Goal: Information Seeking & Learning: Learn about a topic

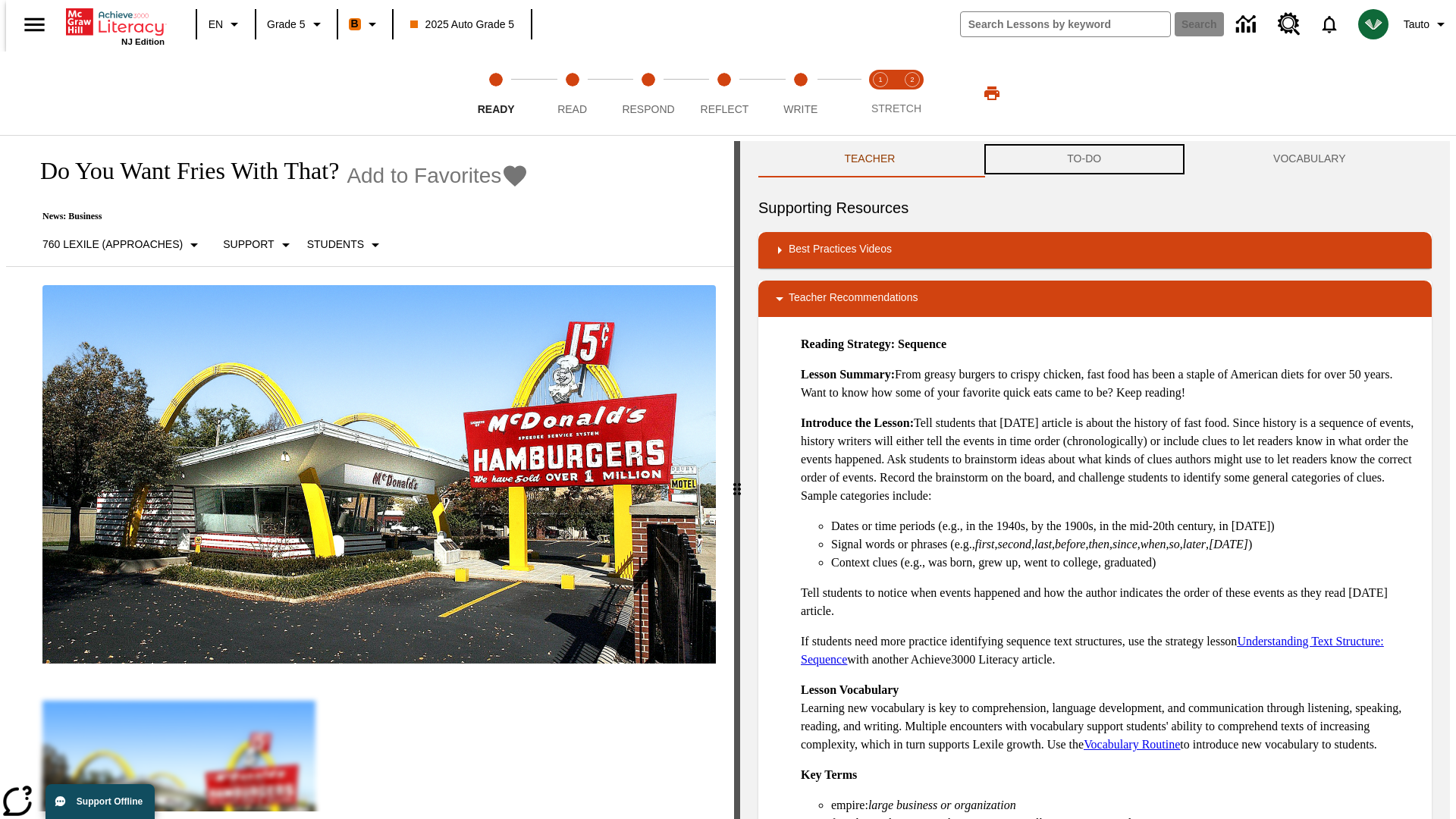
click at [1084, 159] on button "TO-DO" at bounding box center [1084, 159] width 206 height 36
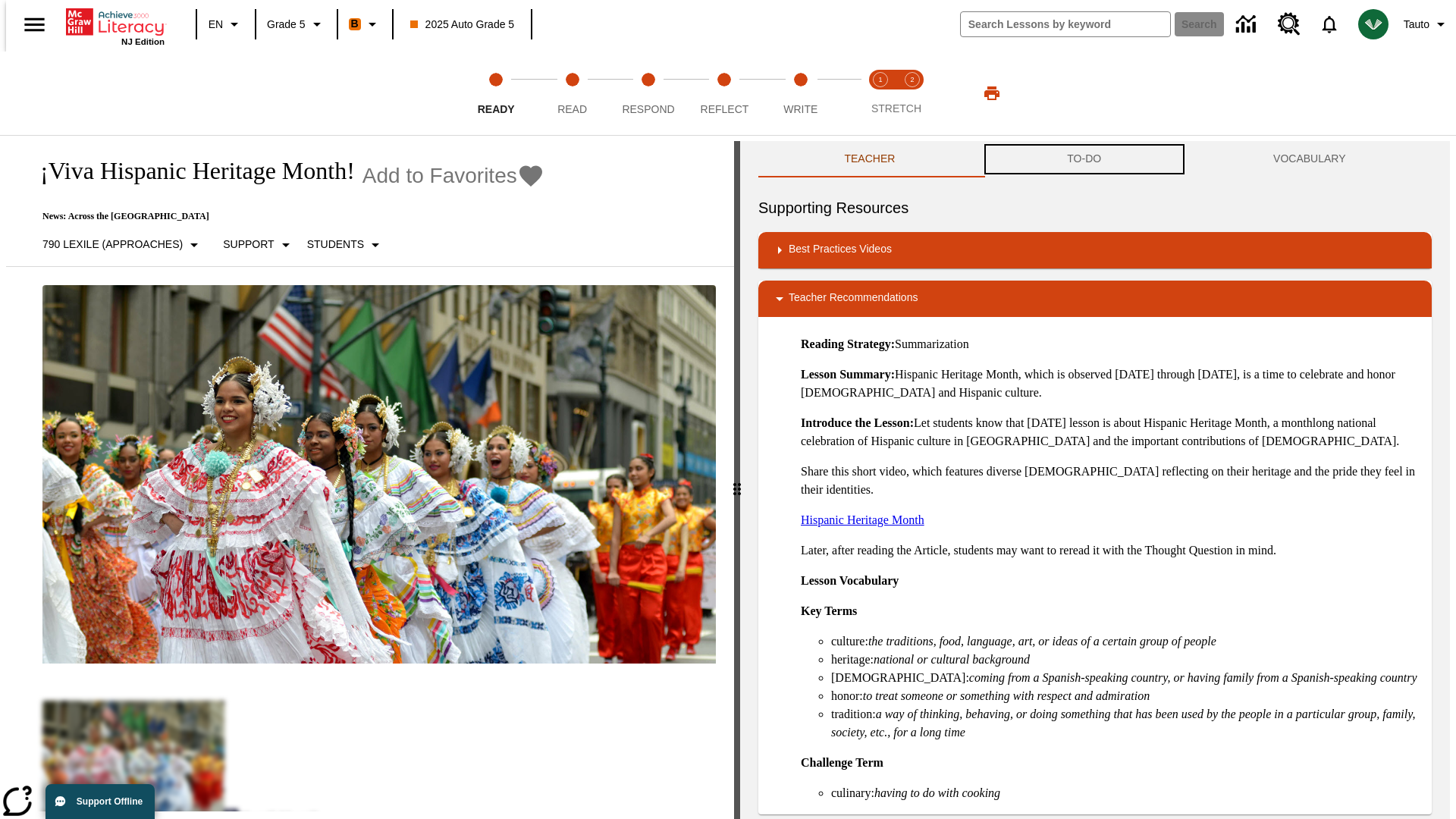
click at [1084, 159] on button "TO-DO" at bounding box center [1084, 159] width 206 height 36
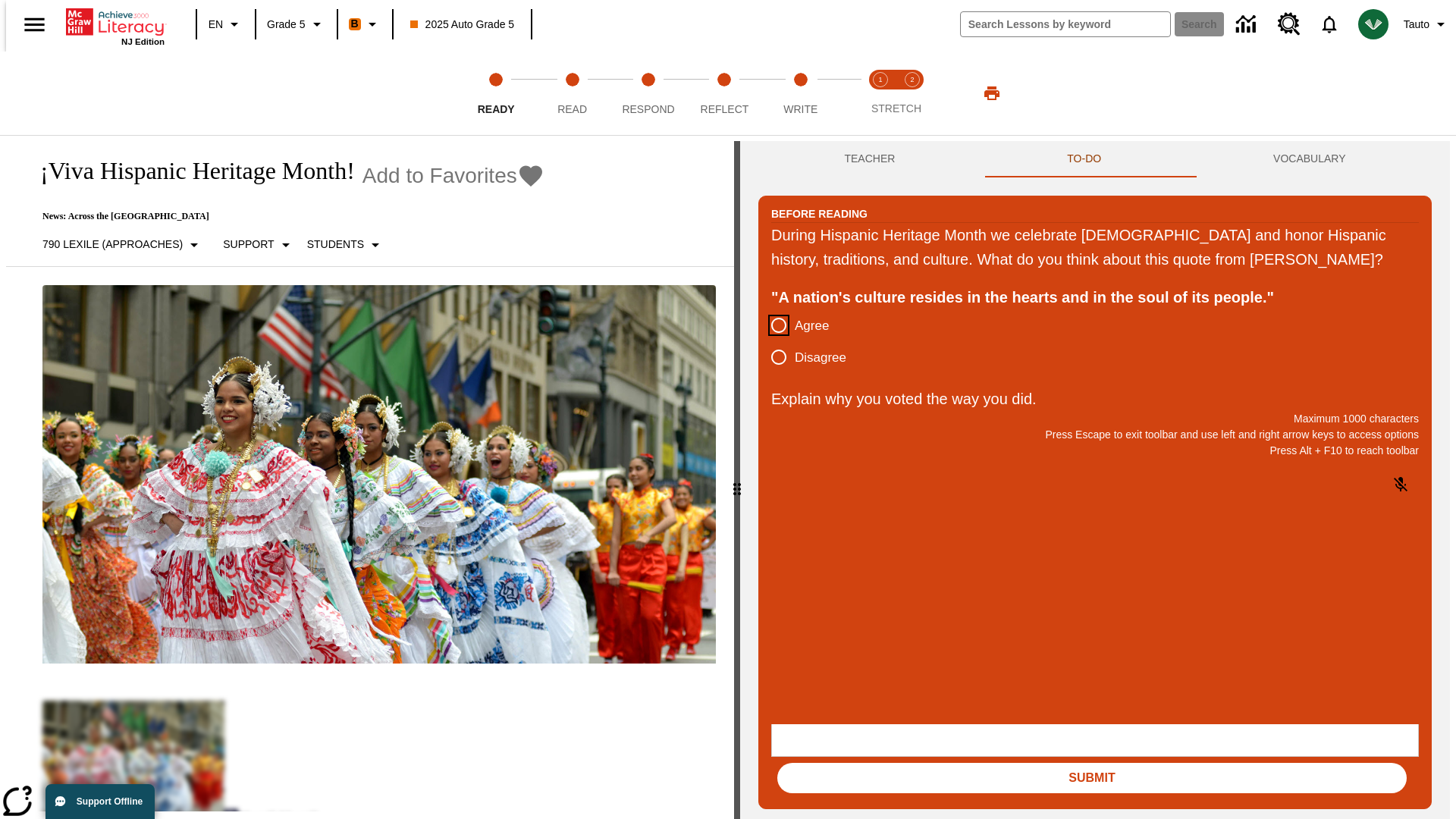
click at [772, 341] on input "Agree" at bounding box center [779, 325] width 31 height 32
radio input "true"
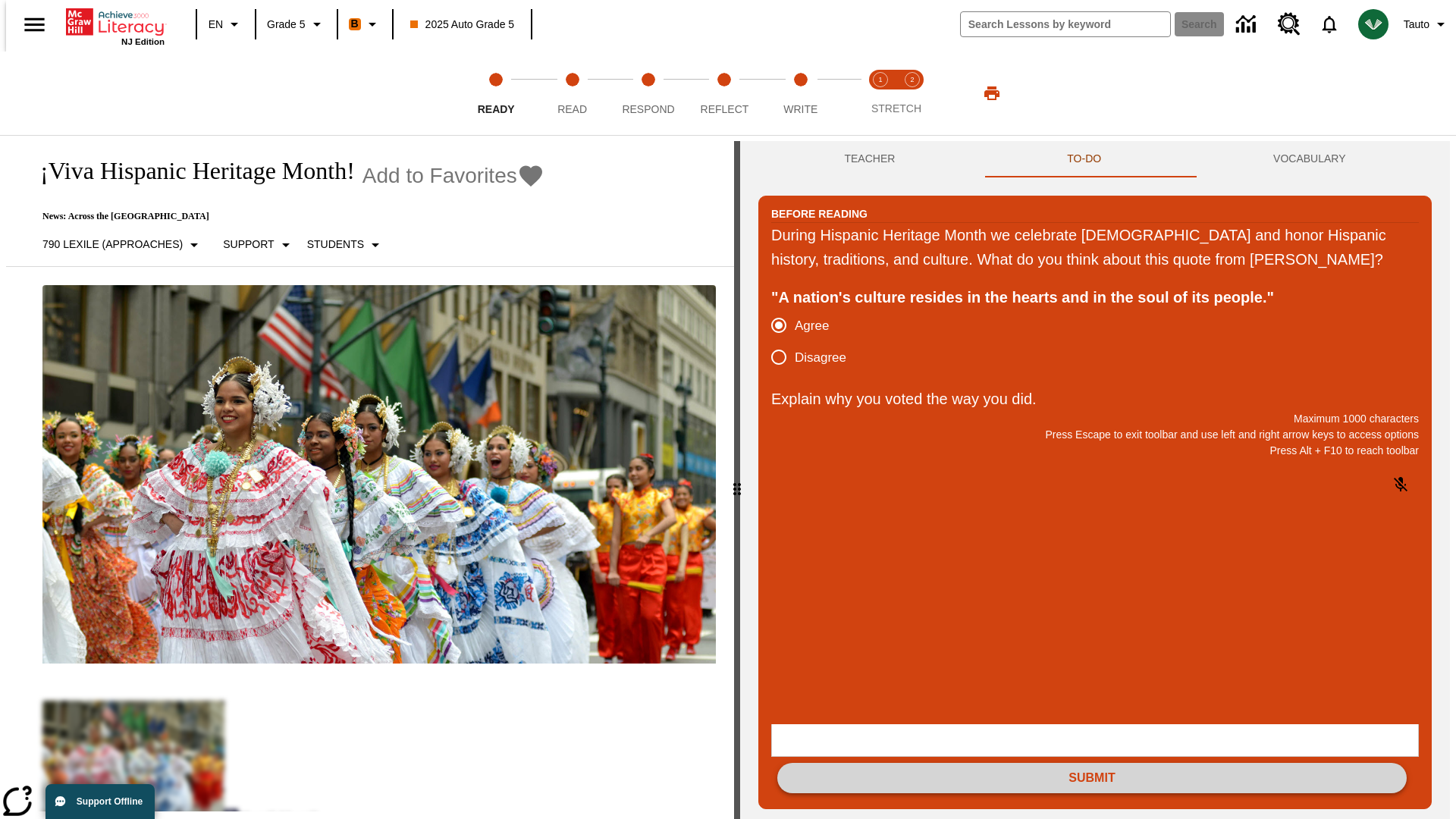
click at [1092, 763] on button "Submit" at bounding box center [1091, 778] width 629 height 31
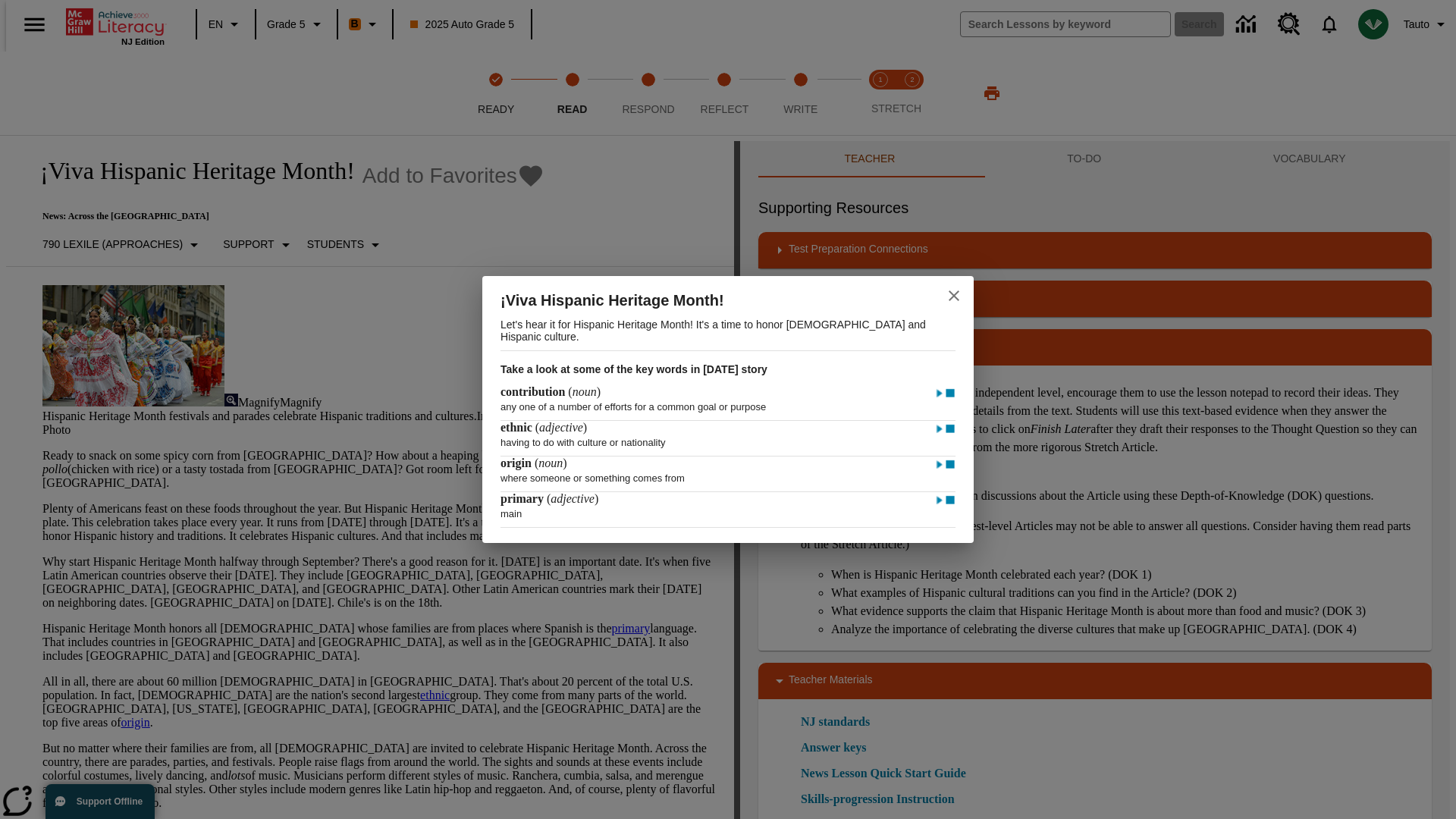
click at [954, 294] on icon "close" at bounding box center [954, 295] width 10 height 10
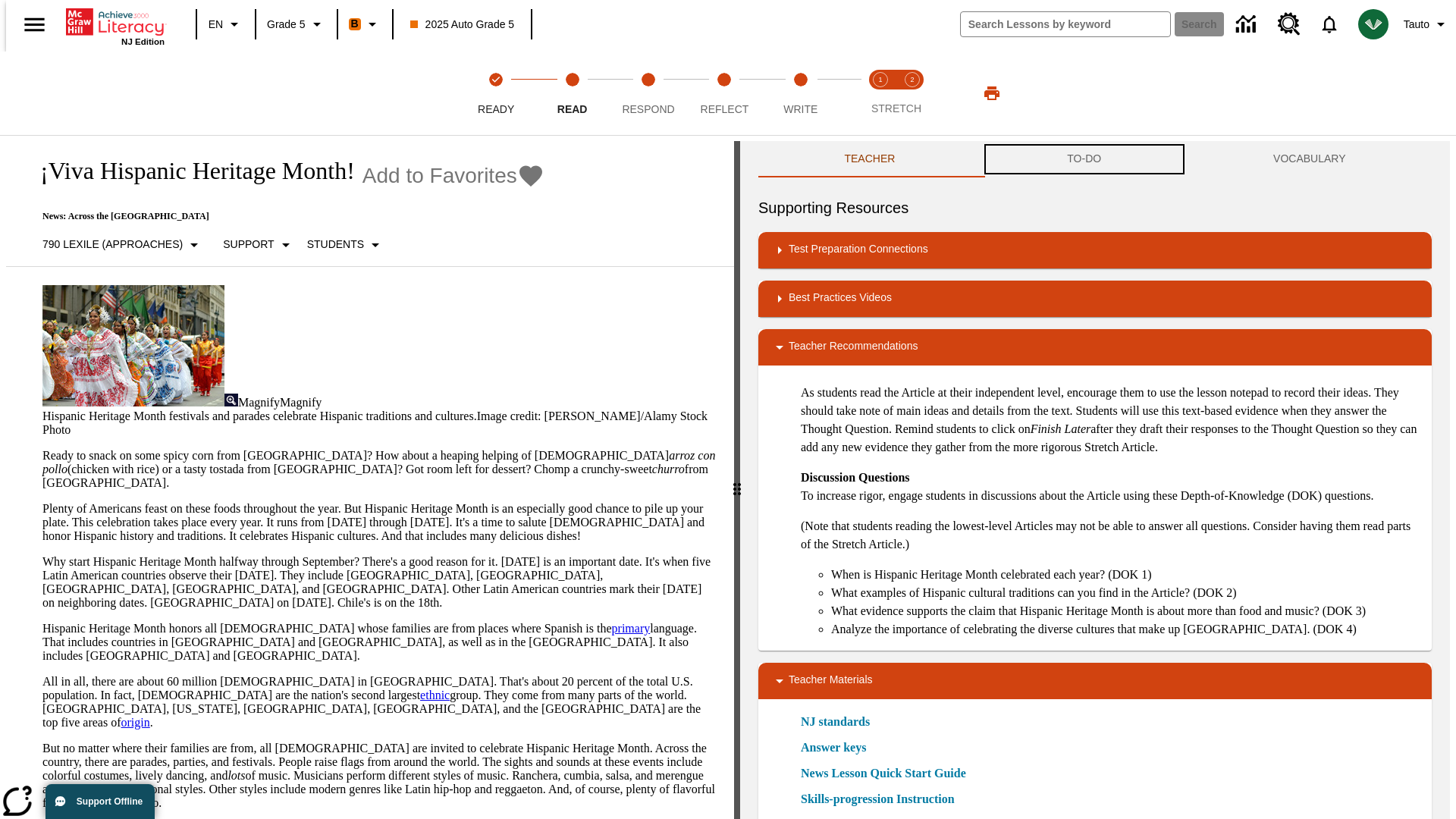
scroll to position [1, 0]
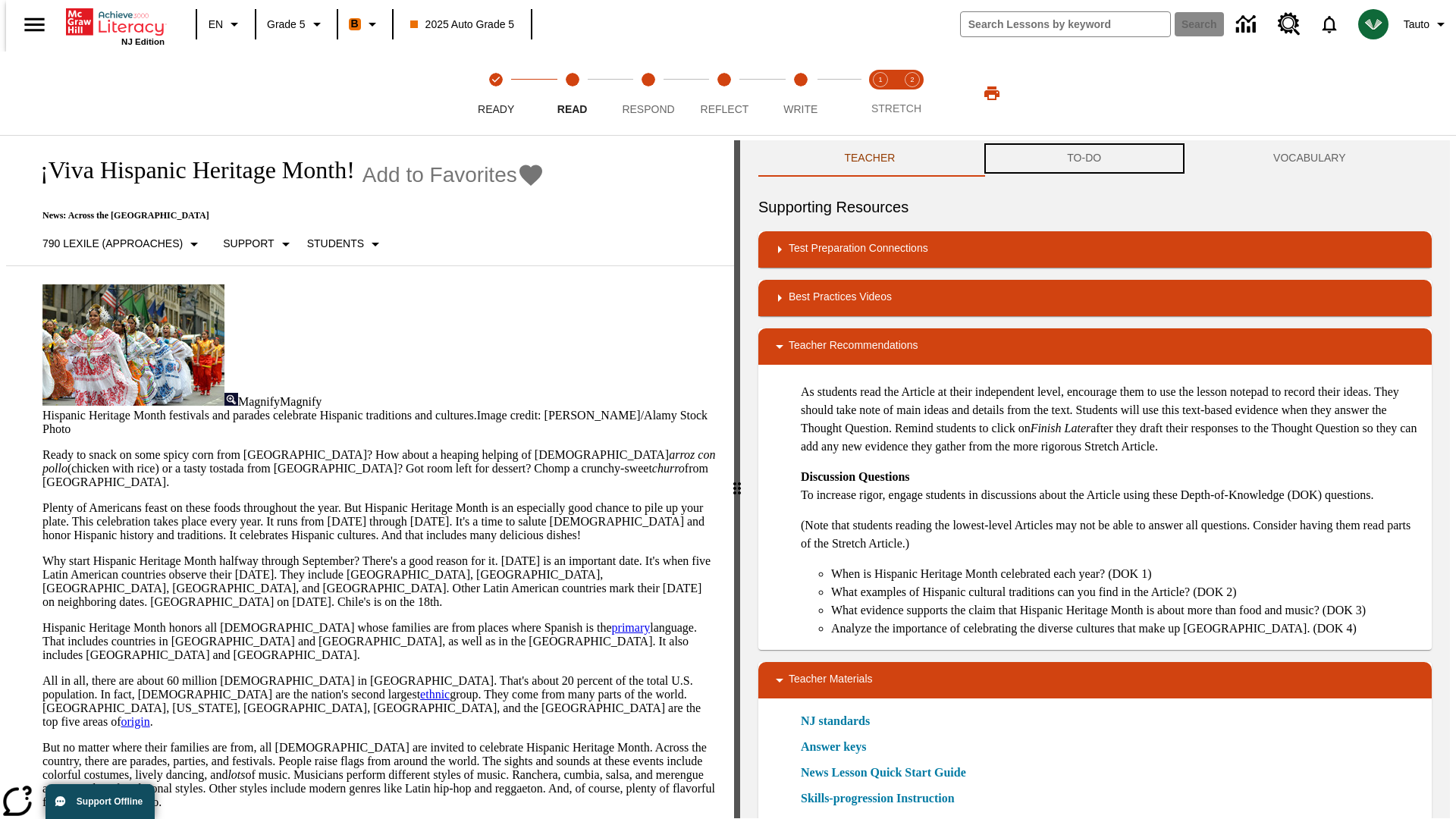
click at [1084, 159] on button "TO-DO" at bounding box center [1084, 158] width 206 height 36
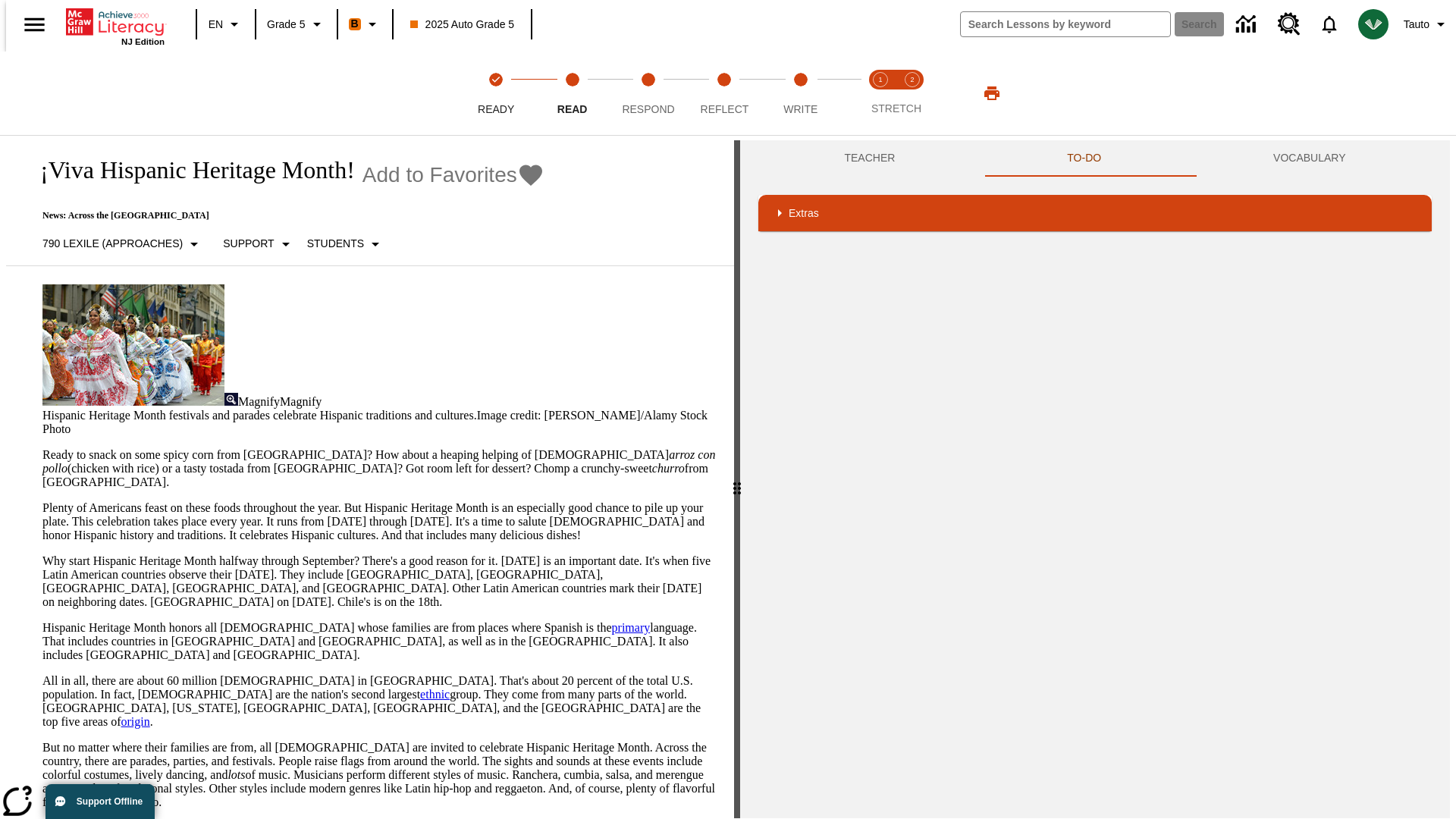
scroll to position [0, 0]
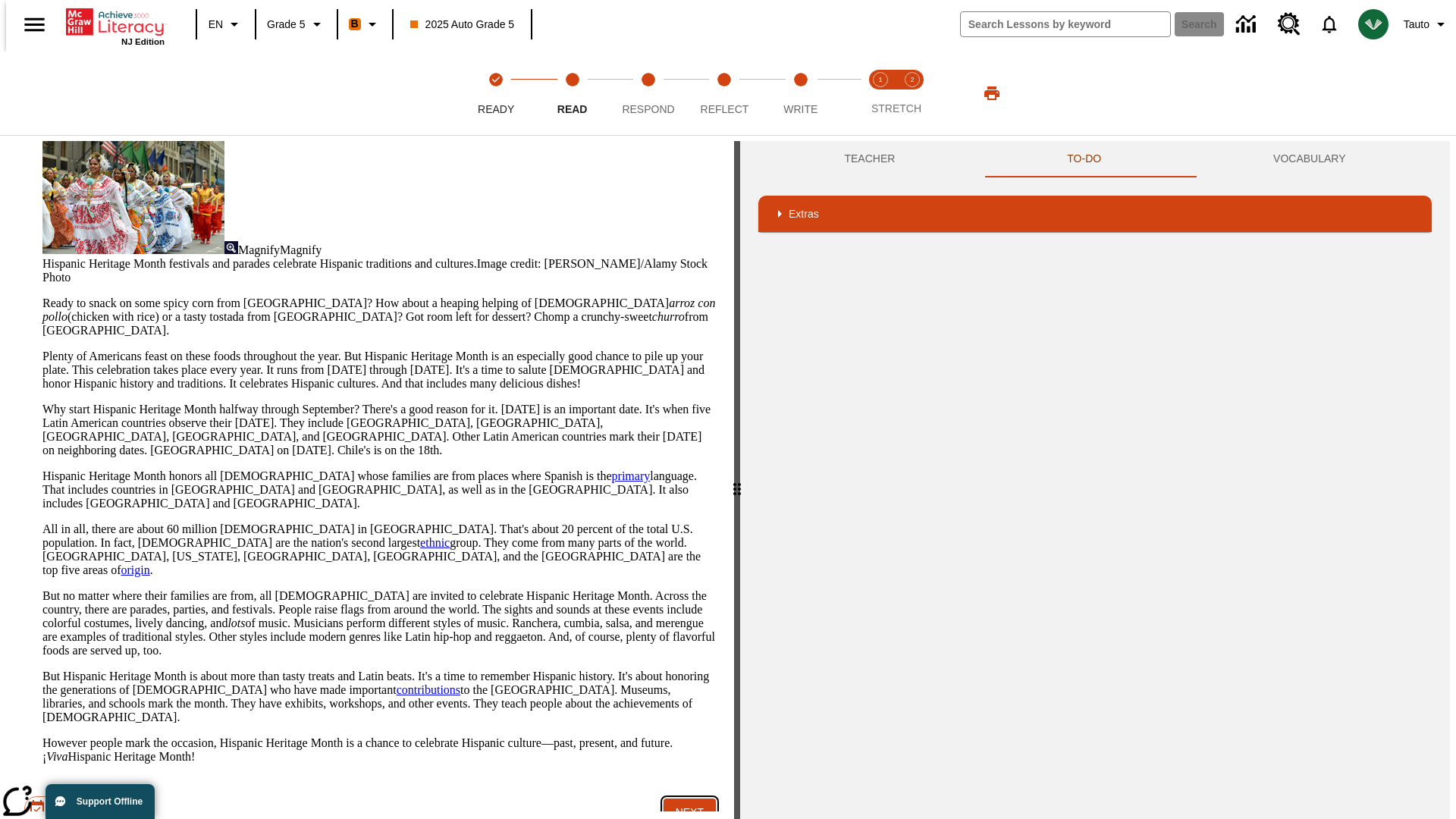
click at [684, 799] on button "Next" at bounding box center [690, 813] width 52 height 28
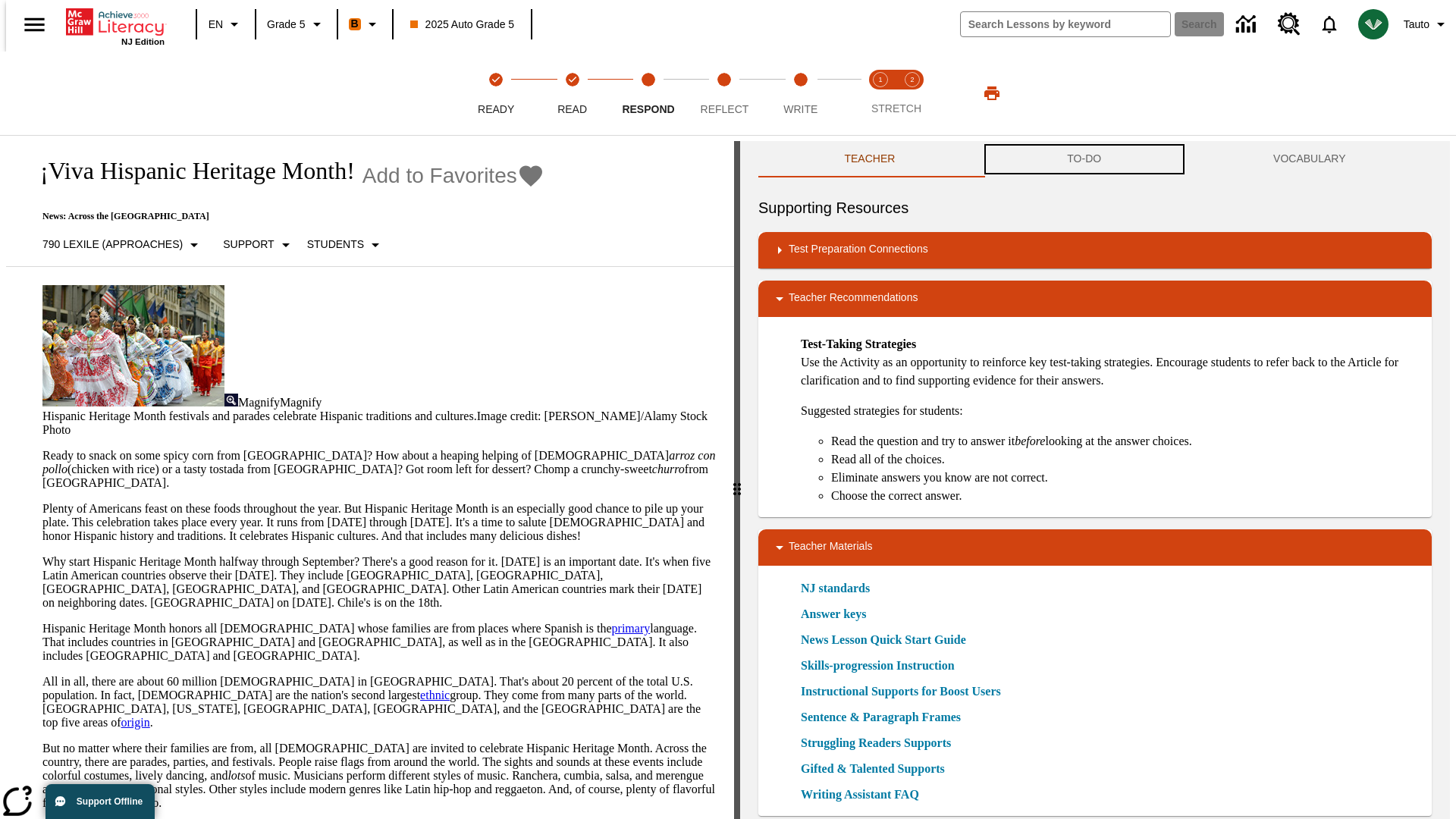
scroll to position [1, 0]
click at [1084, 159] on button "TO-DO" at bounding box center [1084, 158] width 206 height 36
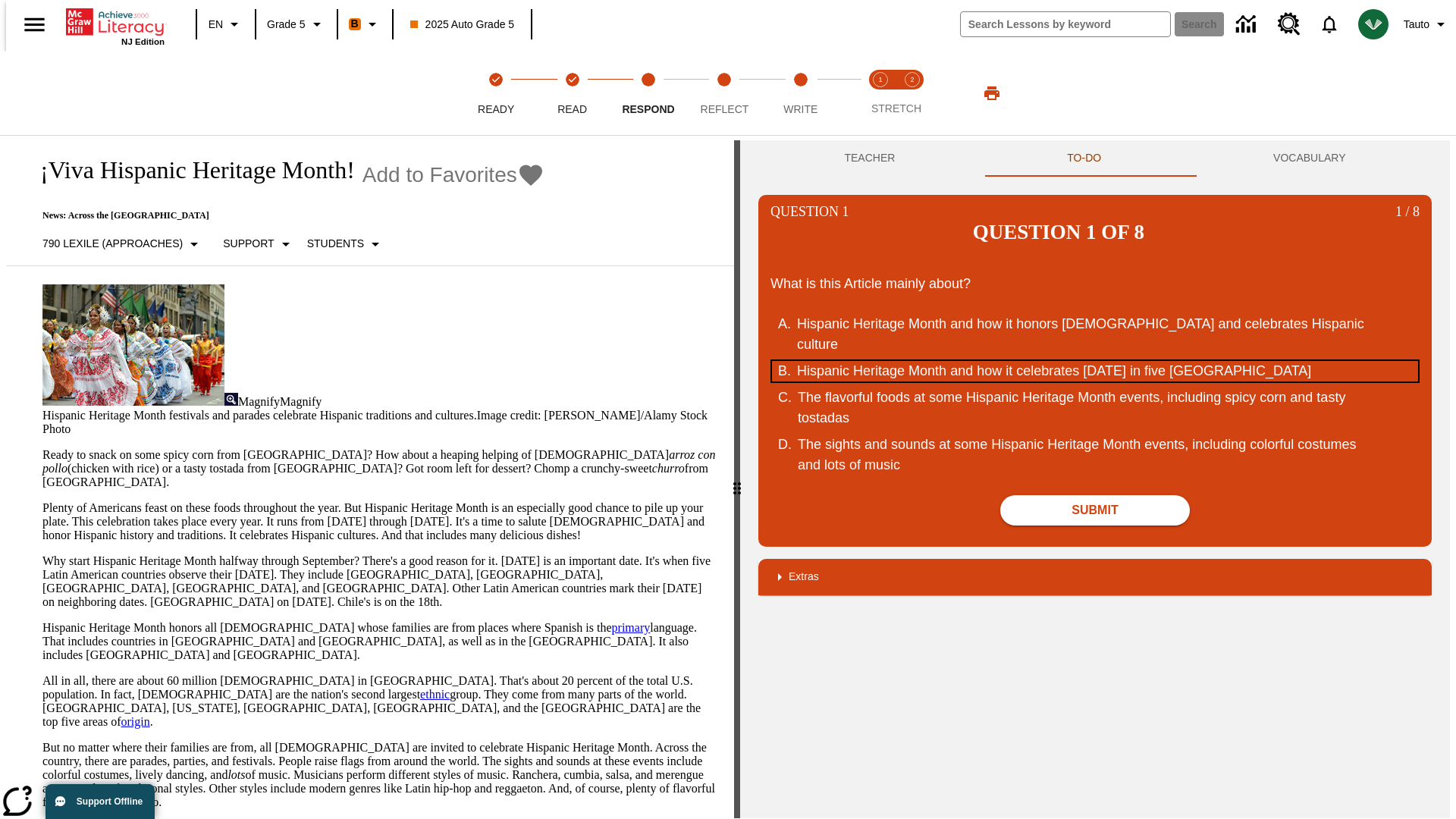
click at [1095, 361] on div "Hispanic Heritage Month and how it celebrates Independence Day in five Latin Am…" at bounding box center [1085, 371] width 576 height 20
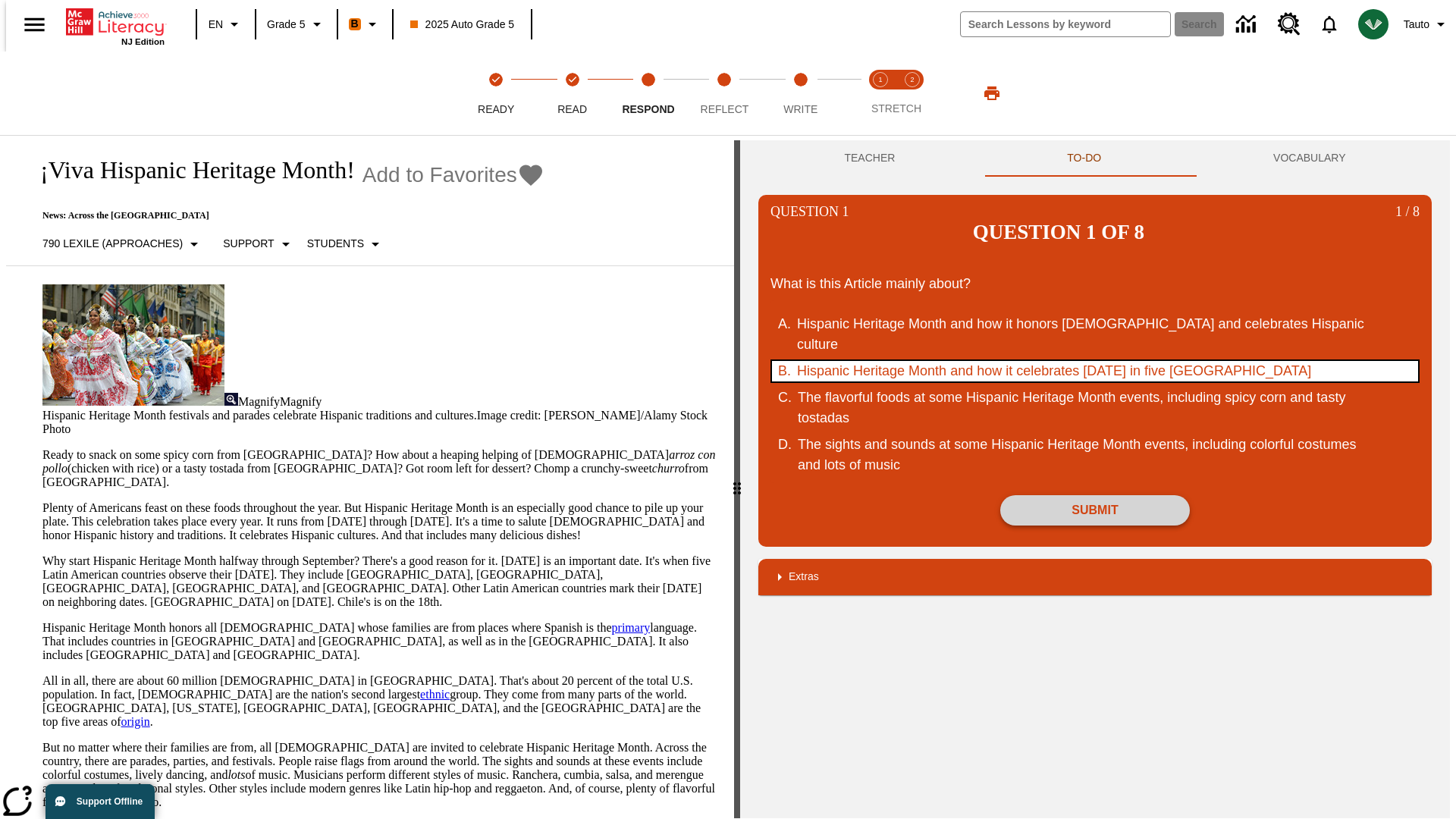
click at [1095, 495] on button "Submit" at bounding box center [1095, 510] width 190 height 31
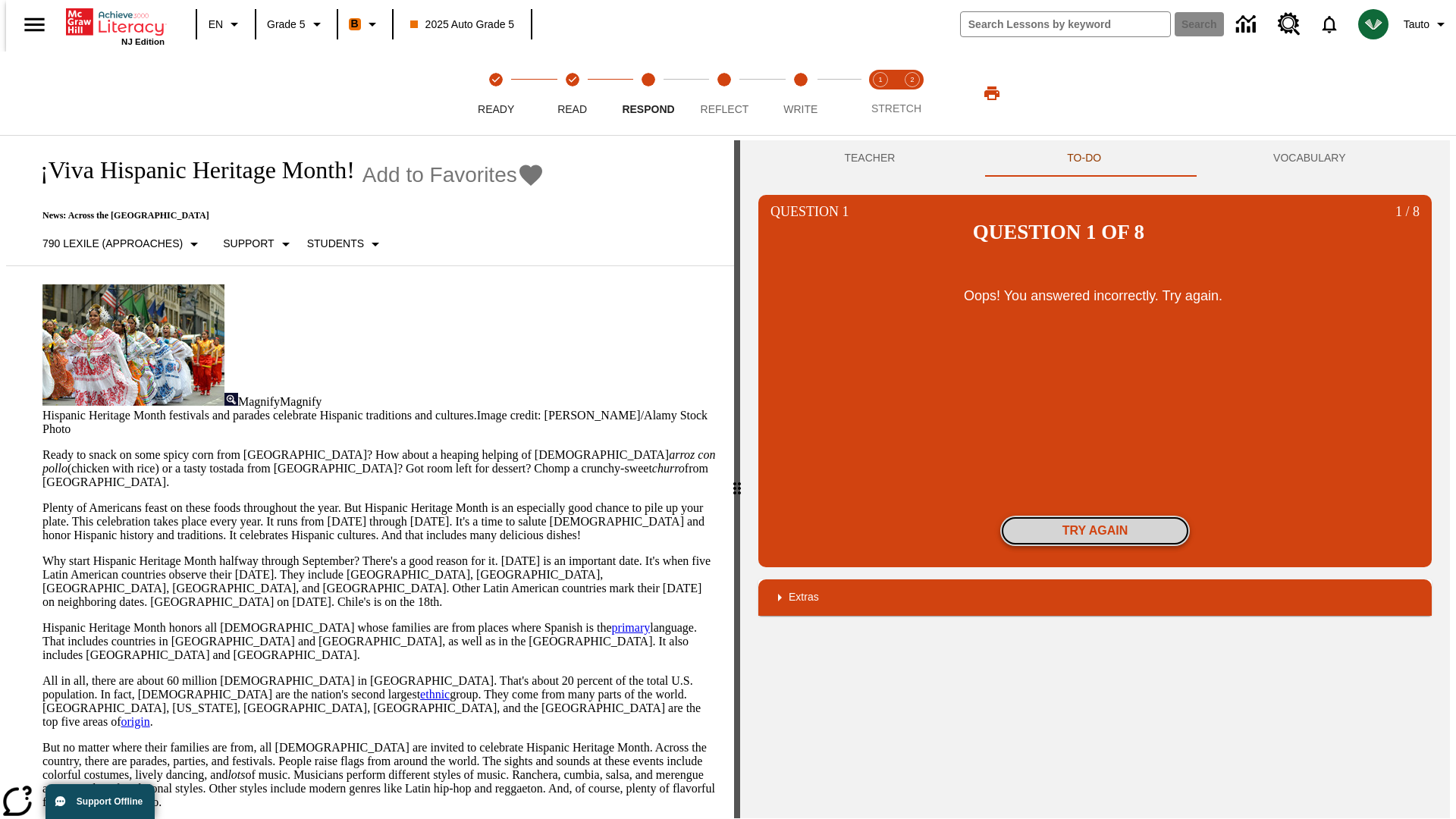
click at [1095, 516] on button "Try again" at bounding box center [1095, 531] width 190 height 31
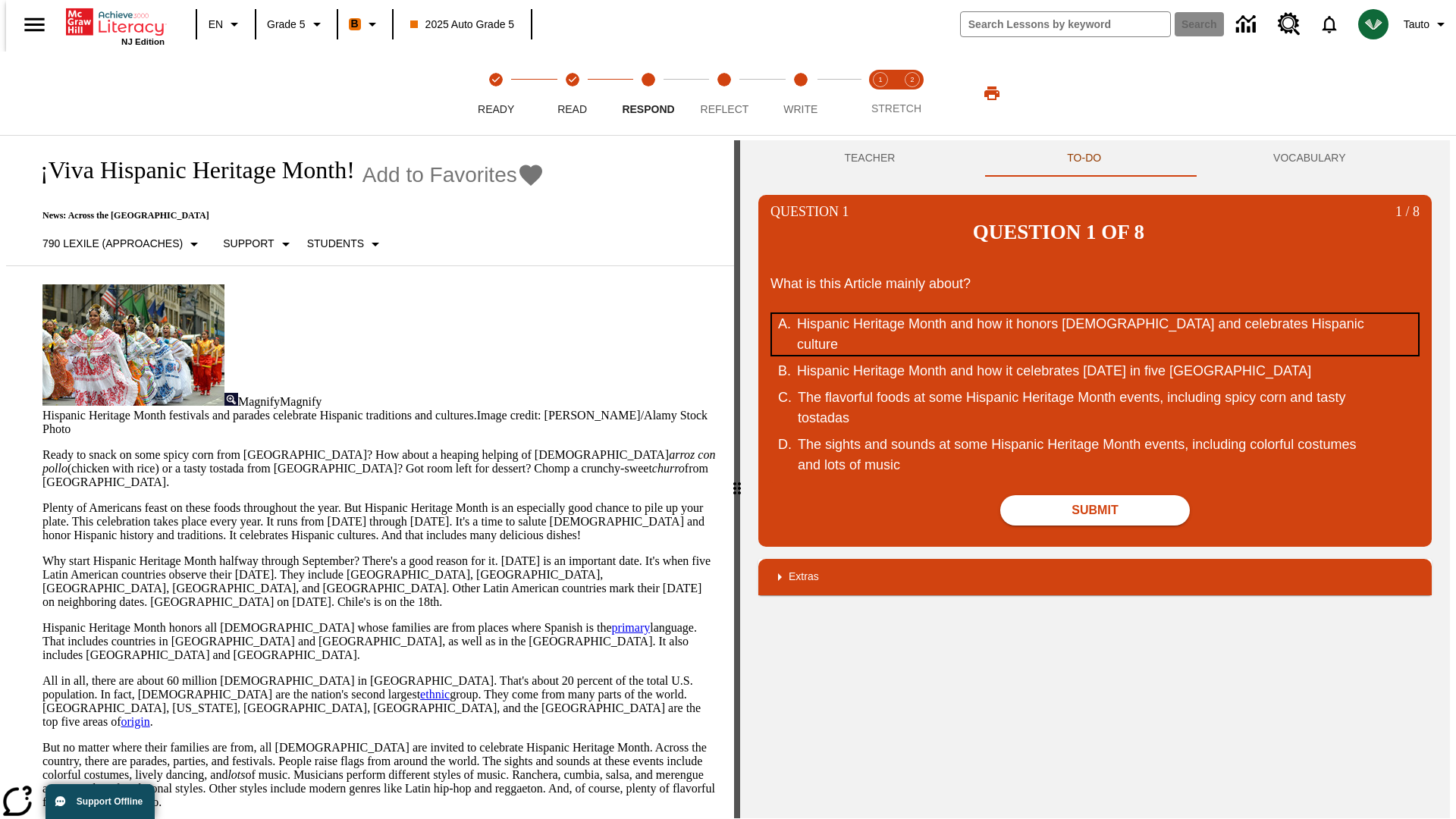
click at [1095, 314] on div "Hispanic Heritage Month and how it honors Hispanic Americans and celebrates His…" at bounding box center [1085, 335] width 576 height 41
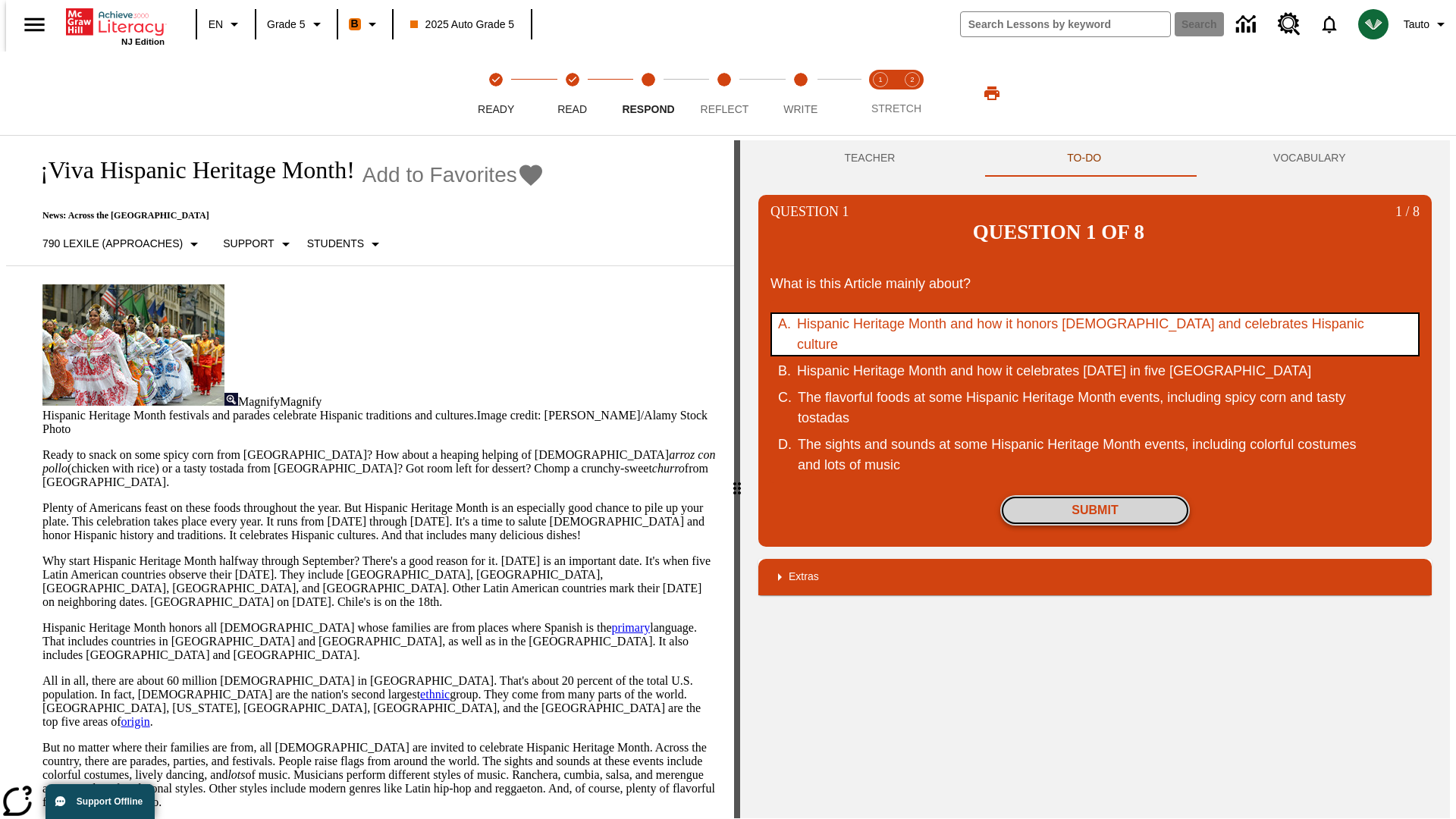
click at [1095, 495] on button "Submit" at bounding box center [1095, 510] width 190 height 31
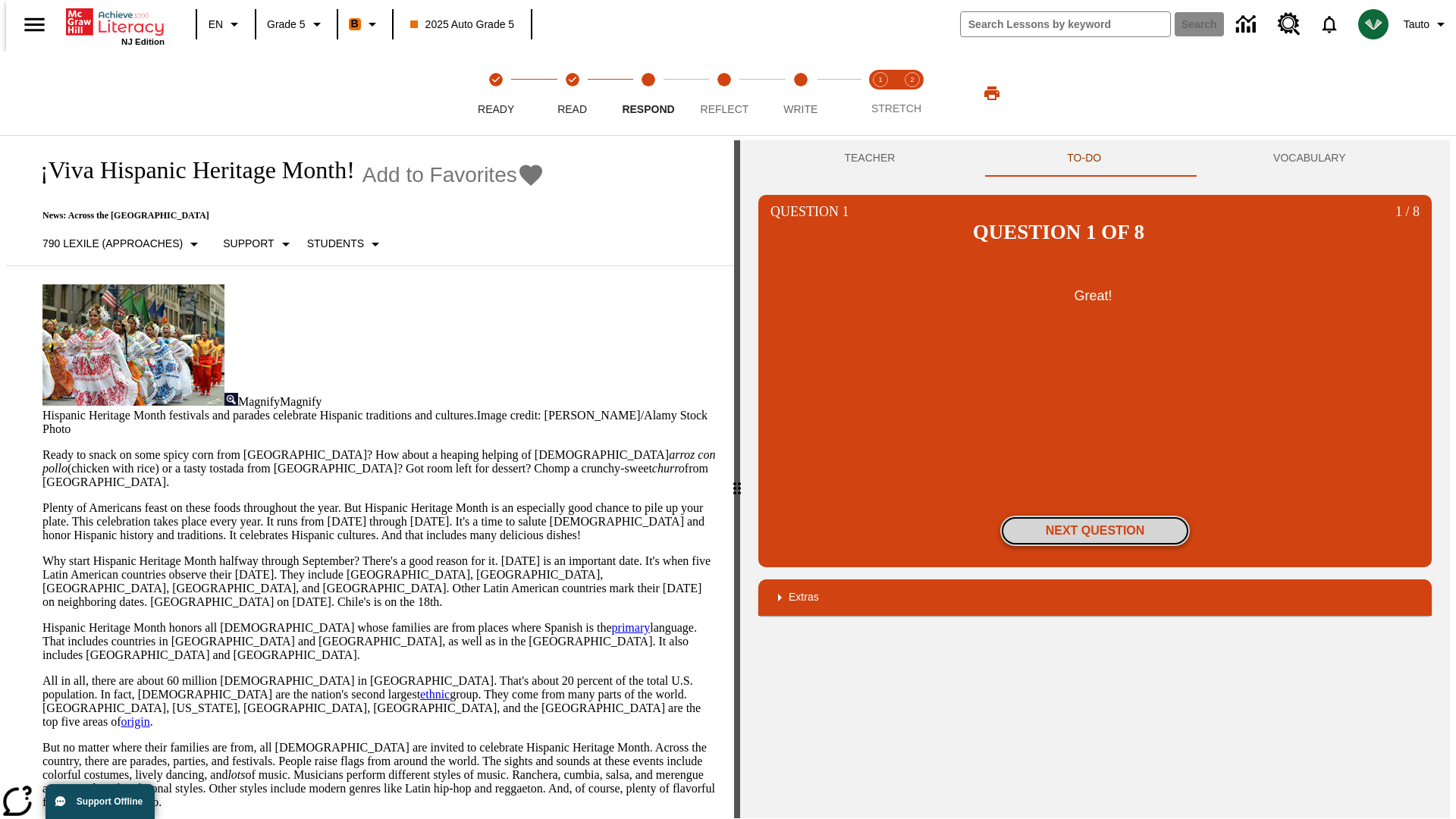
click at [1095, 516] on button "Next Question" at bounding box center [1095, 531] width 190 height 31
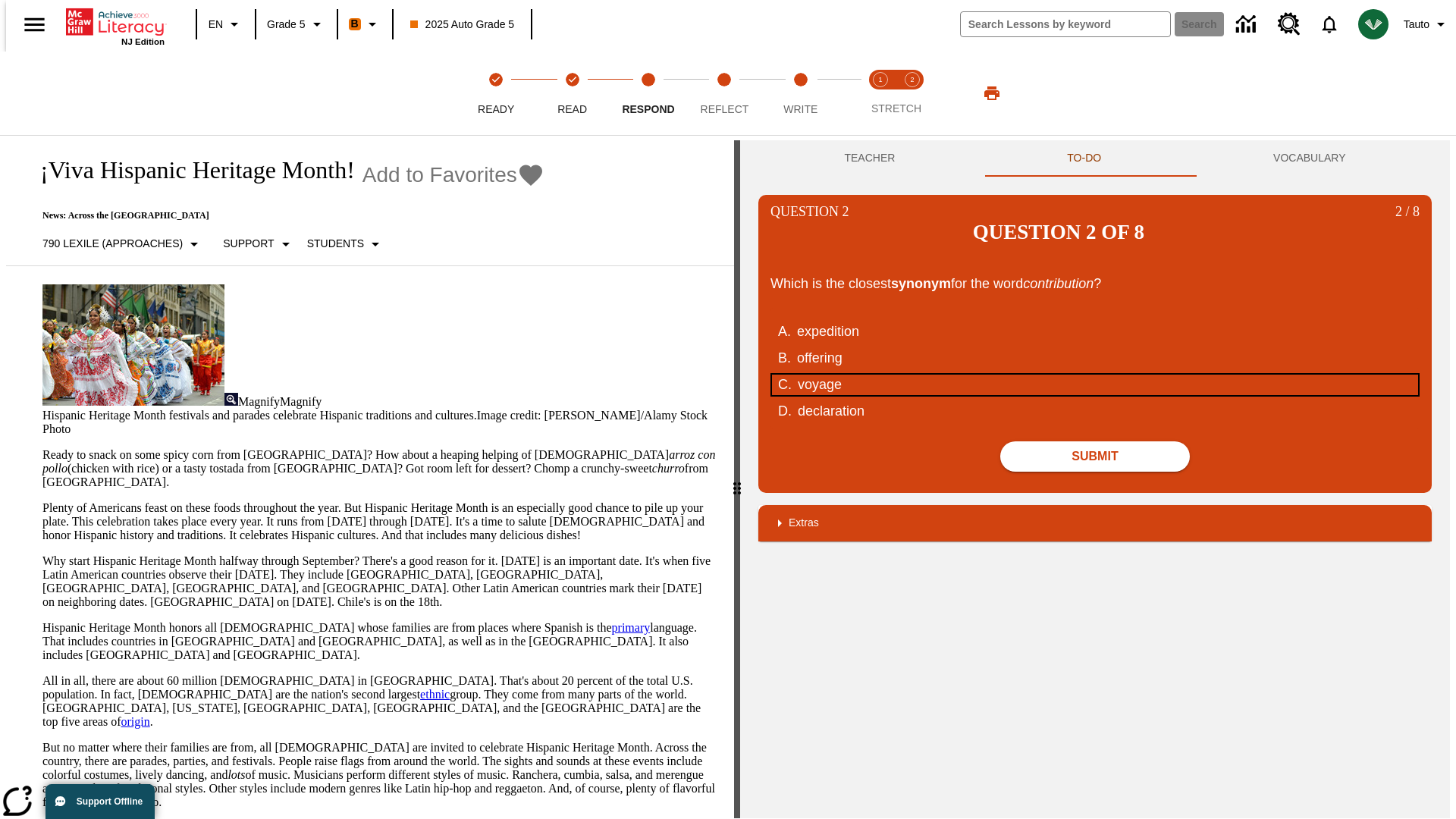
click at [1095, 375] on div "voyage" at bounding box center [1086, 385] width 576 height 20
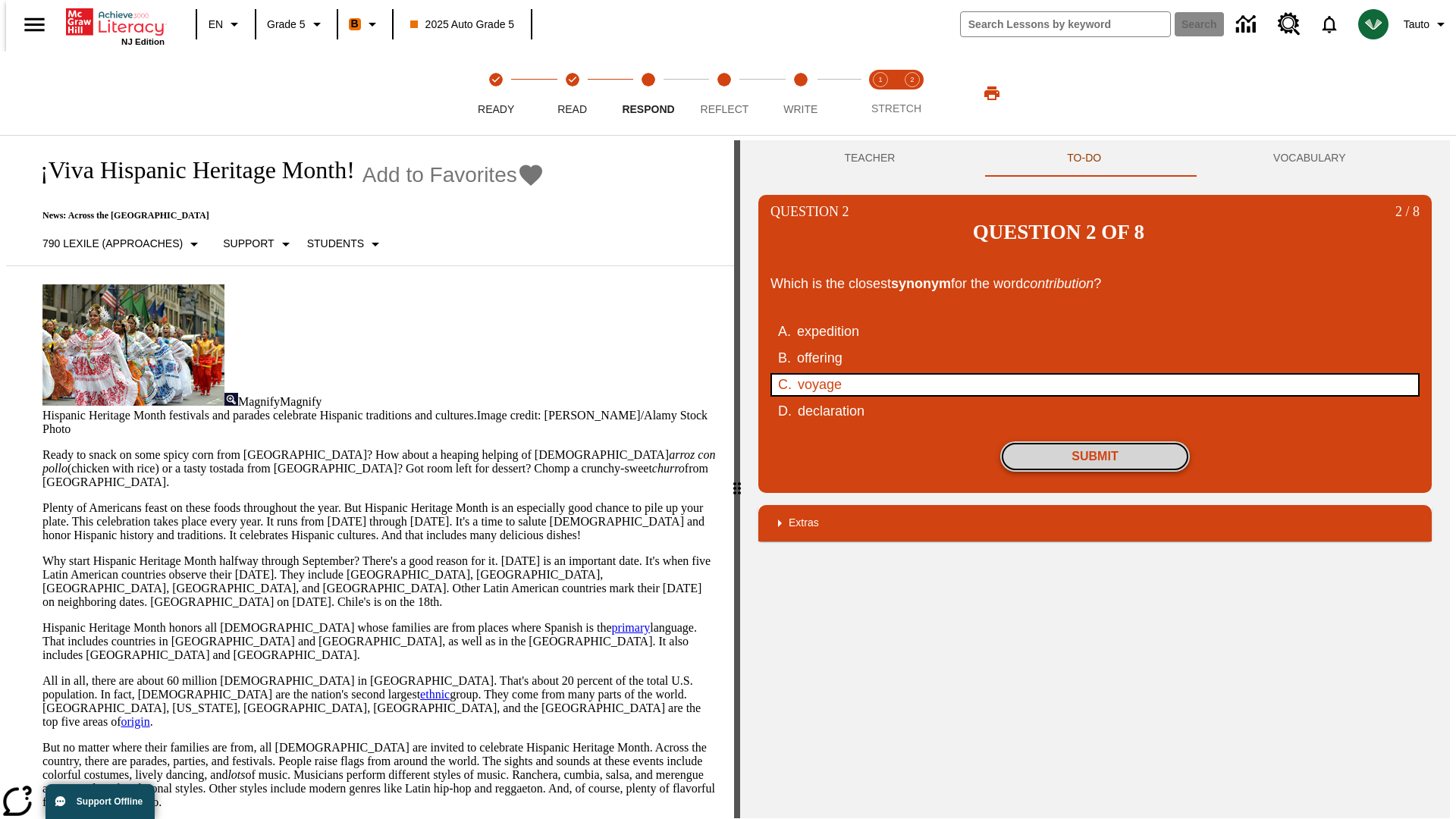
click at [1095, 442] on button "Submit" at bounding box center [1095, 457] width 190 height 31
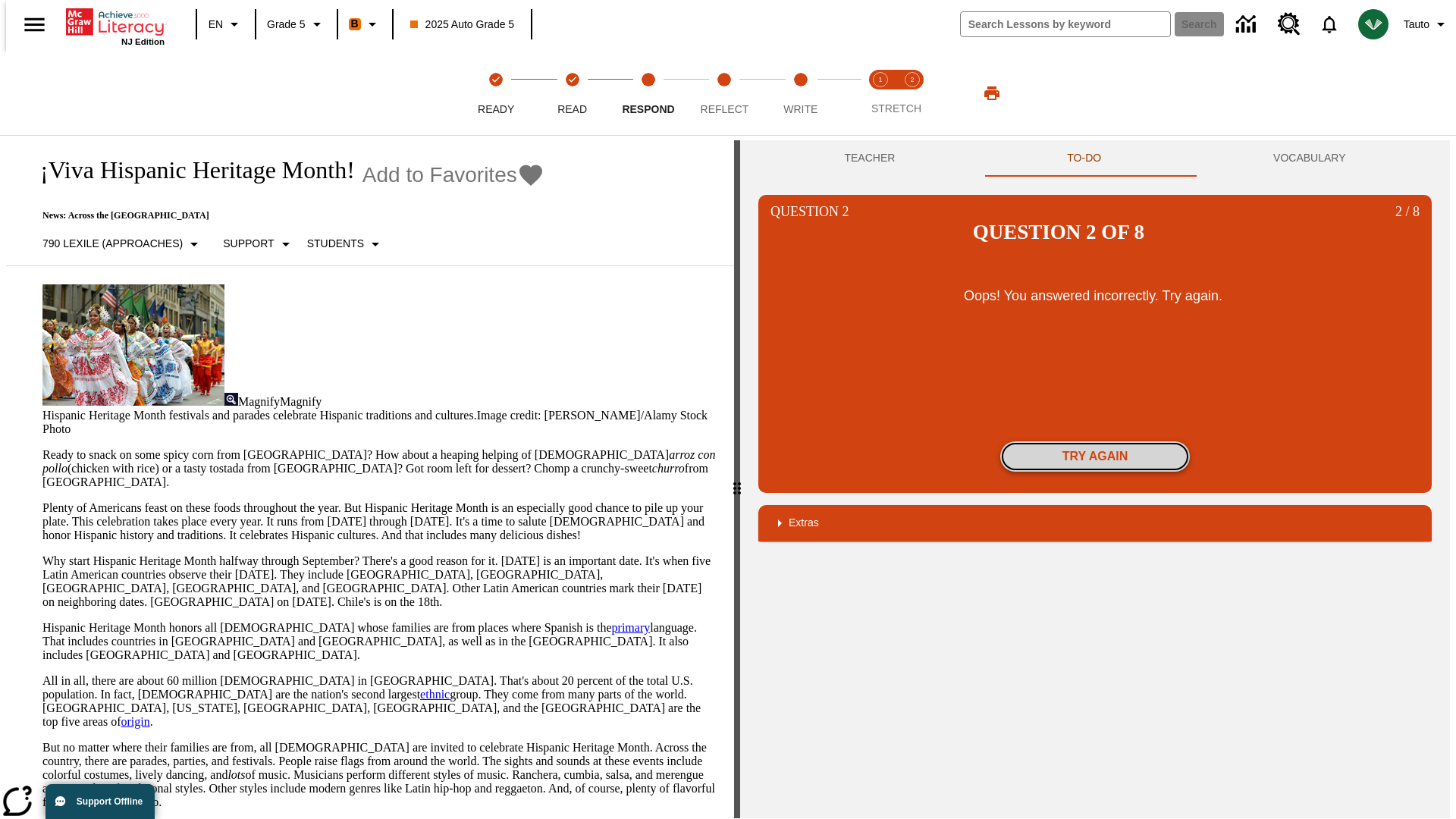
click at [1095, 442] on button "Try again" at bounding box center [1095, 457] width 190 height 31
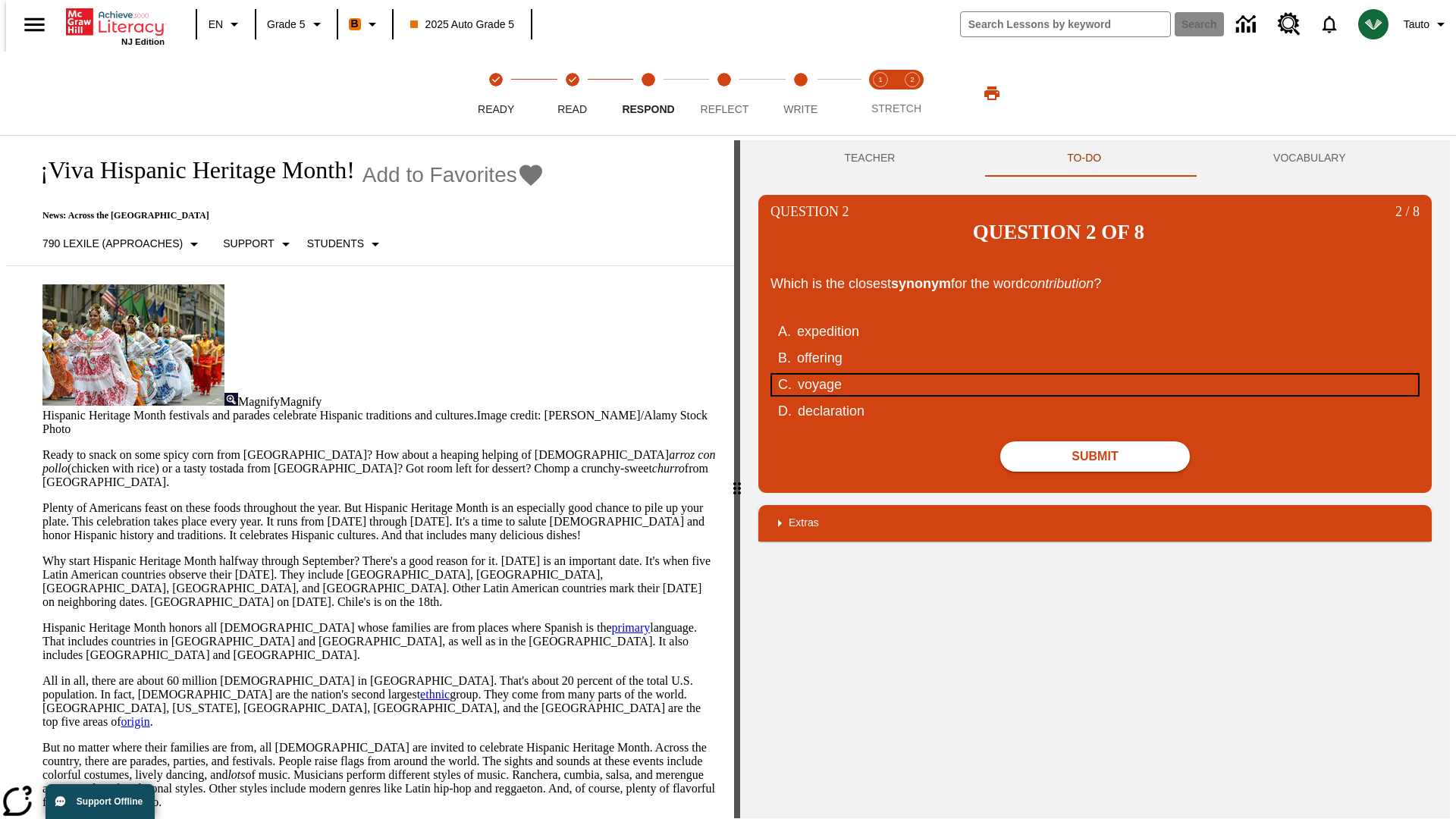
click at [1095, 375] on div "voyage" at bounding box center [1086, 385] width 576 height 20
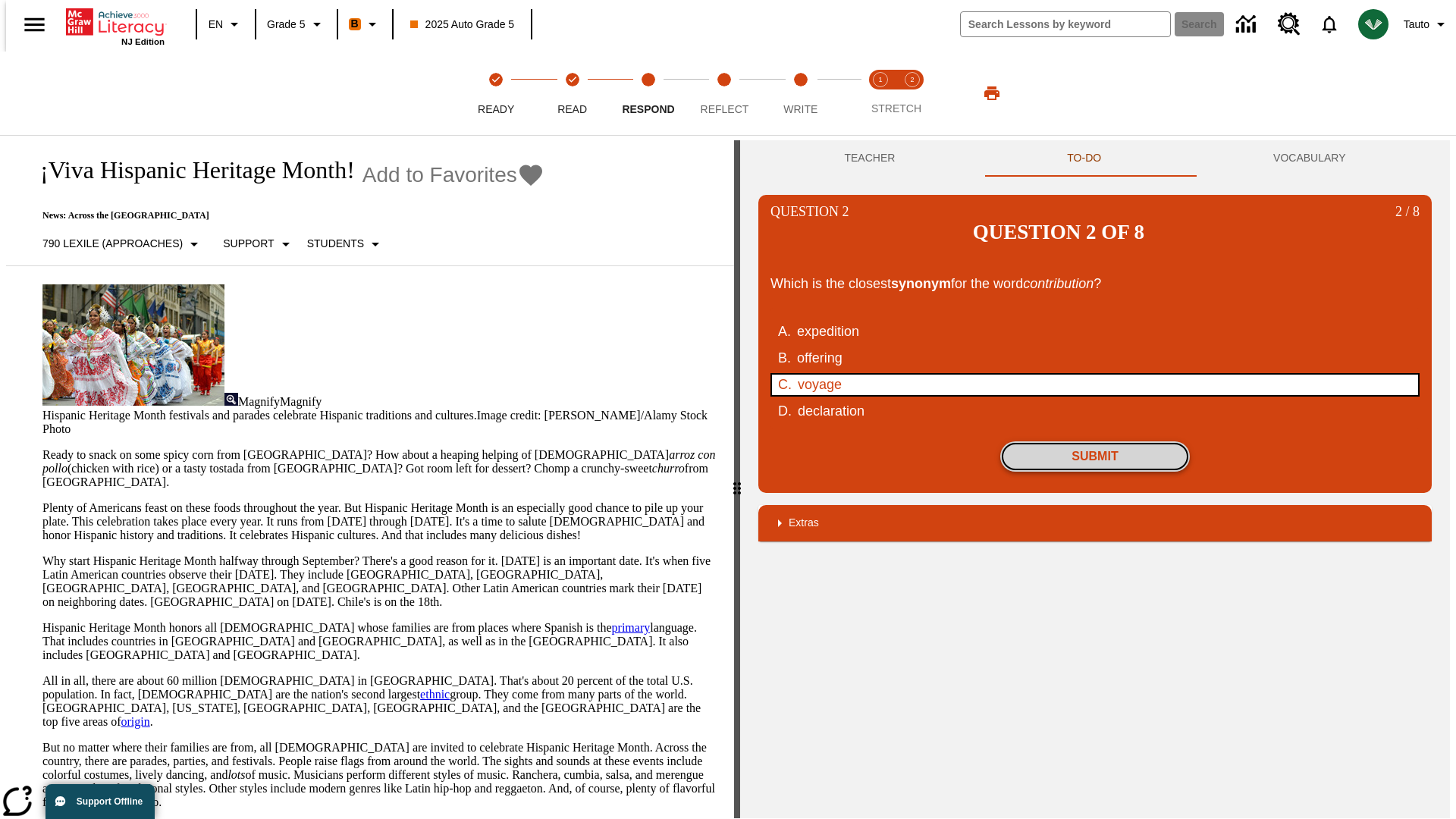
click at [1095, 442] on button "Submit" at bounding box center [1095, 457] width 190 height 31
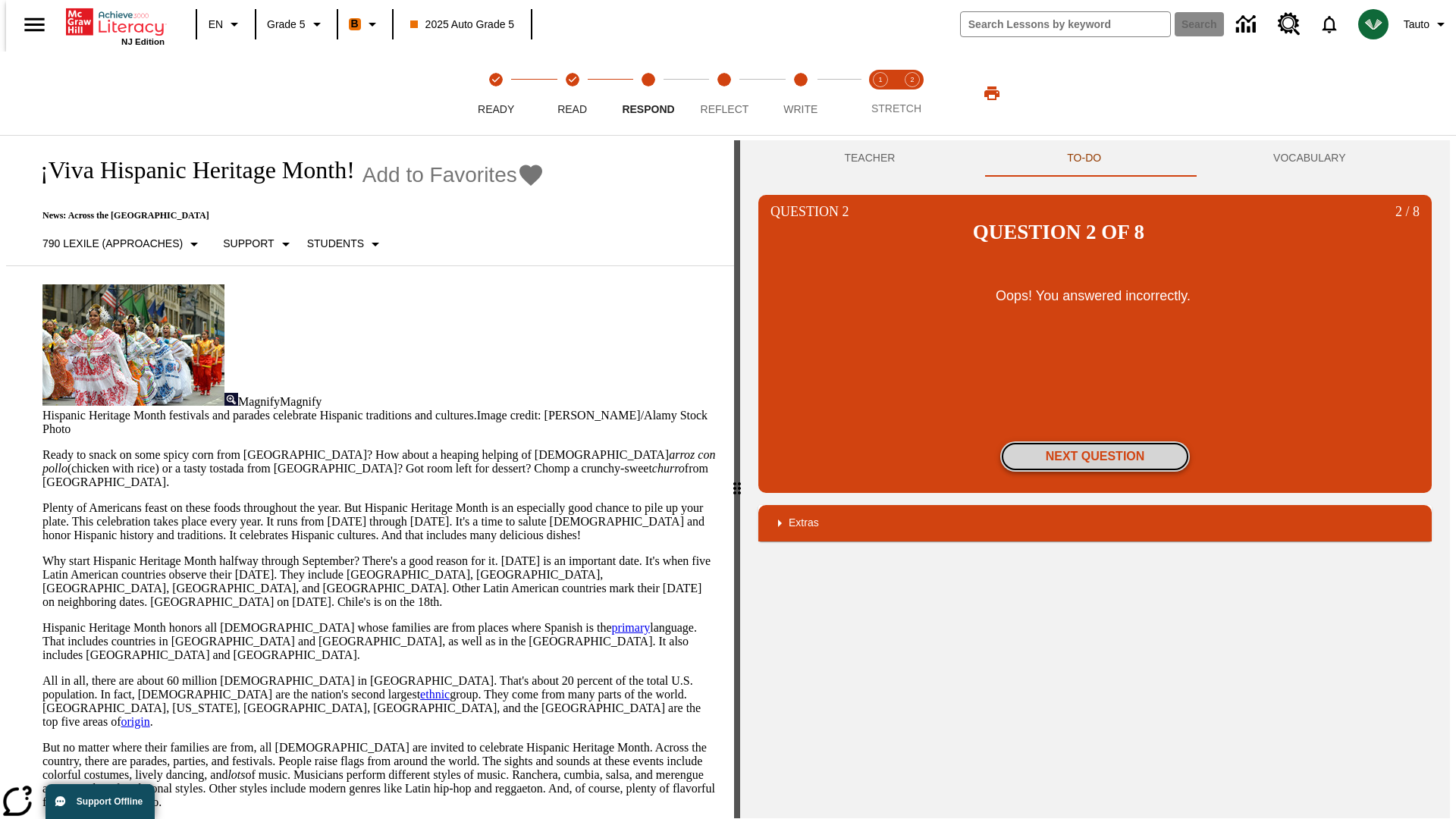
click at [1095, 442] on button "Next Question" at bounding box center [1095, 457] width 190 height 31
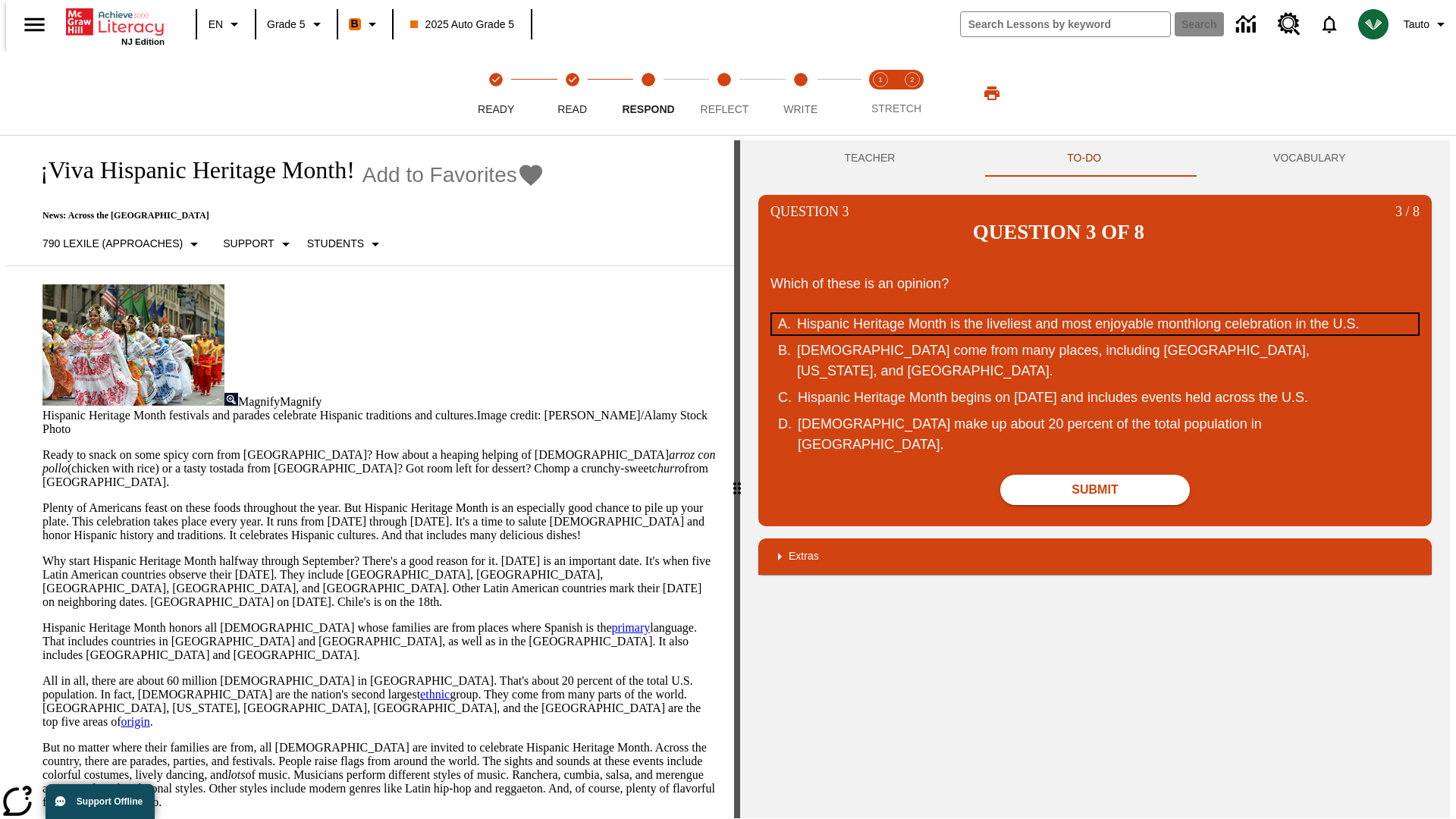
click at [1095, 314] on div "Hispanic Heritage Month is the liveliest and most enjoyable monthlong celebrati…" at bounding box center [1085, 324] width 576 height 20
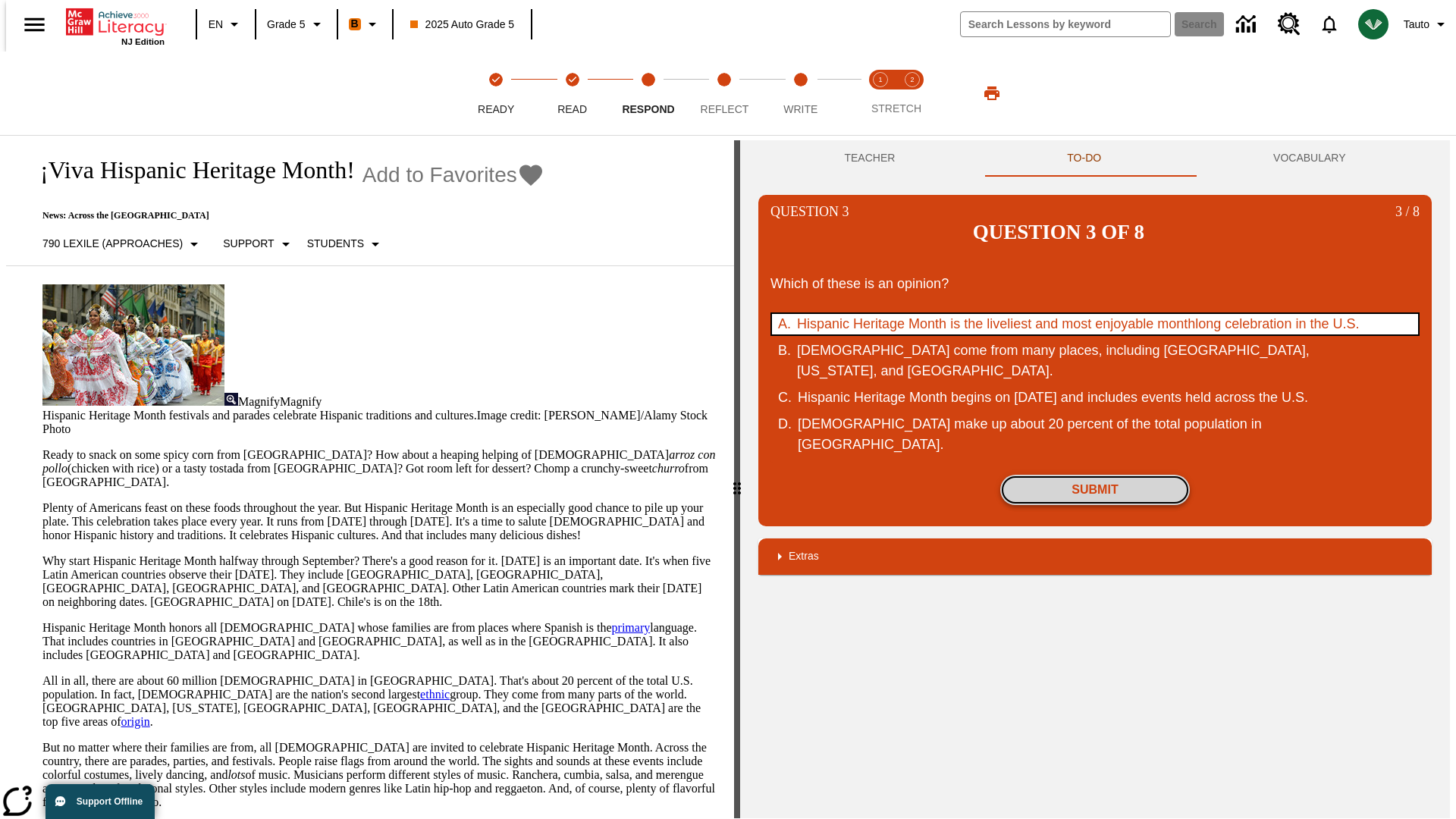
click at [1095, 475] on button "Submit" at bounding box center [1095, 490] width 190 height 31
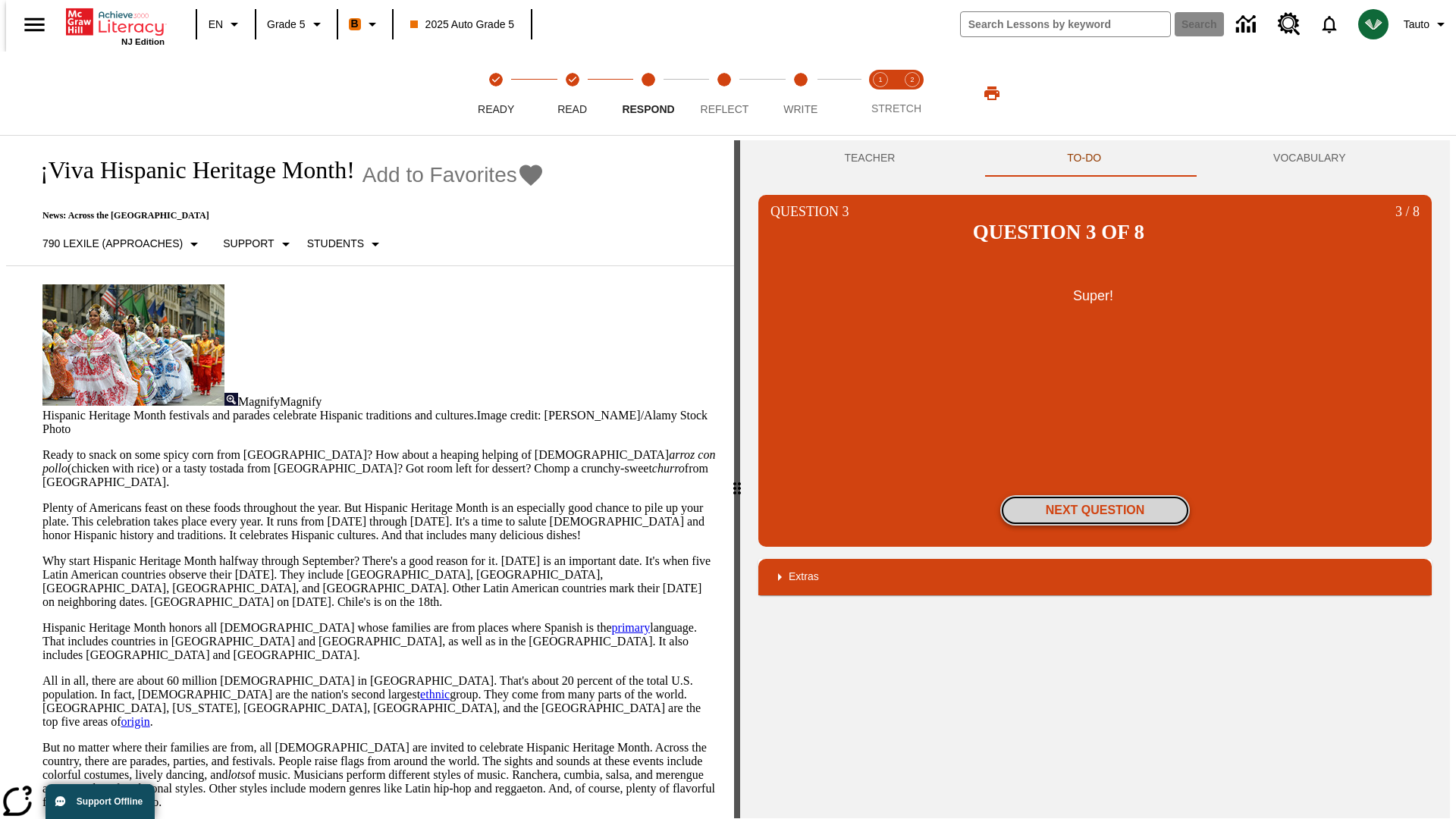
click at [1095, 495] on button "Next Question" at bounding box center [1095, 510] width 190 height 31
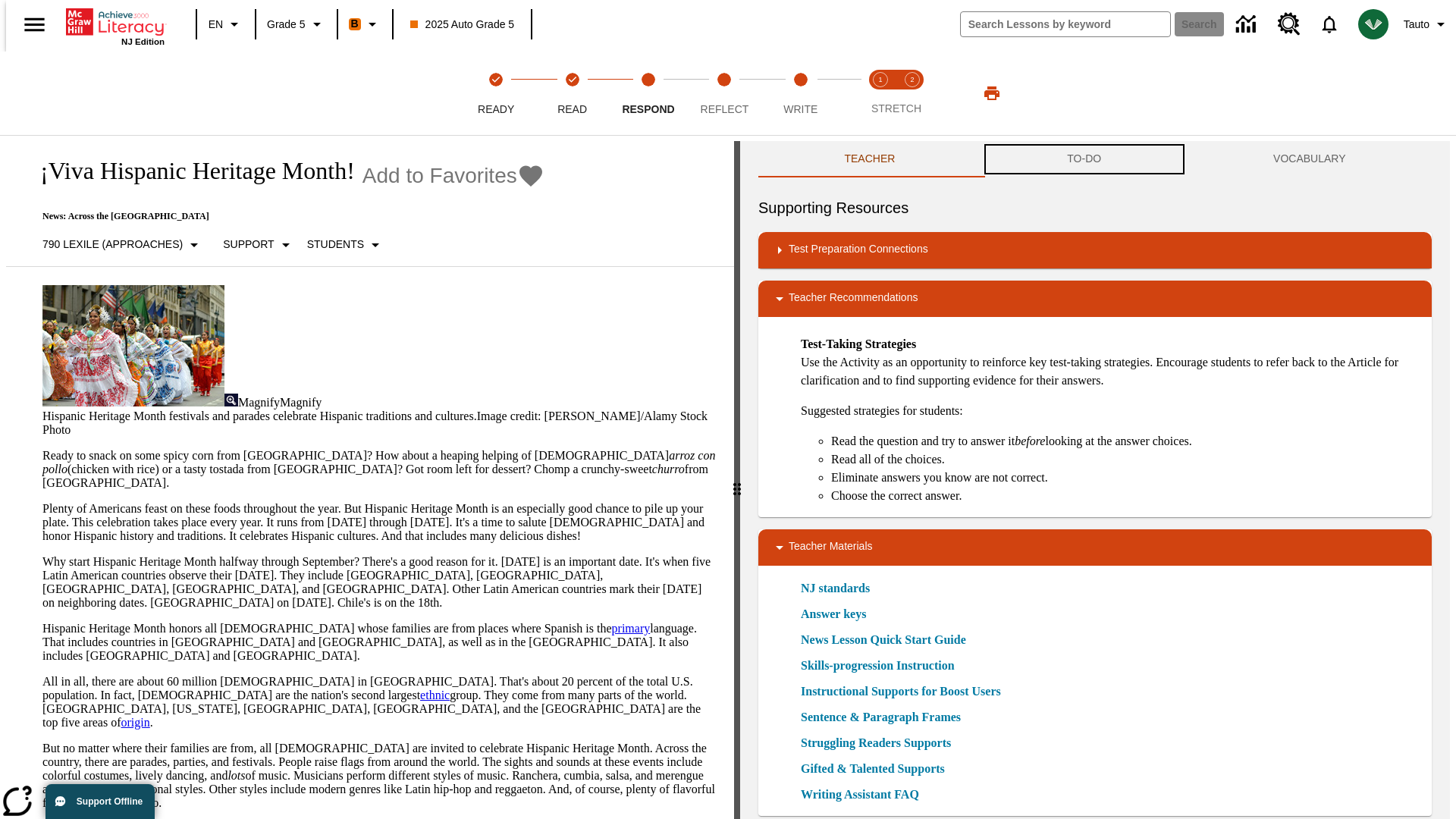
click at [1084, 159] on button "TO-DO" at bounding box center [1084, 159] width 206 height 36
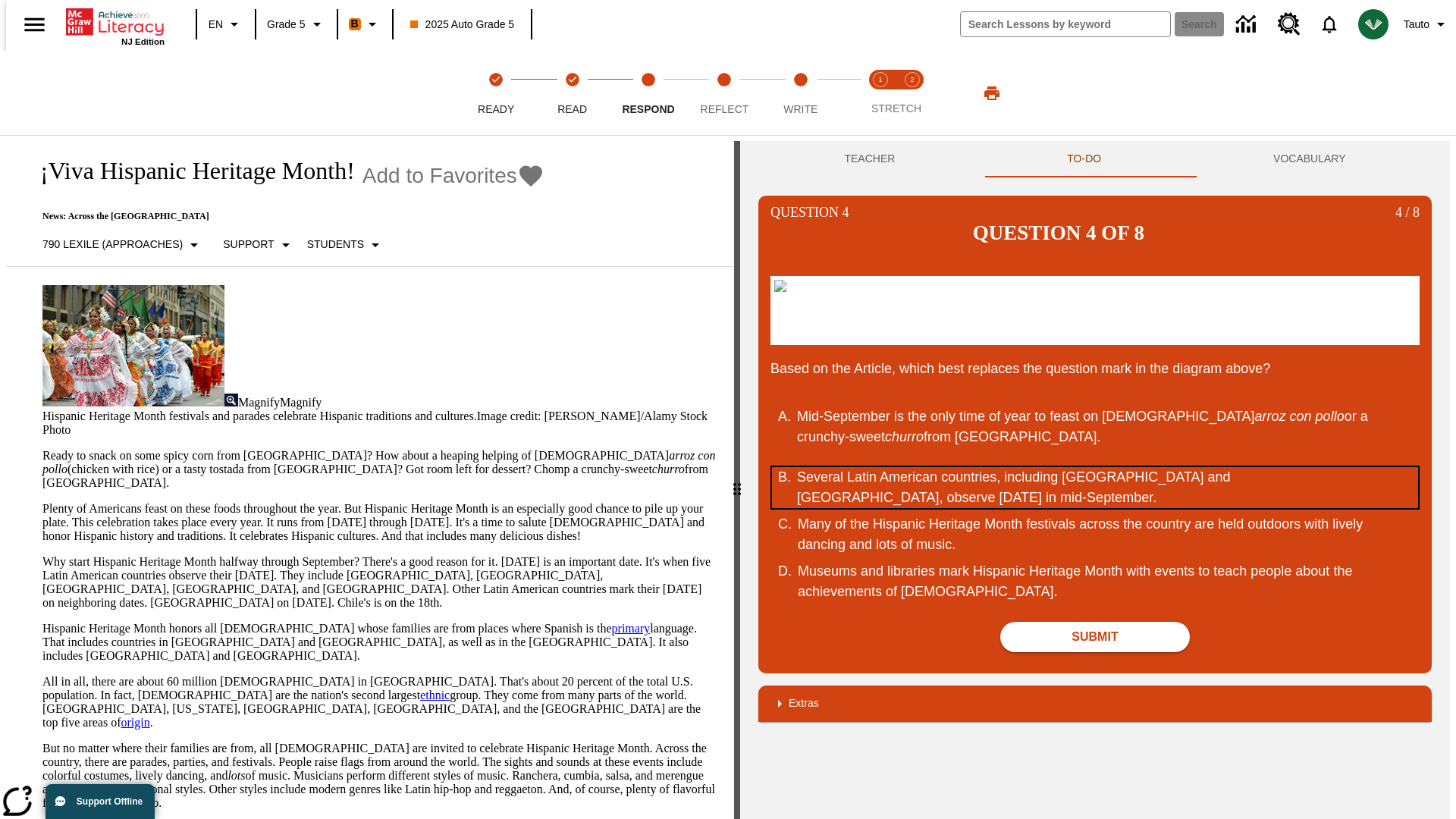
click at [1095, 487] on div "Several Latin American countries, including Costa Rica and Chile, observe Indep…" at bounding box center [1085, 487] width 576 height 41
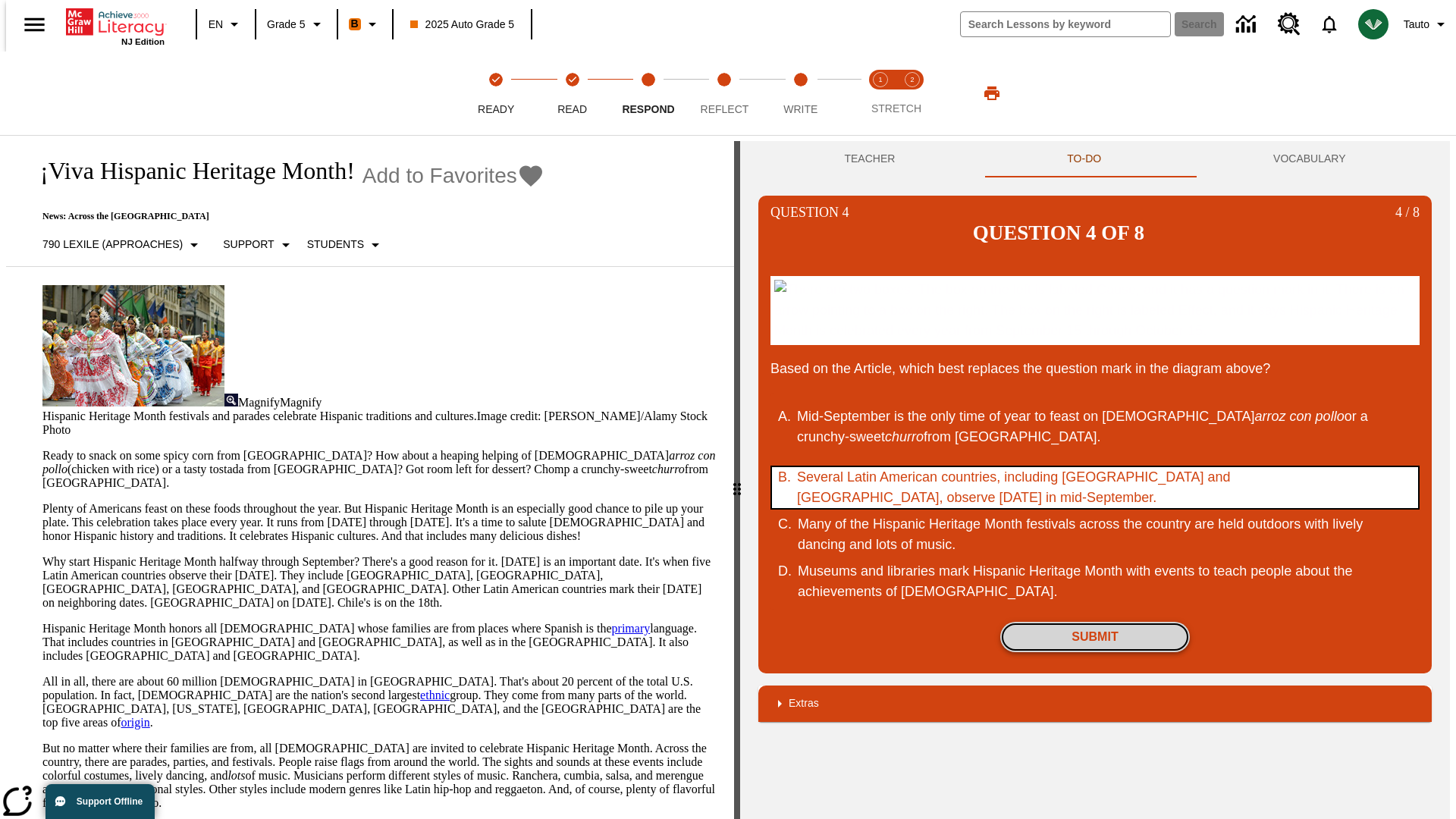
click at [1095, 636] on button "Submit" at bounding box center [1095, 637] width 190 height 31
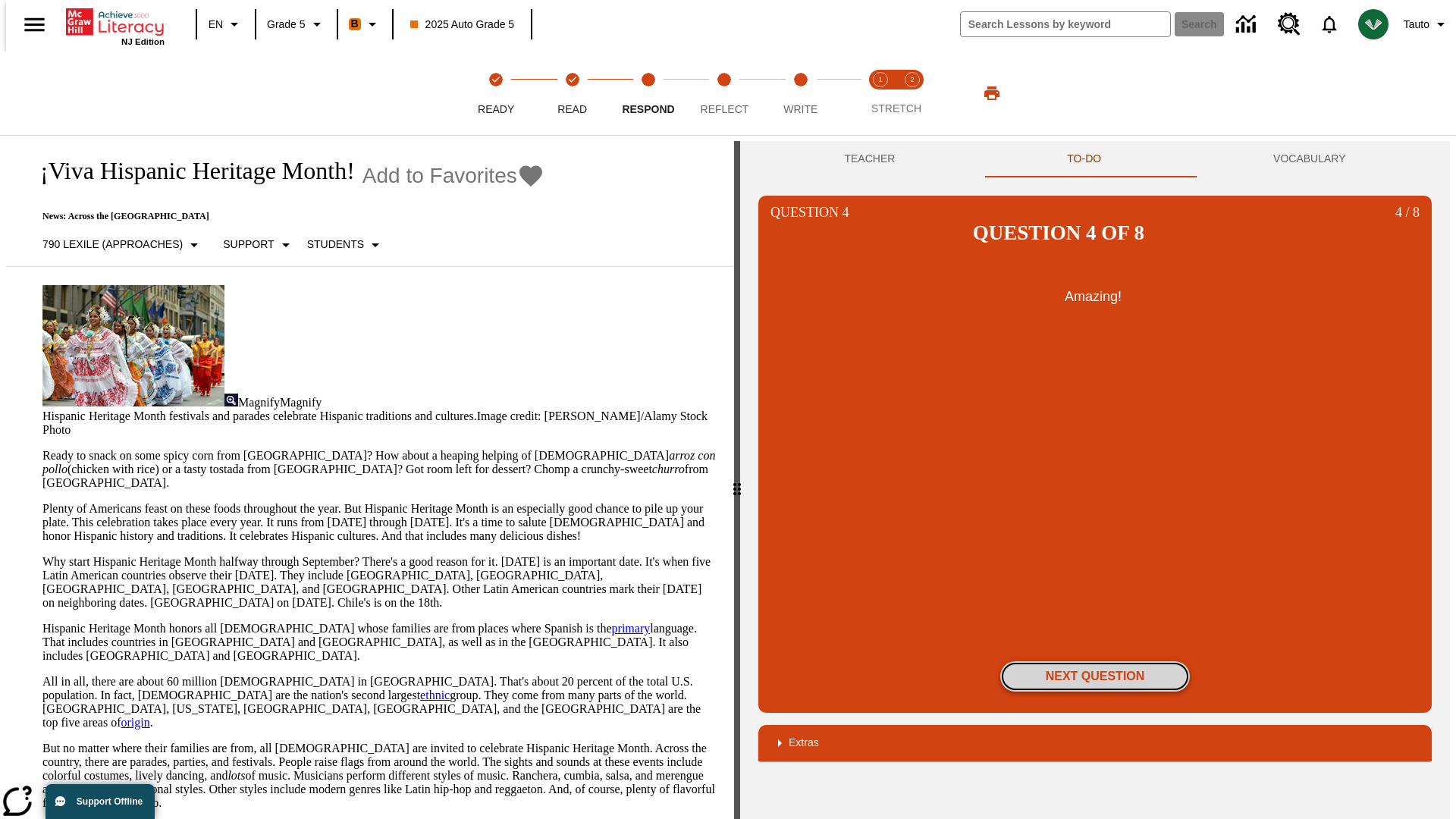
click at [1095, 662] on button "Next Question" at bounding box center [1095, 676] width 190 height 31
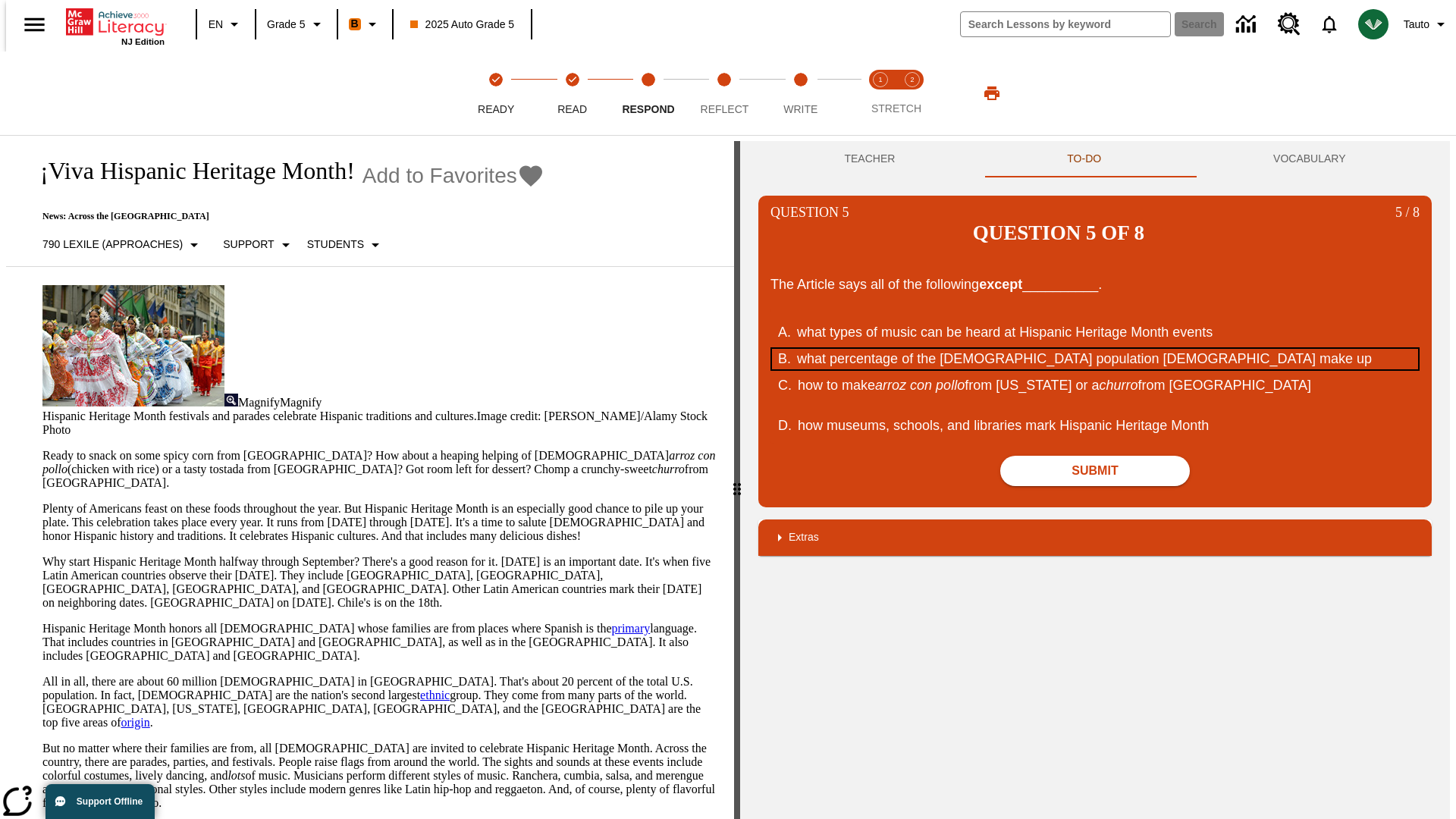
click at [1095, 349] on div "what percentage of the U.S. population Hispanic Americans make up" at bounding box center [1085, 359] width 576 height 20
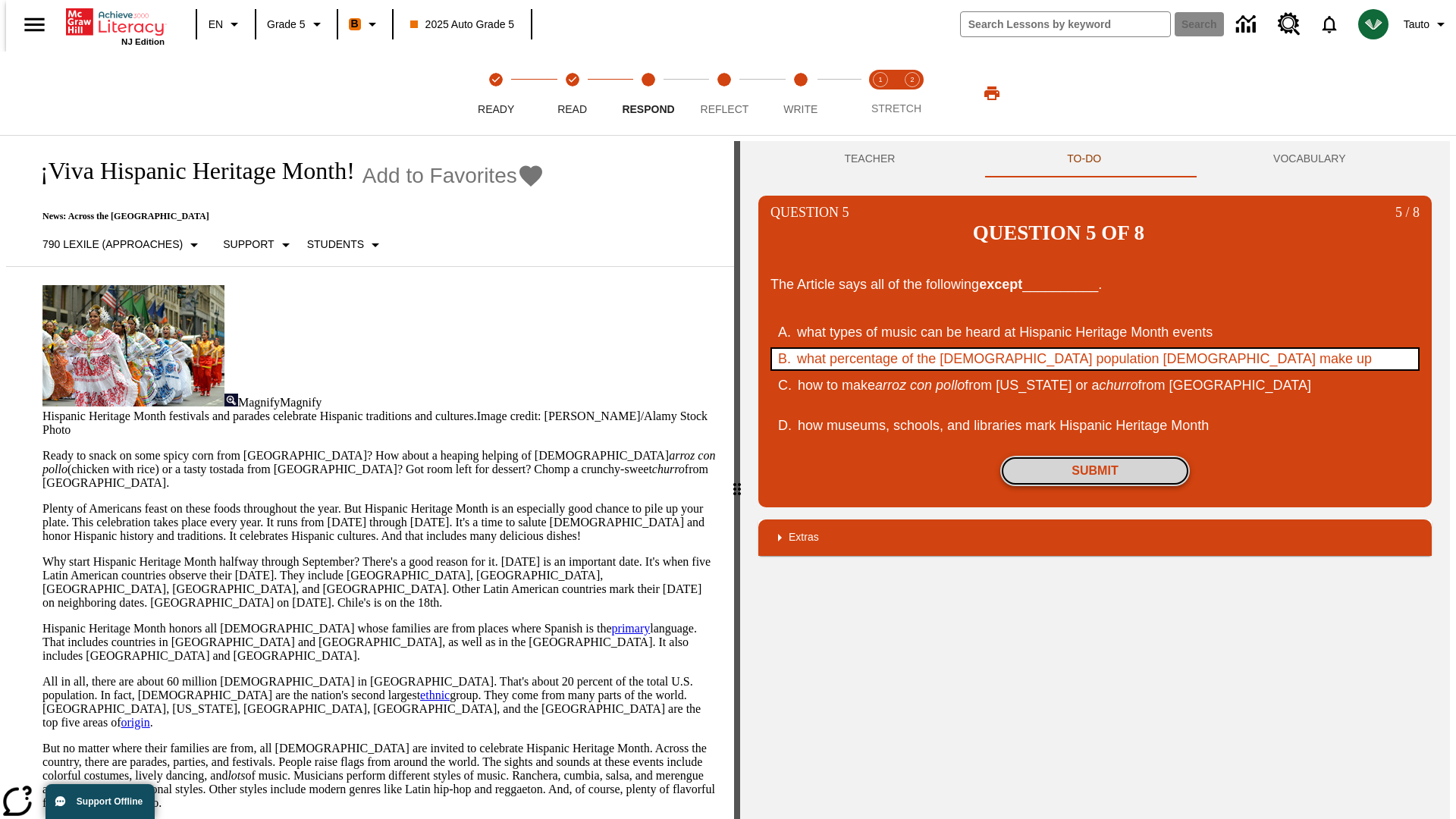
click at [1095, 456] on button "Submit" at bounding box center [1095, 471] width 190 height 31
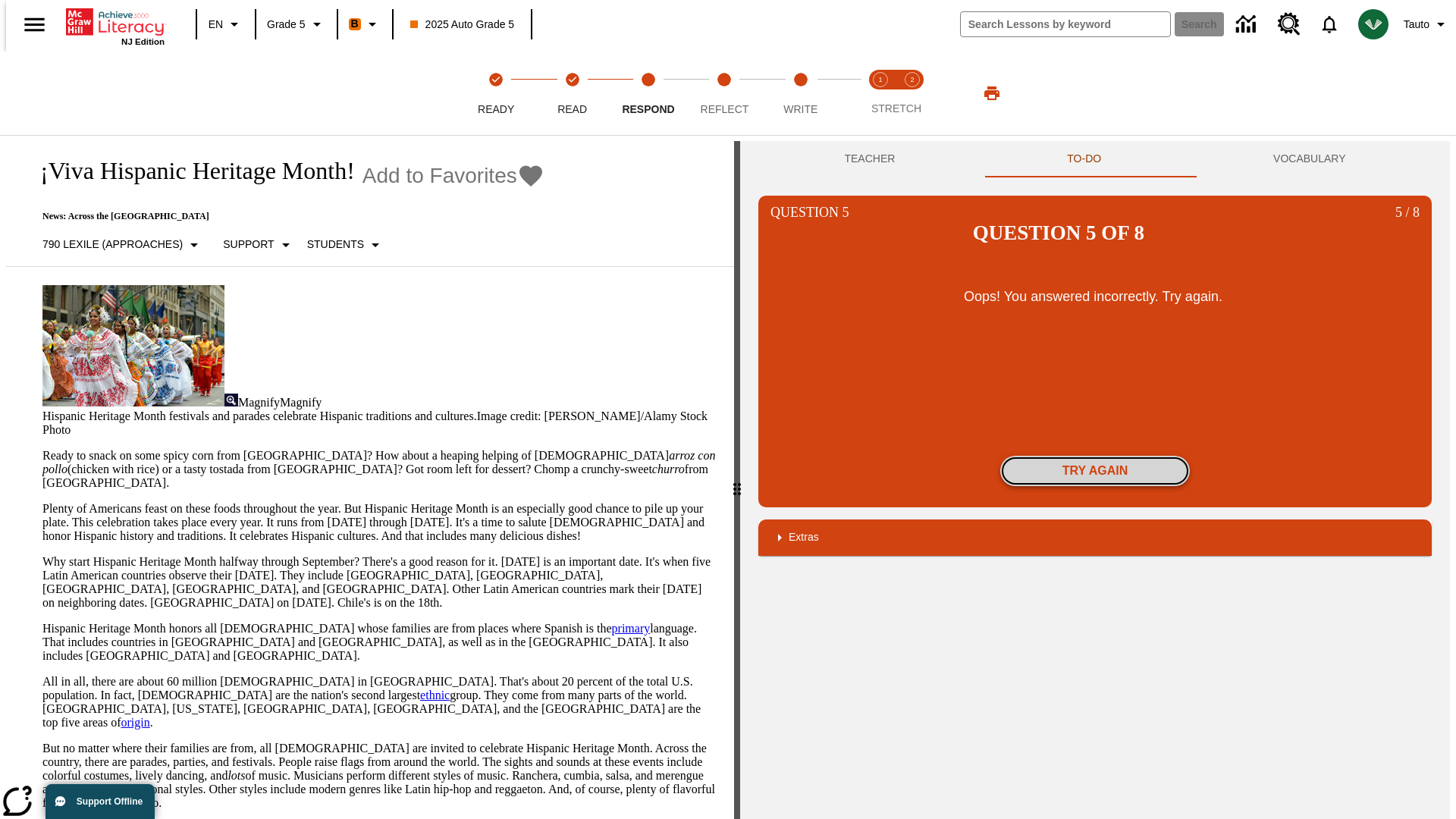
click at [1095, 456] on button "Try again" at bounding box center [1095, 471] width 190 height 31
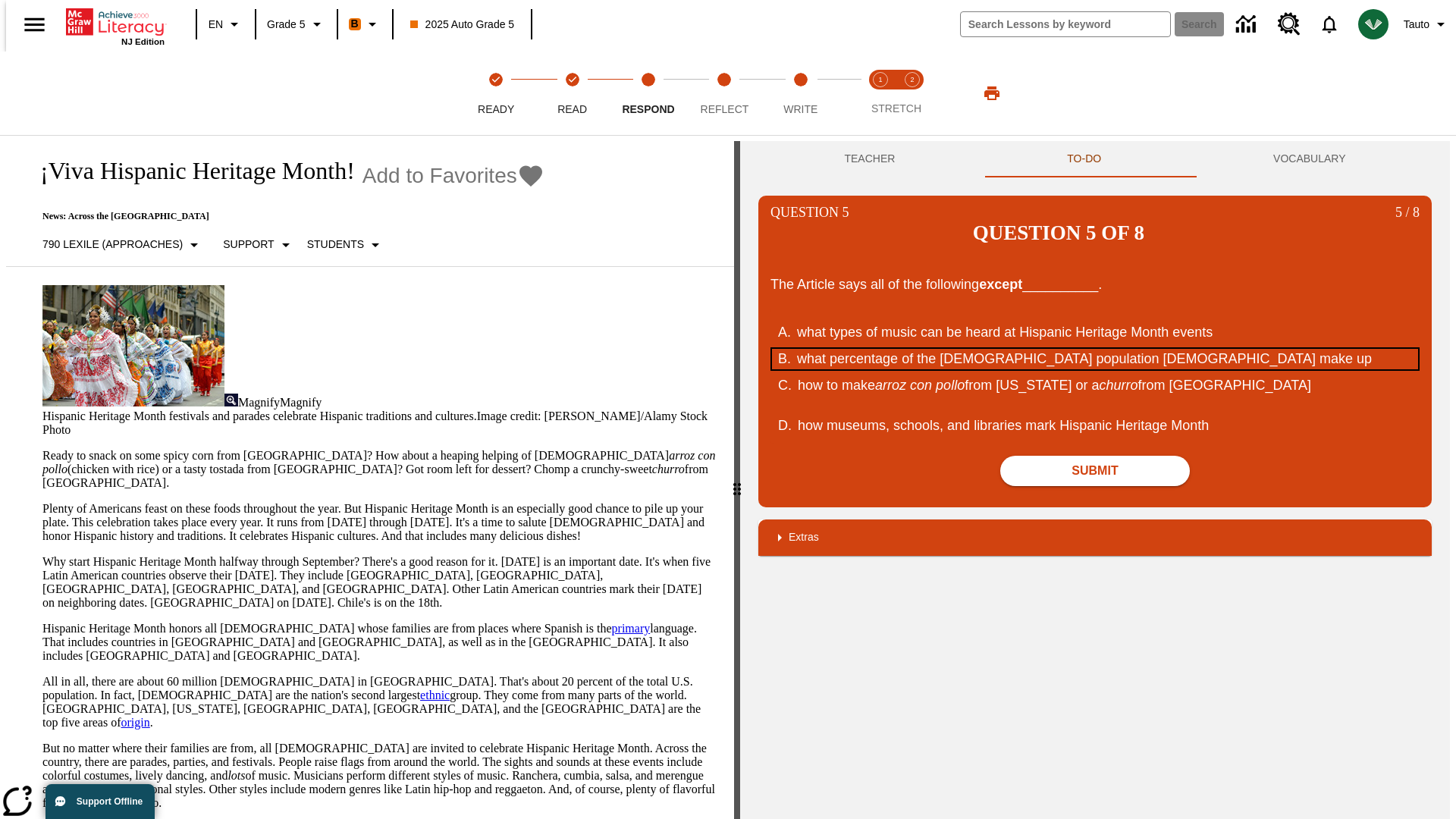
click at [1095, 349] on div "what percentage of the U.S. population Hispanic Americans make up" at bounding box center [1085, 359] width 576 height 20
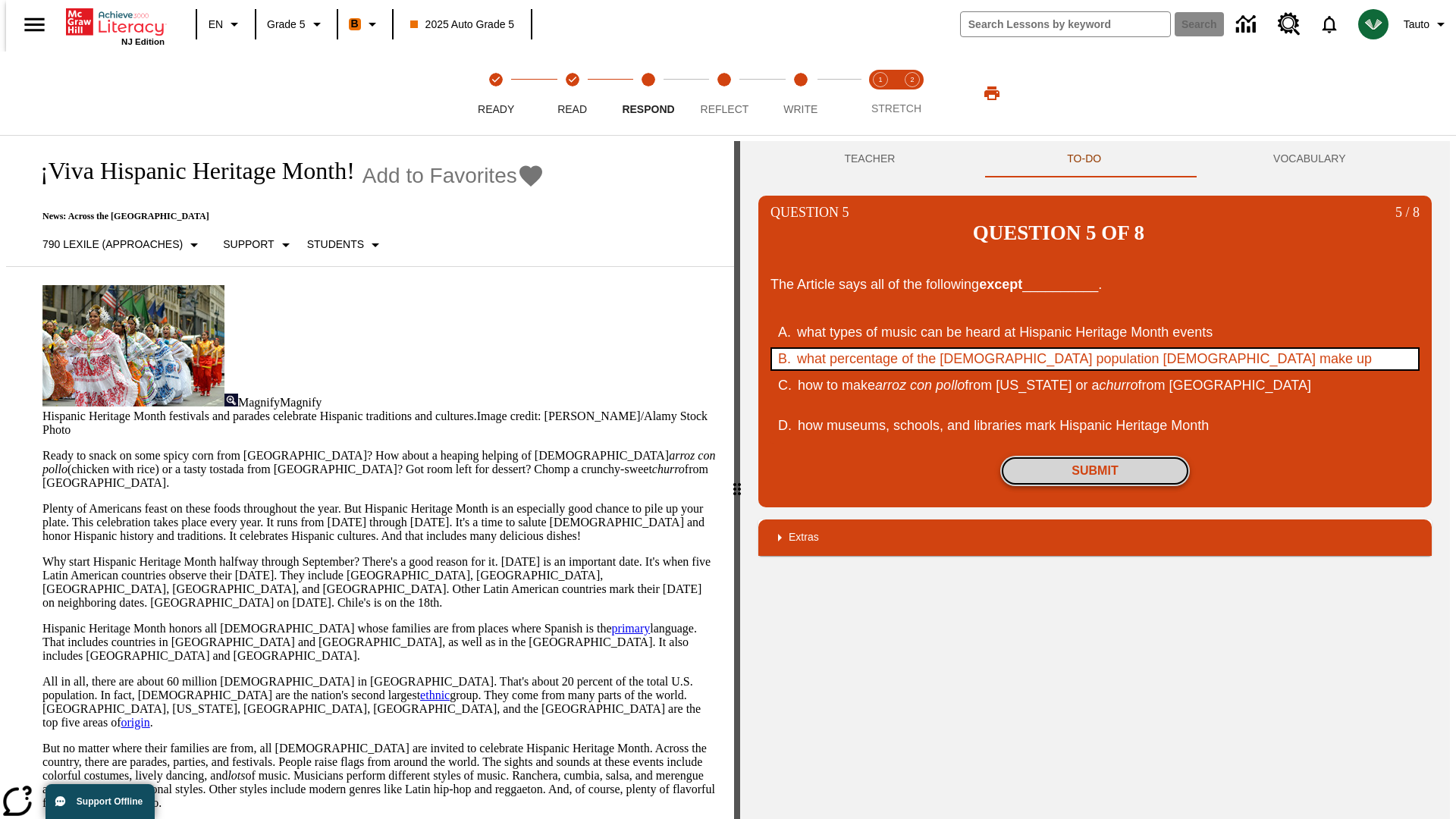
click at [1095, 456] on button "Submit" at bounding box center [1095, 471] width 190 height 31
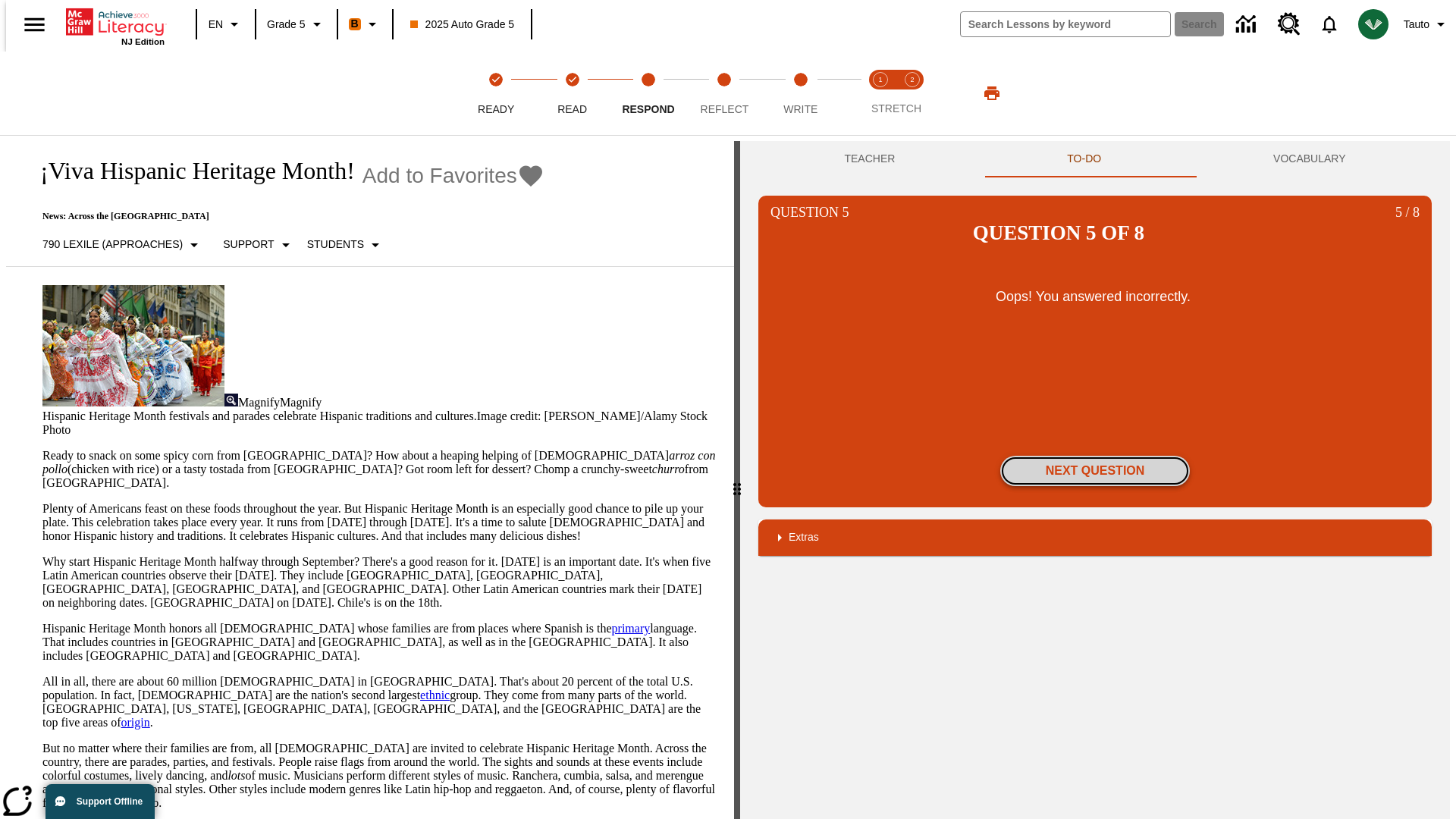
click at [1095, 456] on button "Next Question" at bounding box center [1095, 471] width 190 height 31
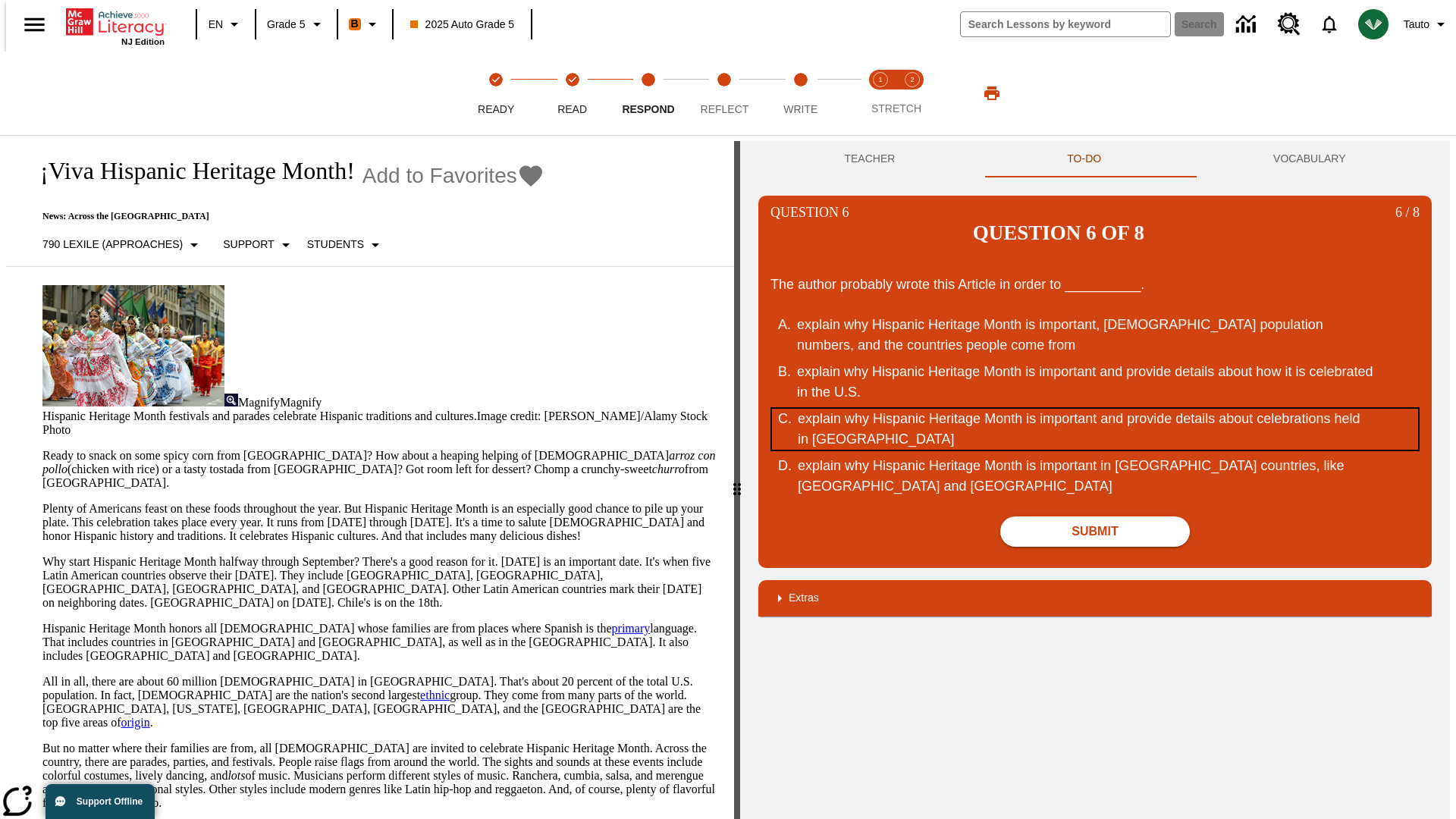
click at [1095, 409] on div "explain why Hispanic Heritage Month is important and provide details about cele…" at bounding box center [1086, 429] width 576 height 41
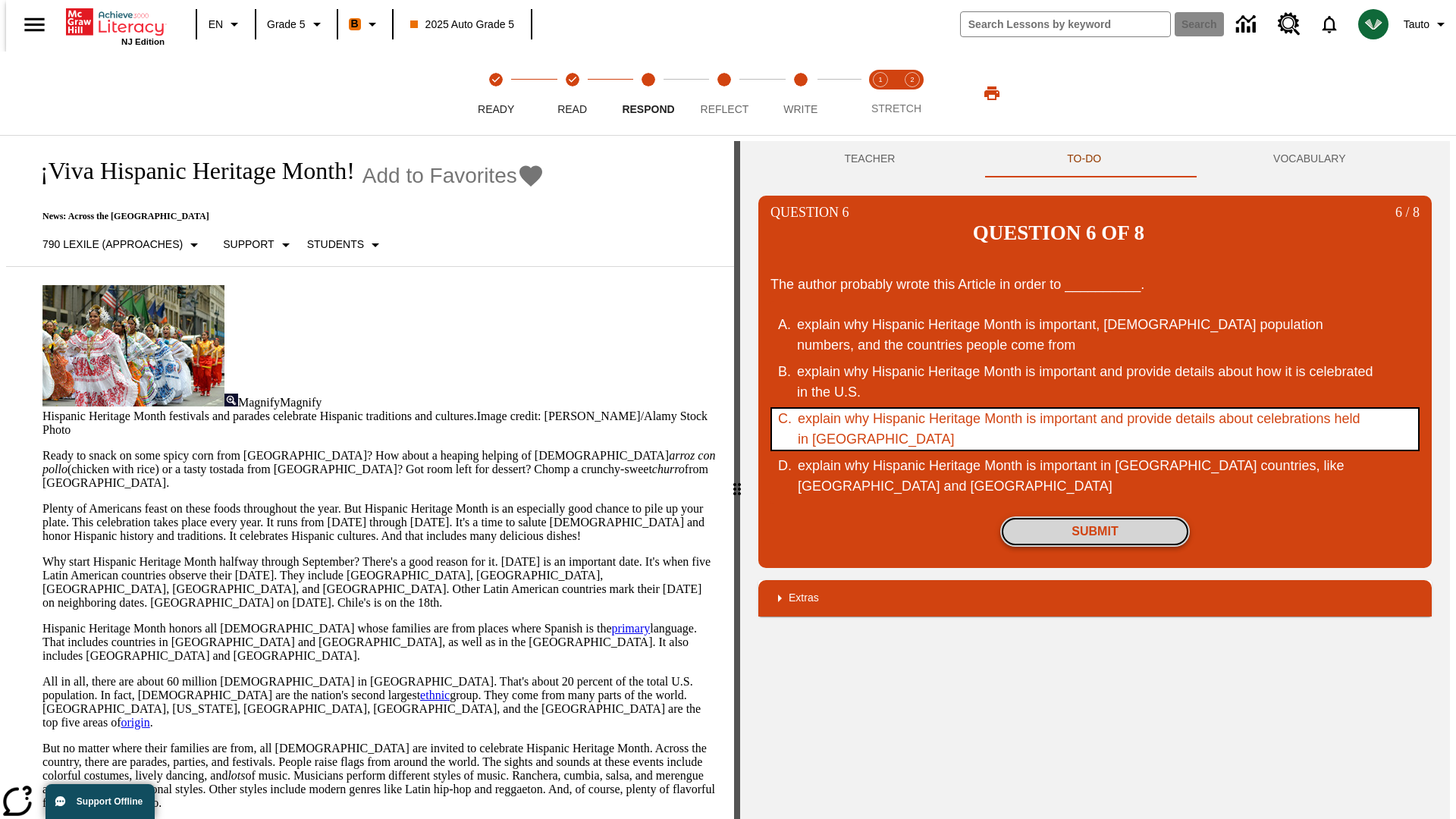
click at [1095, 517] on button "Submit" at bounding box center [1095, 532] width 190 height 31
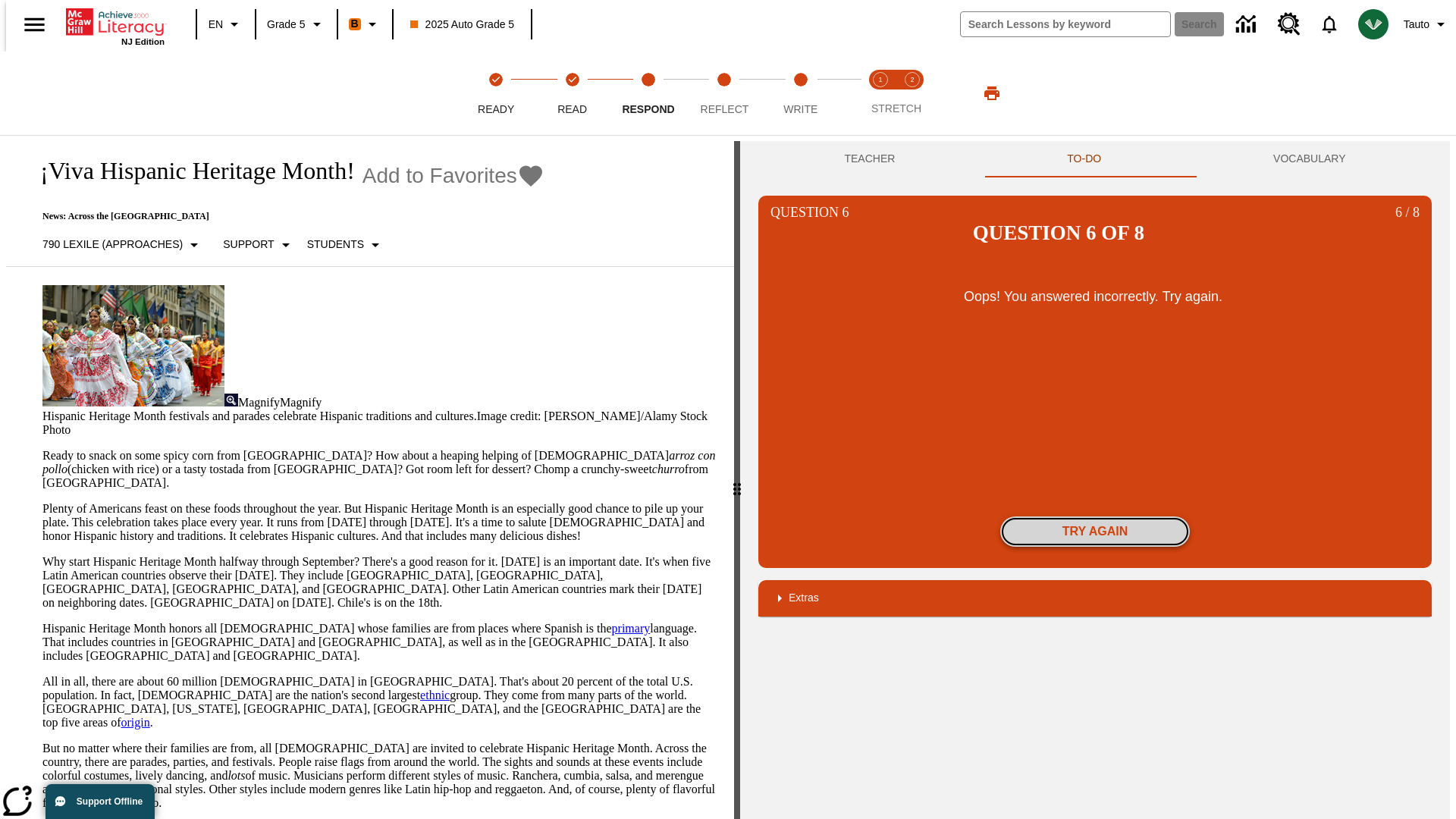
click at [1095, 517] on button "Try again" at bounding box center [1095, 532] width 190 height 31
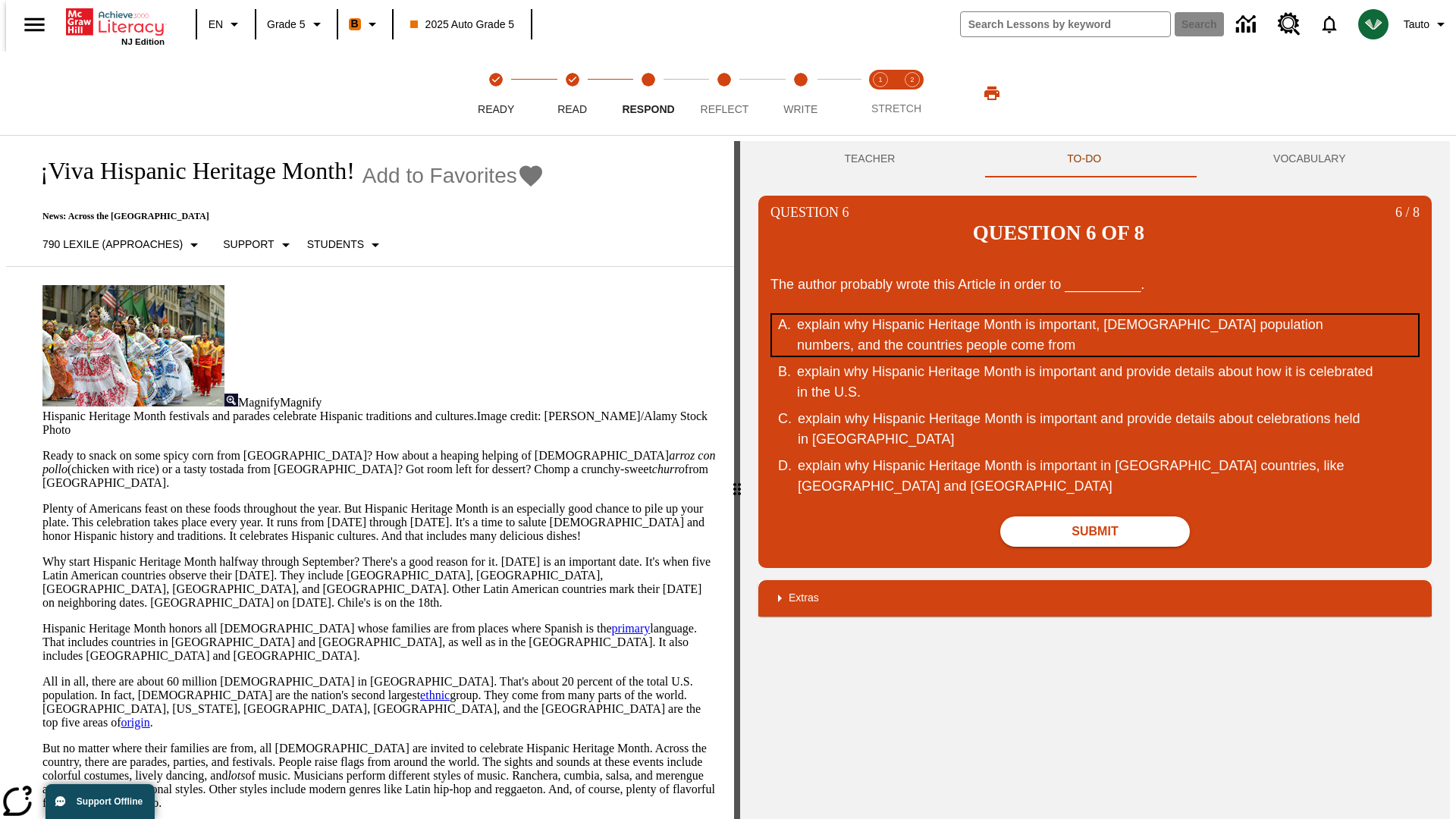
click at [1095, 315] on div "explain why Hispanic Heritage Month is important, Hispanic population numbers, …" at bounding box center [1085, 335] width 576 height 41
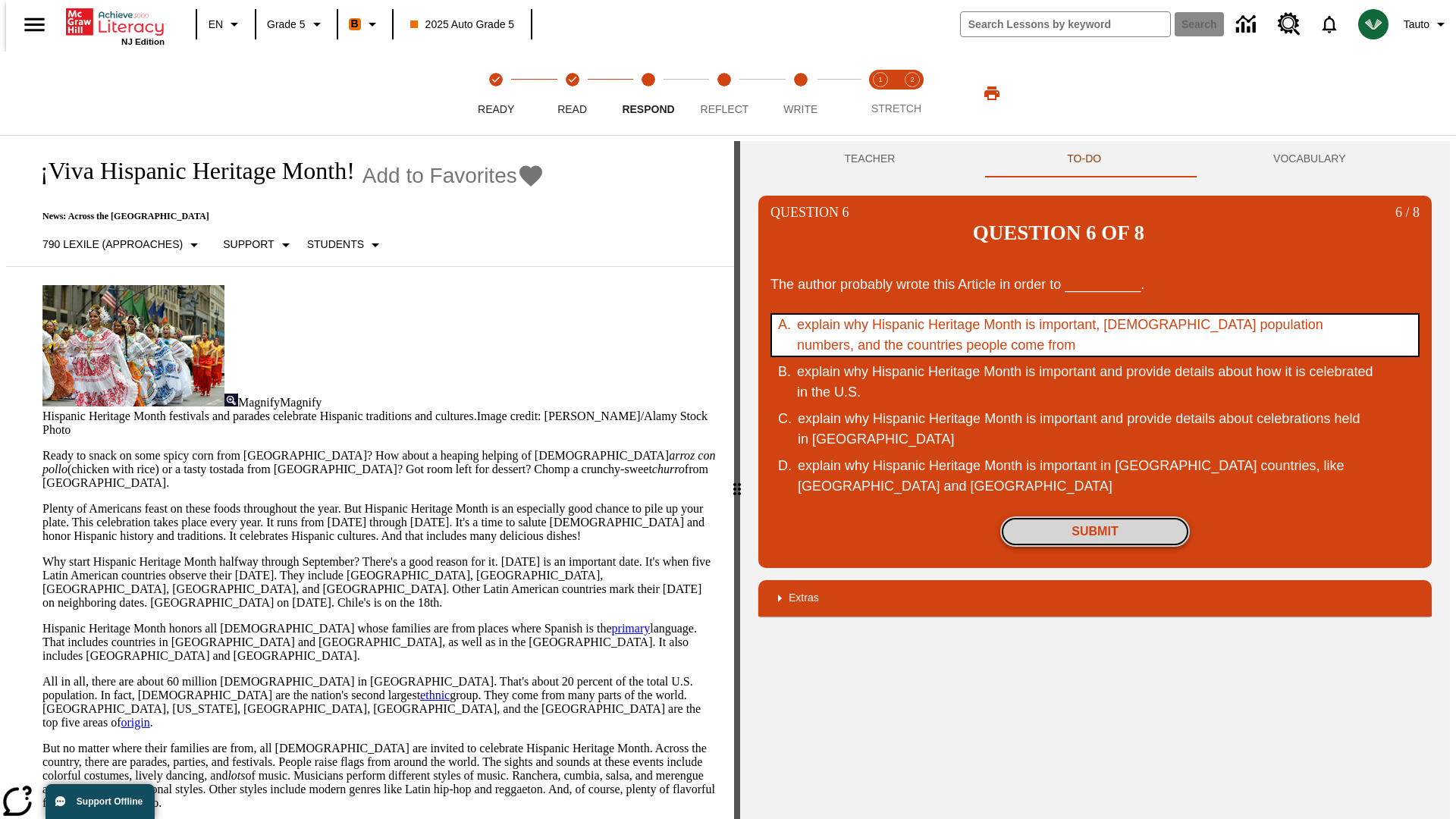
click at [1095, 517] on button "Submit" at bounding box center [1095, 532] width 190 height 31
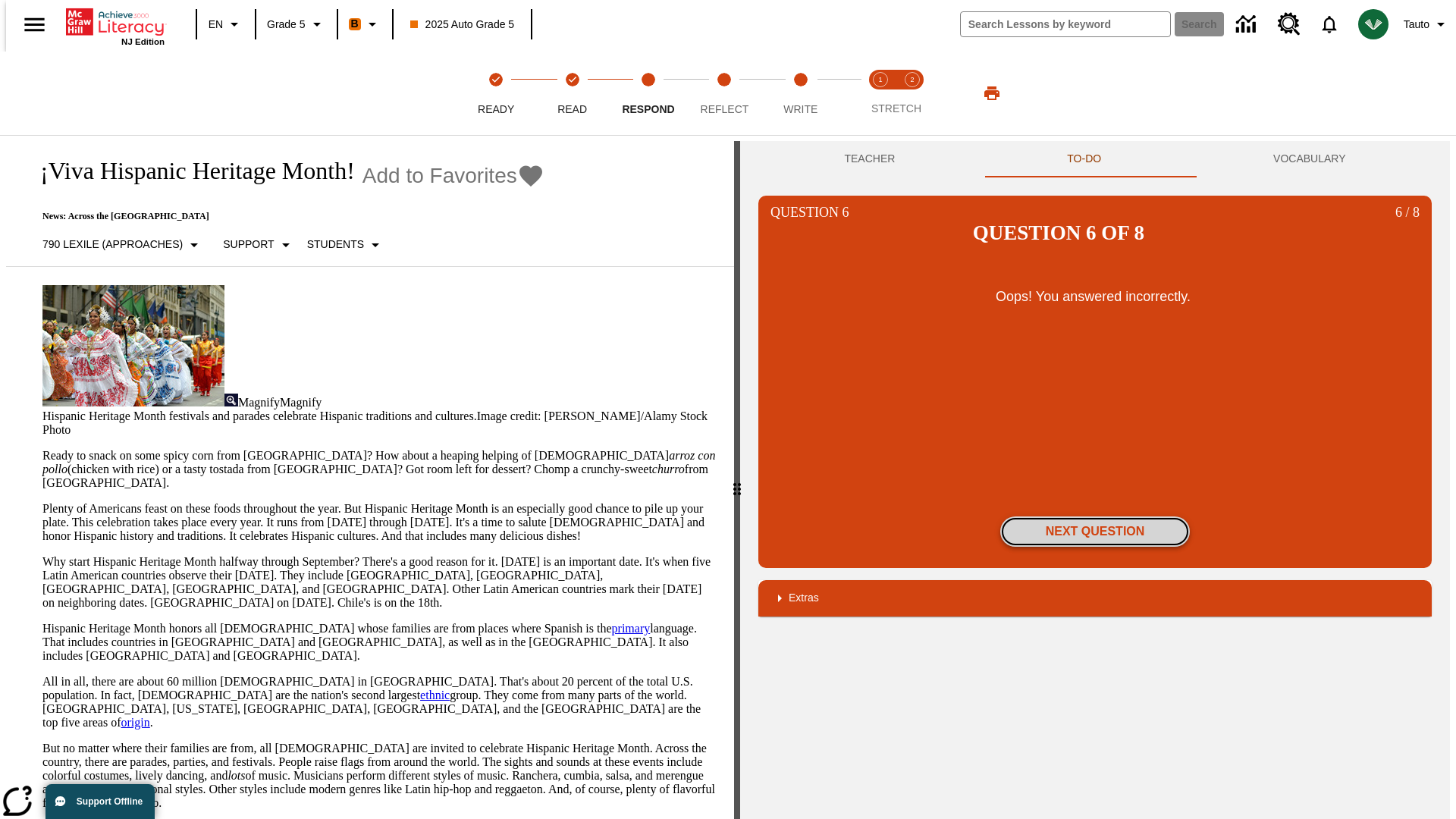
click at [1095, 517] on button "Next Question" at bounding box center [1095, 532] width 190 height 31
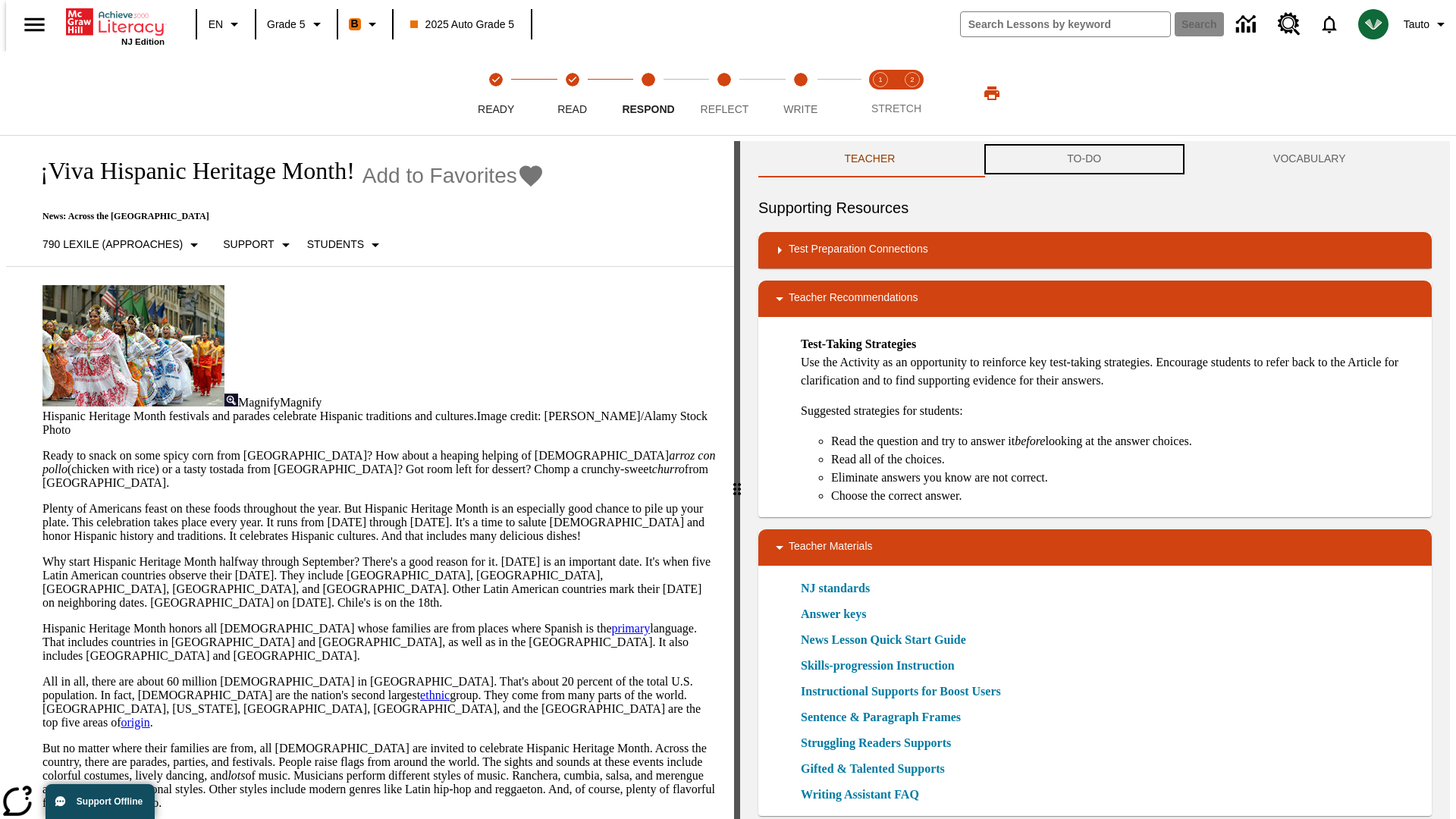
click at [1084, 159] on button "TO-DO" at bounding box center [1084, 159] width 206 height 36
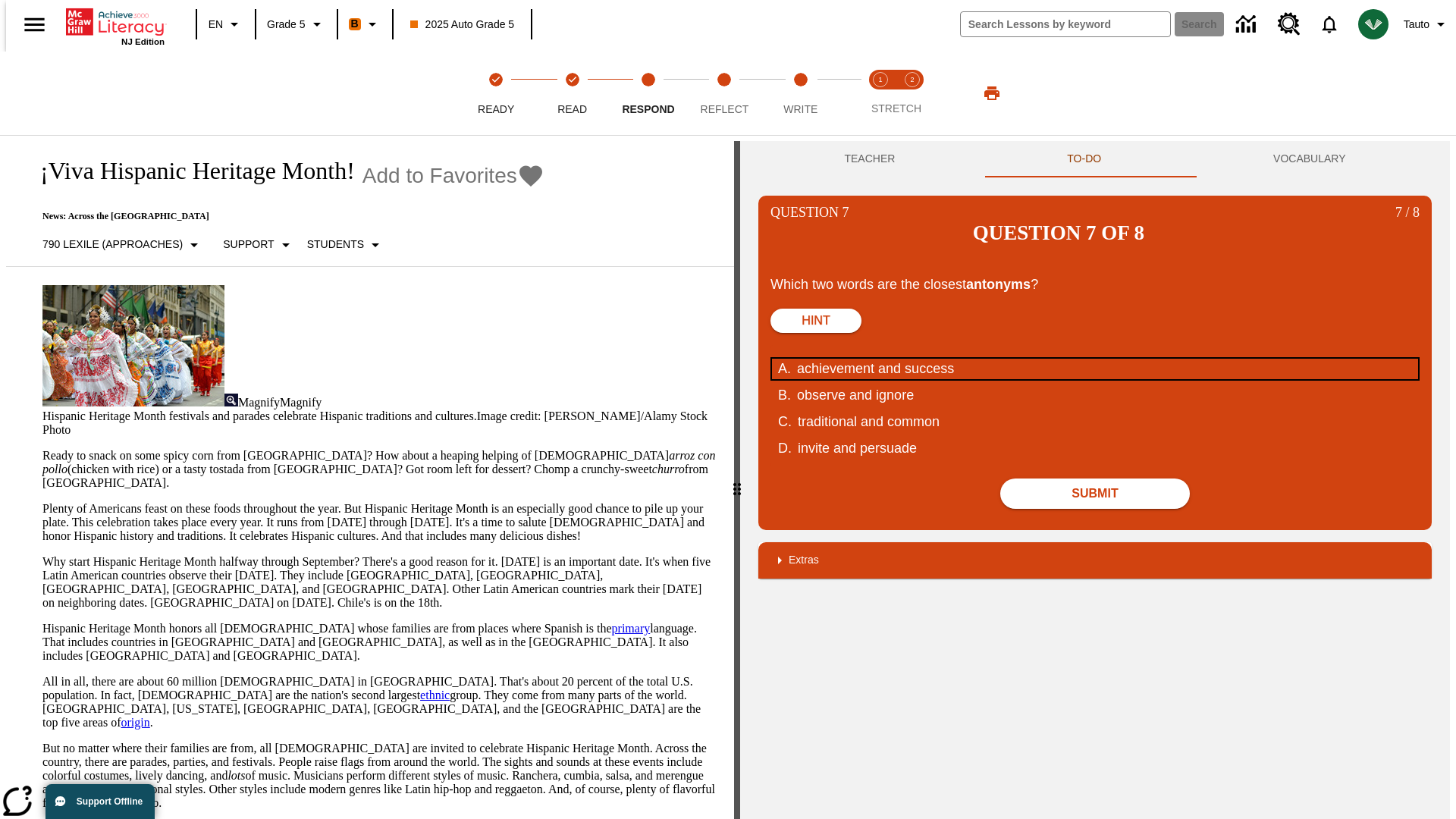
click at [1095, 359] on div "achievement and success" at bounding box center [1085, 369] width 576 height 20
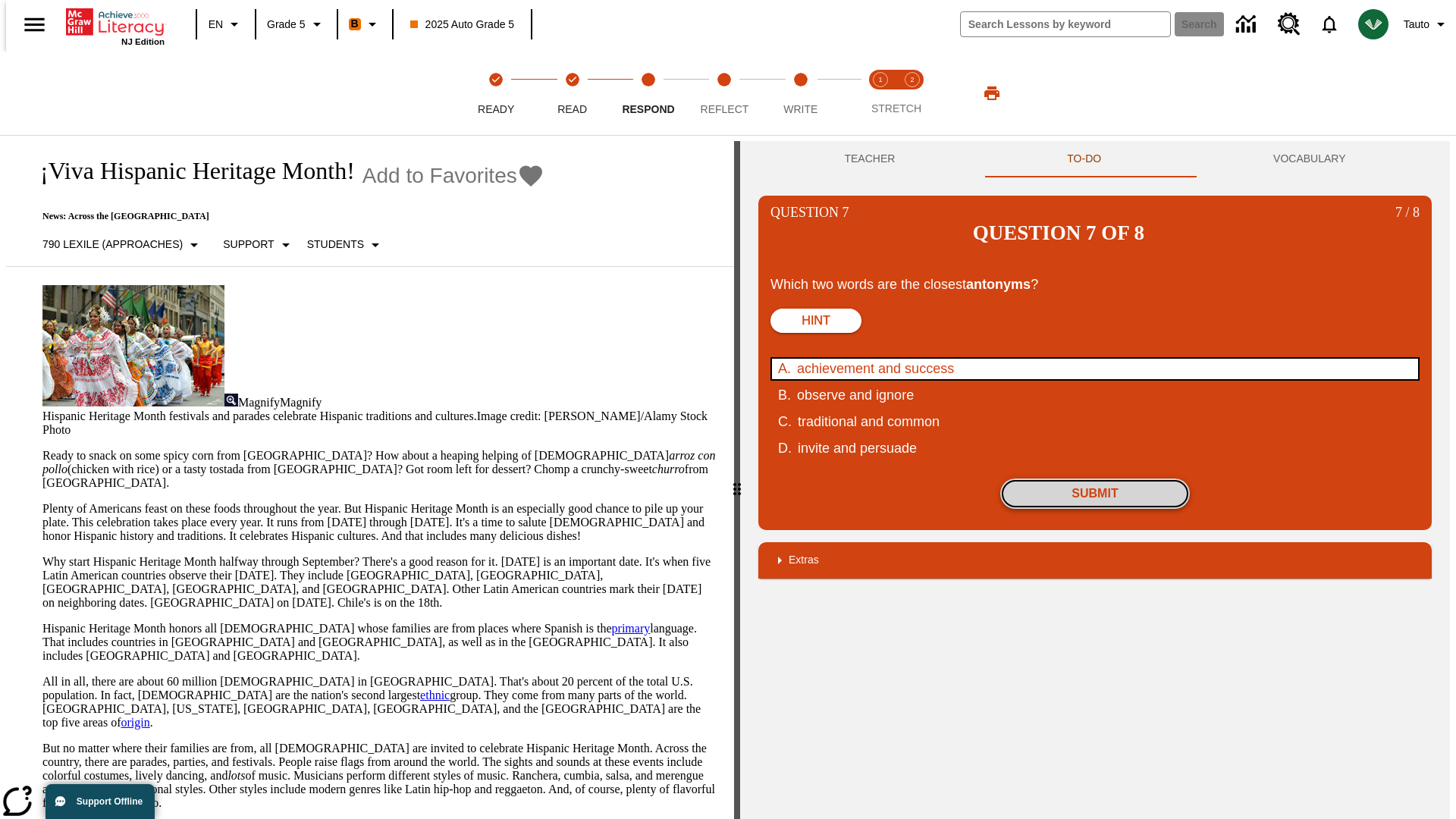
click at [1095, 479] on button "Submit" at bounding box center [1095, 494] width 190 height 31
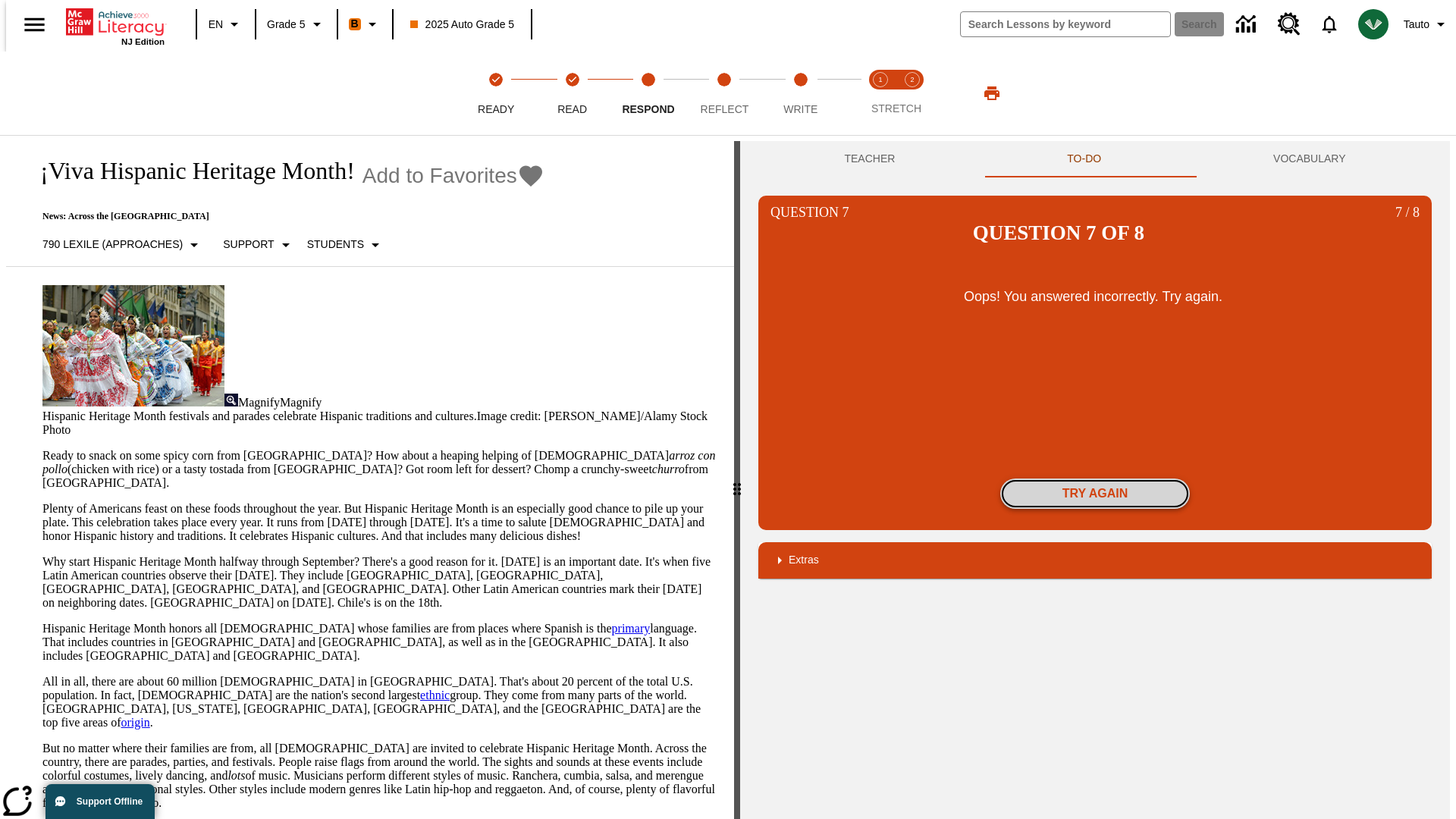
click at [1095, 479] on button "Try again" at bounding box center [1095, 494] width 190 height 31
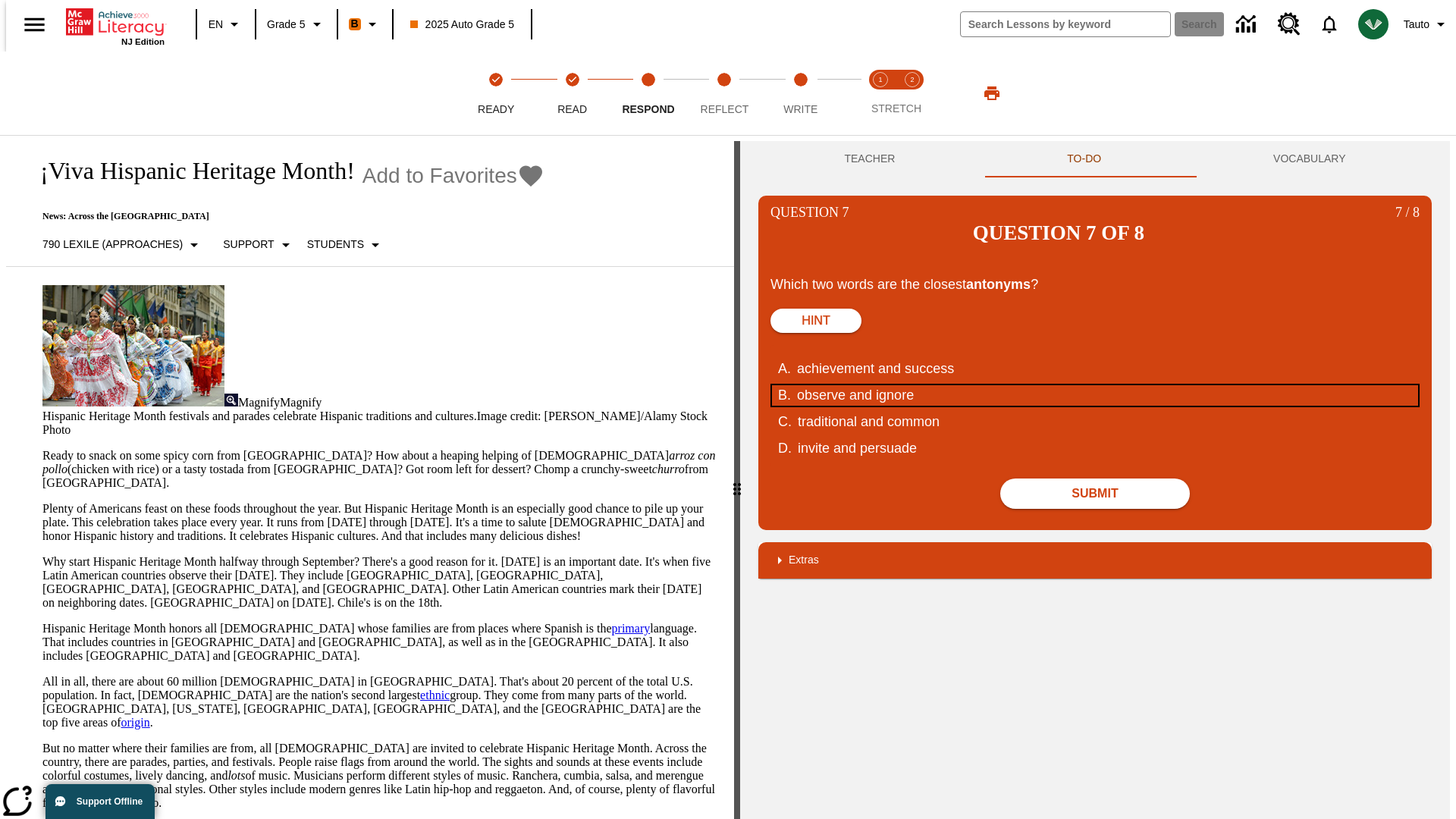
click at [1095, 385] on div "observe and ignore" at bounding box center [1085, 395] width 576 height 20
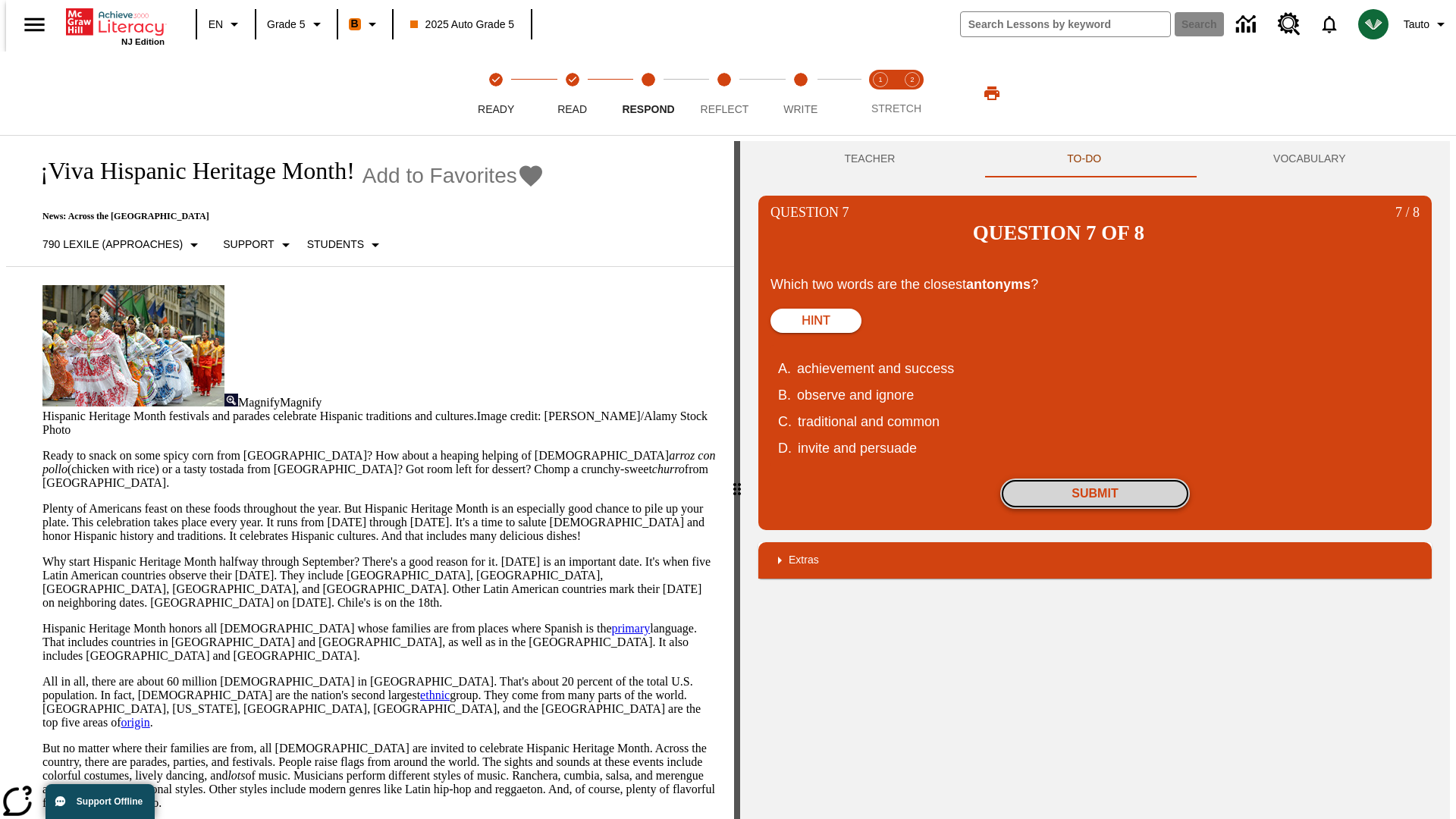
click at [1095, 479] on button "Submit" at bounding box center [1095, 494] width 190 height 31
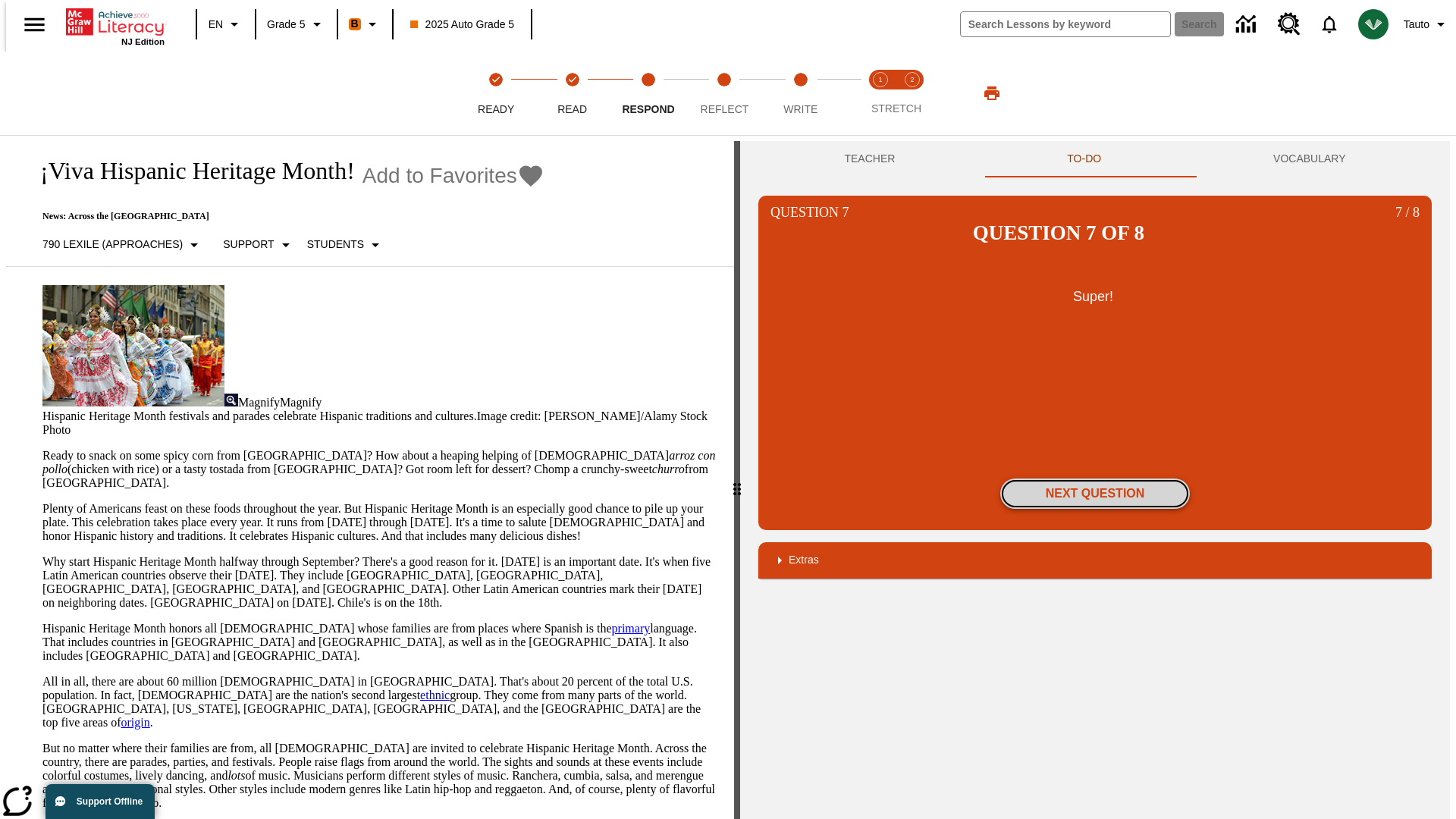
click at [1095, 479] on button "Next Question" at bounding box center [1095, 494] width 190 height 31
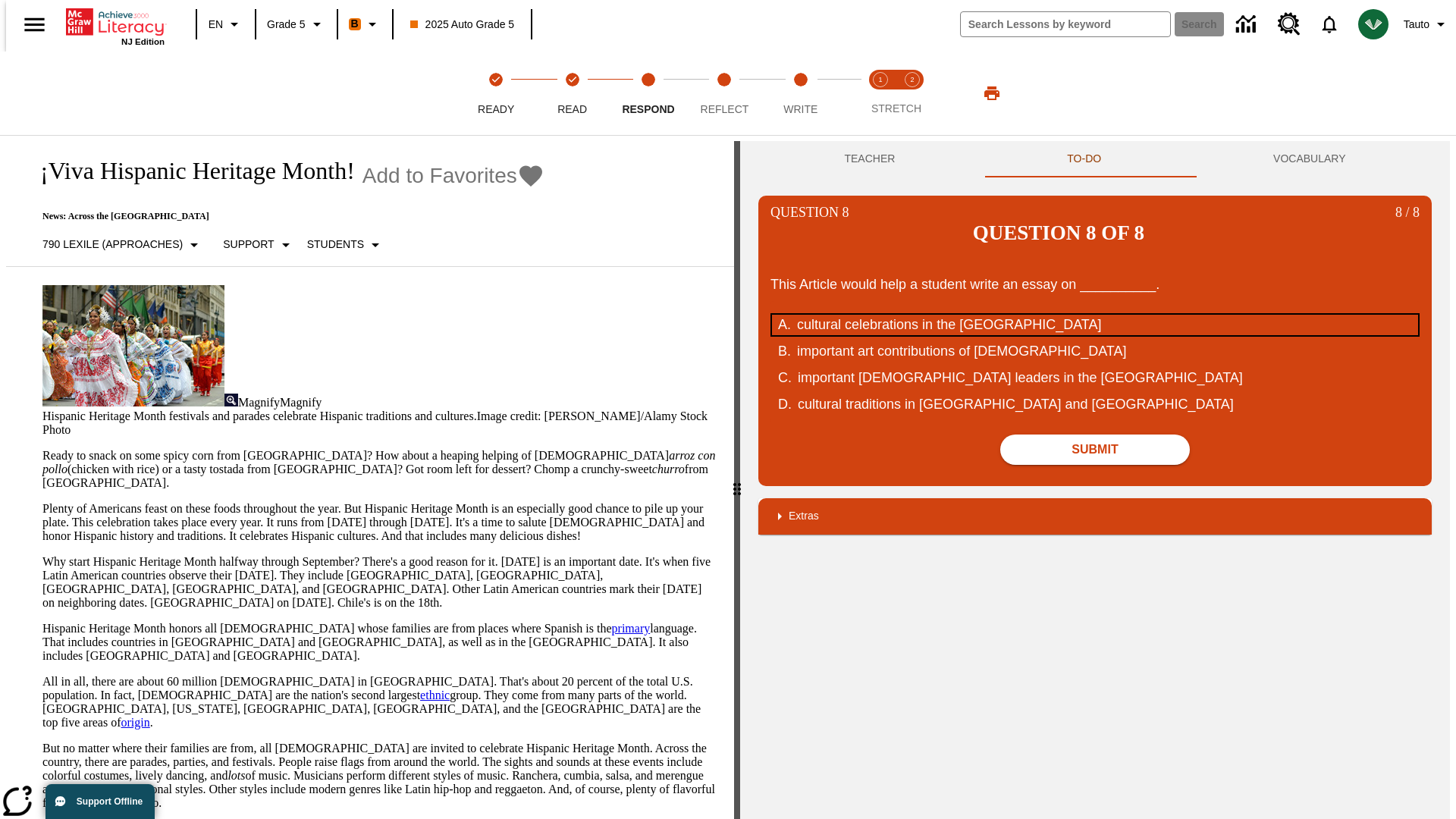
click at [1095, 315] on div "cultural celebrations in the [GEOGRAPHIC_DATA]" at bounding box center [1085, 325] width 576 height 20
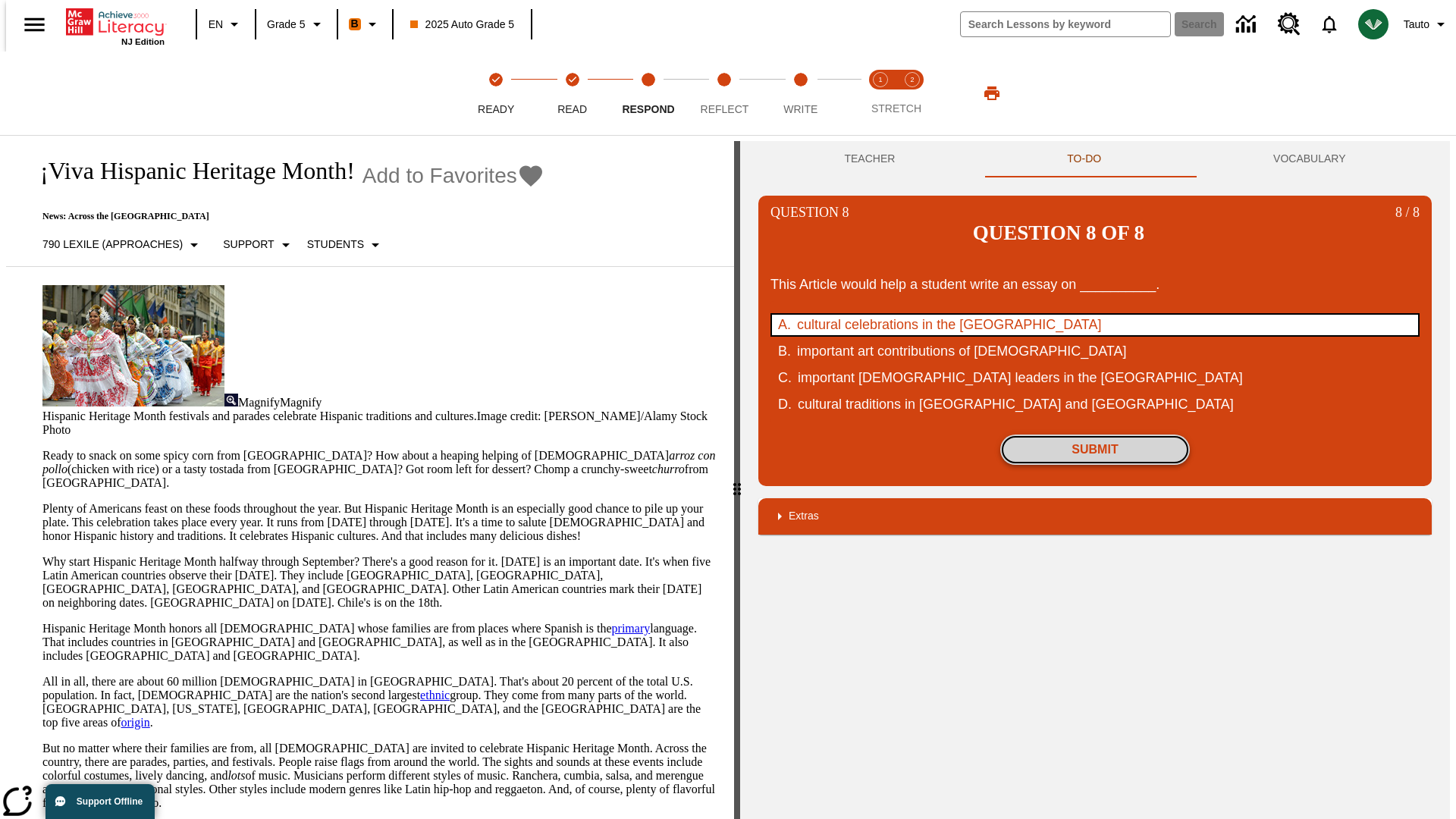
click at [1095, 435] on button "Submit" at bounding box center [1095, 450] width 190 height 31
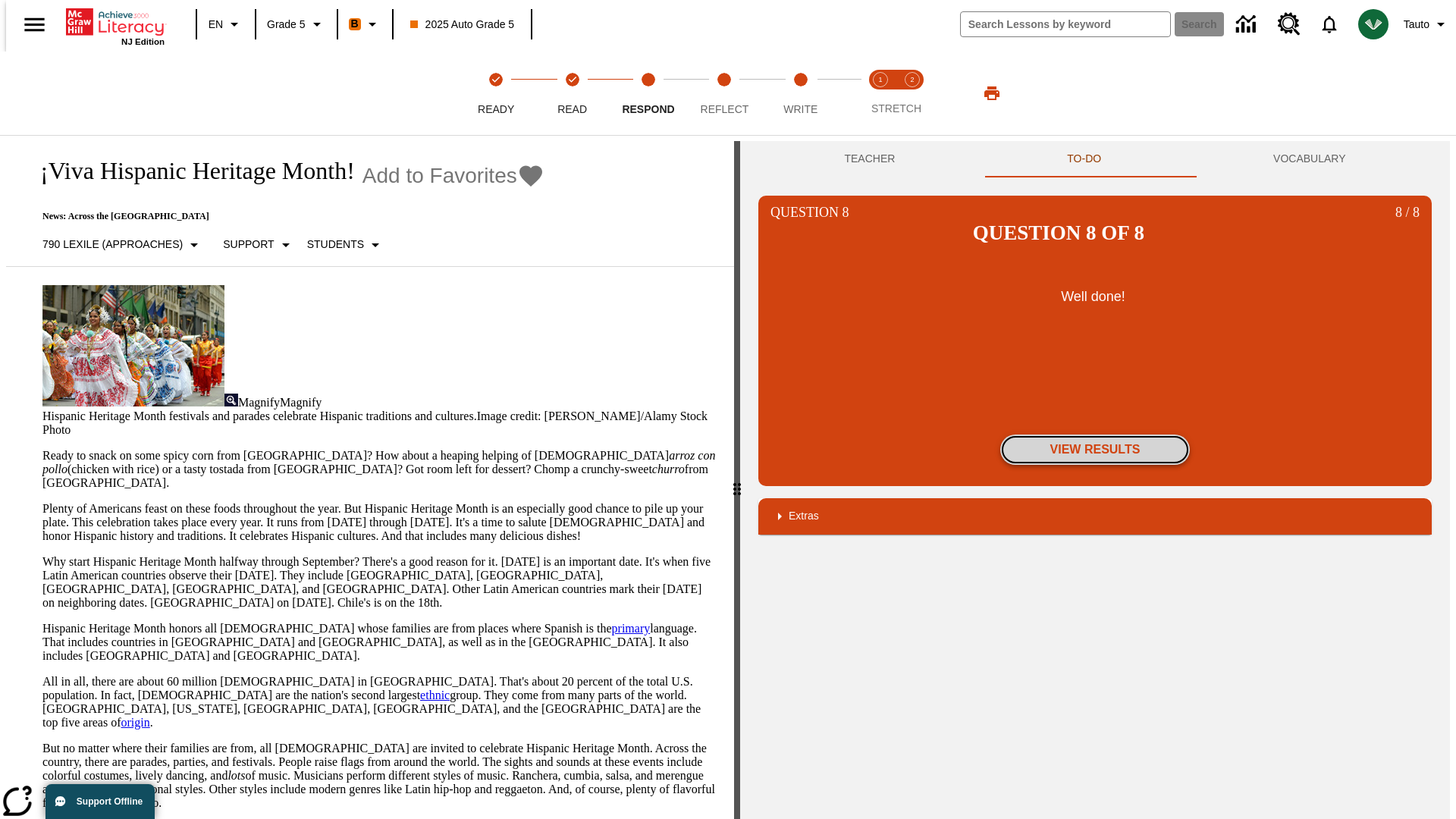
click at [1095, 435] on button "View Results" at bounding box center [1095, 450] width 190 height 31
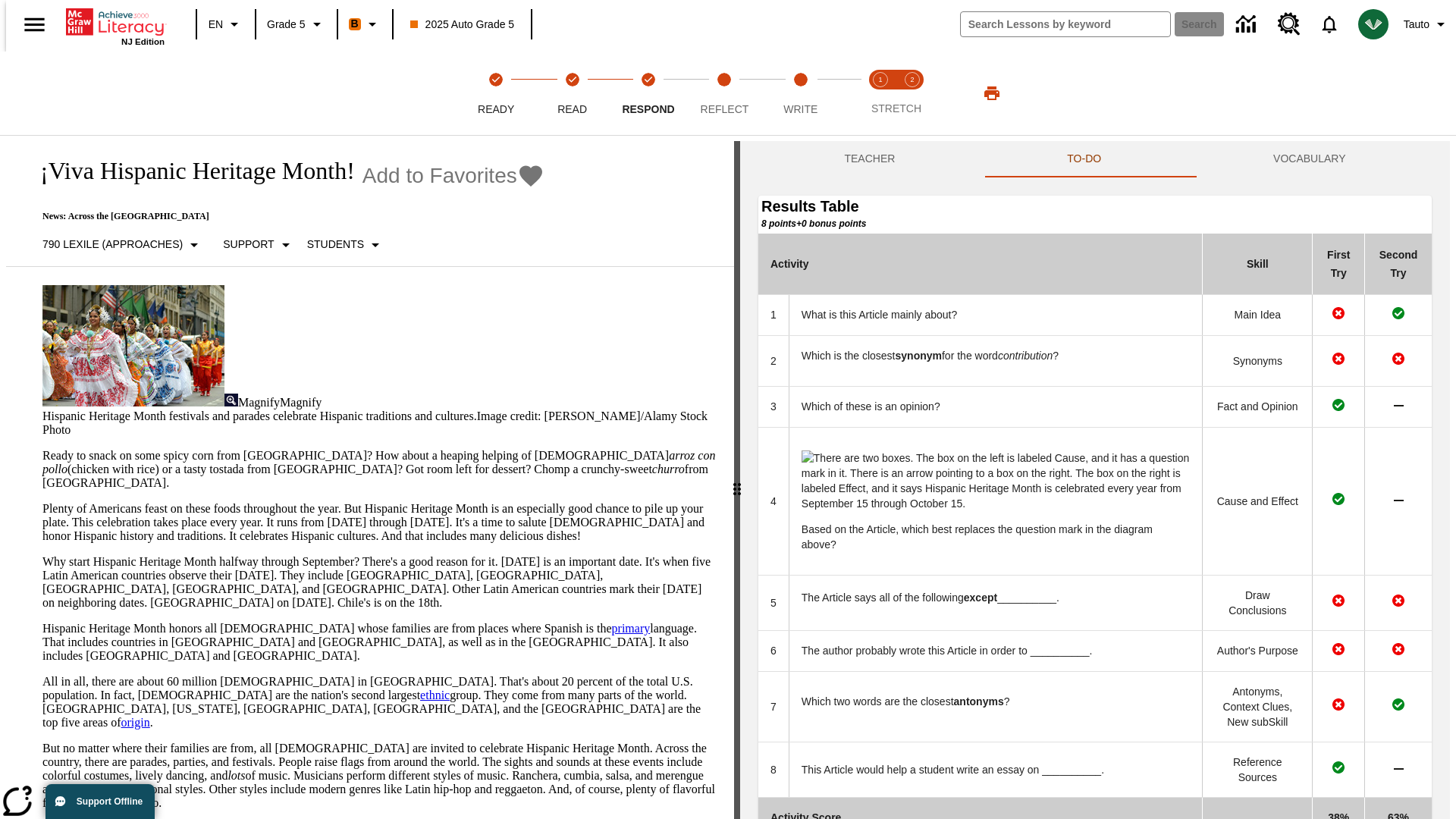
scroll to position [158, 0]
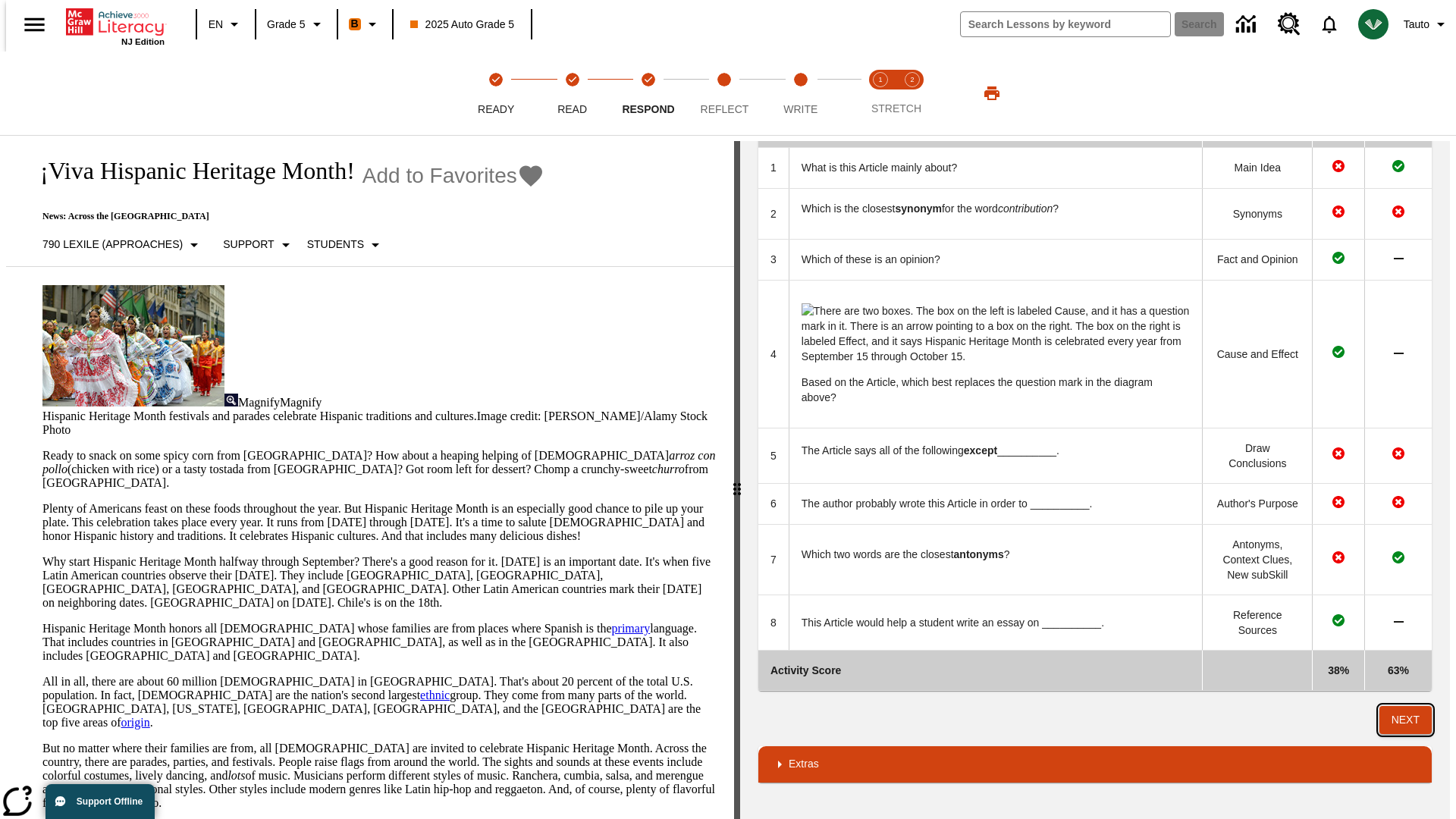
click at [1412, 720] on button "Next" at bounding box center [1406, 721] width 52 height 28
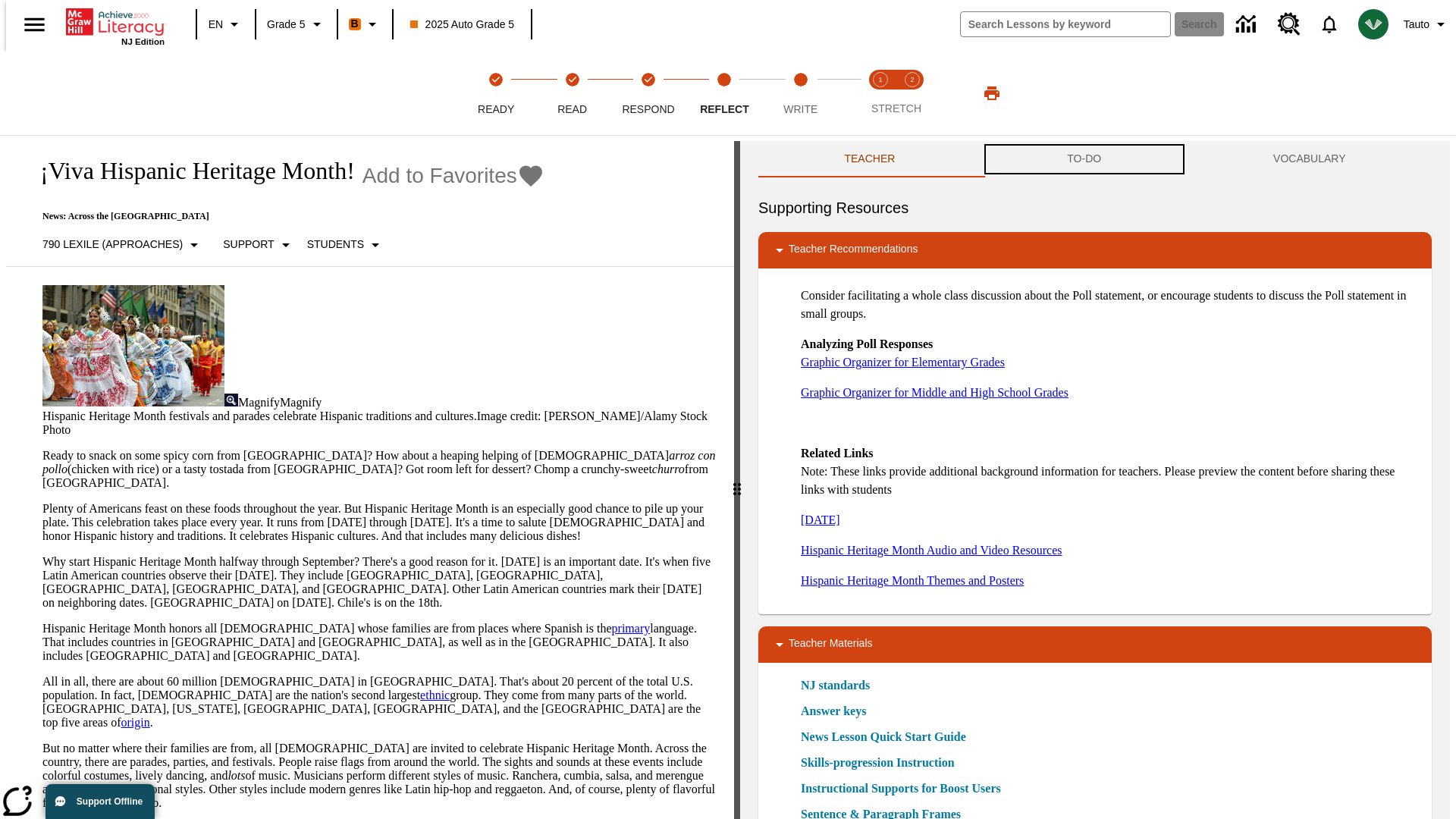
click at [1084, 159] on button "TO-DO" at bounding box center [1084, 159] width 206 height 36
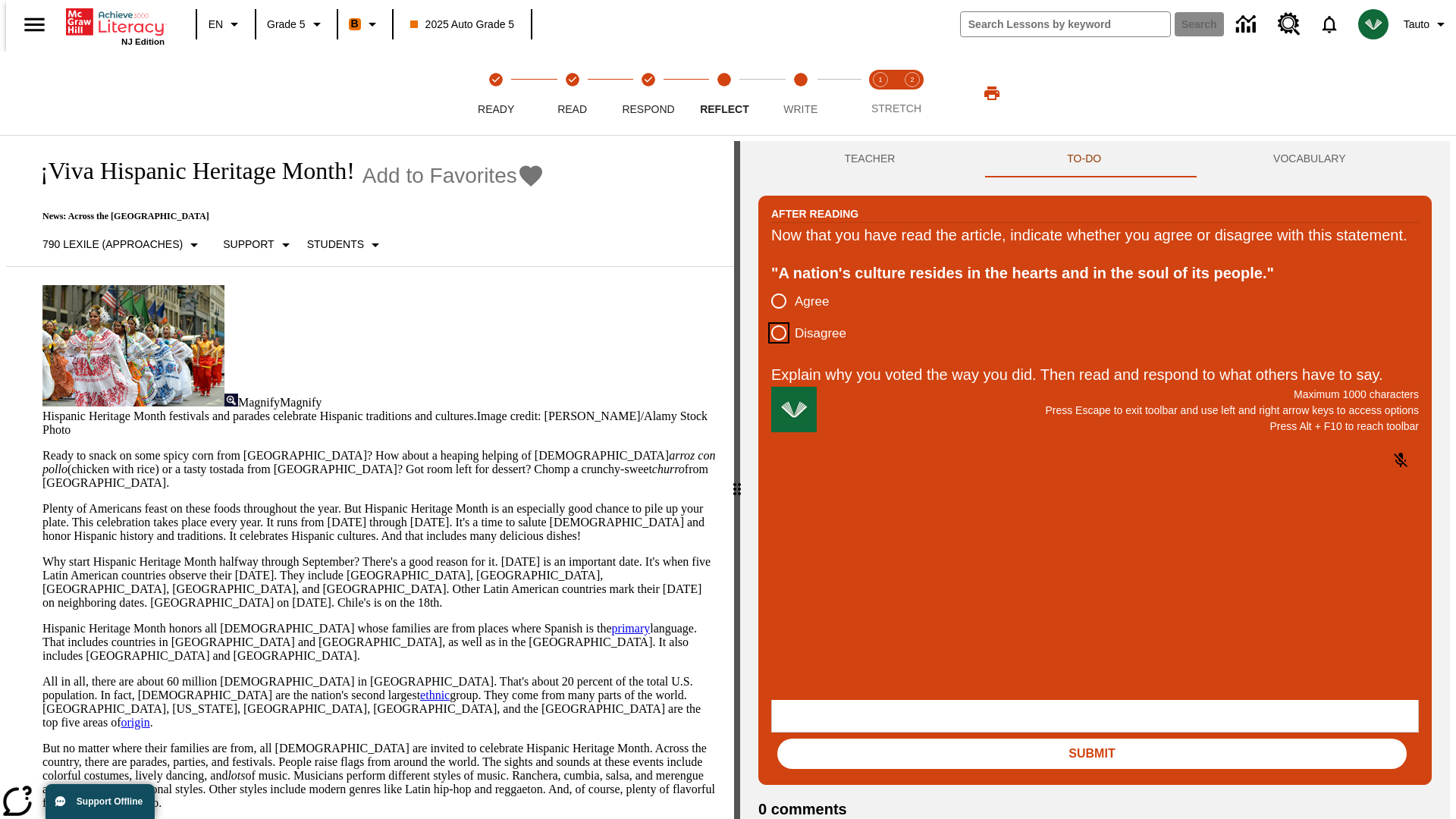
click at [772, 349] on input "Disagree" at bounding box center [779, 333] width 31 height 32
radio input "true"
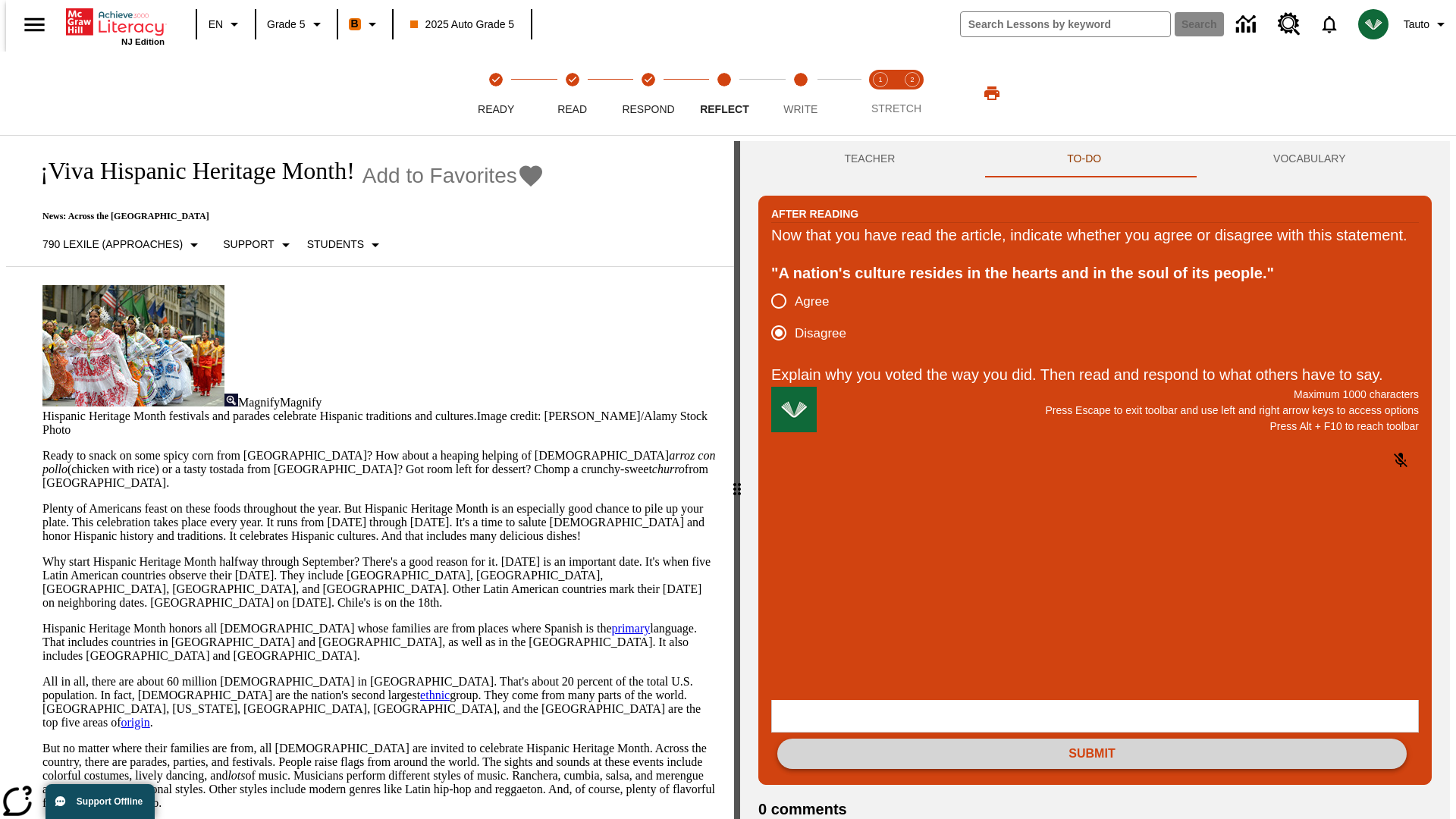
click at [1092, 739] on button "Submit" at bounding box center [1091, 754] width 629 height 31
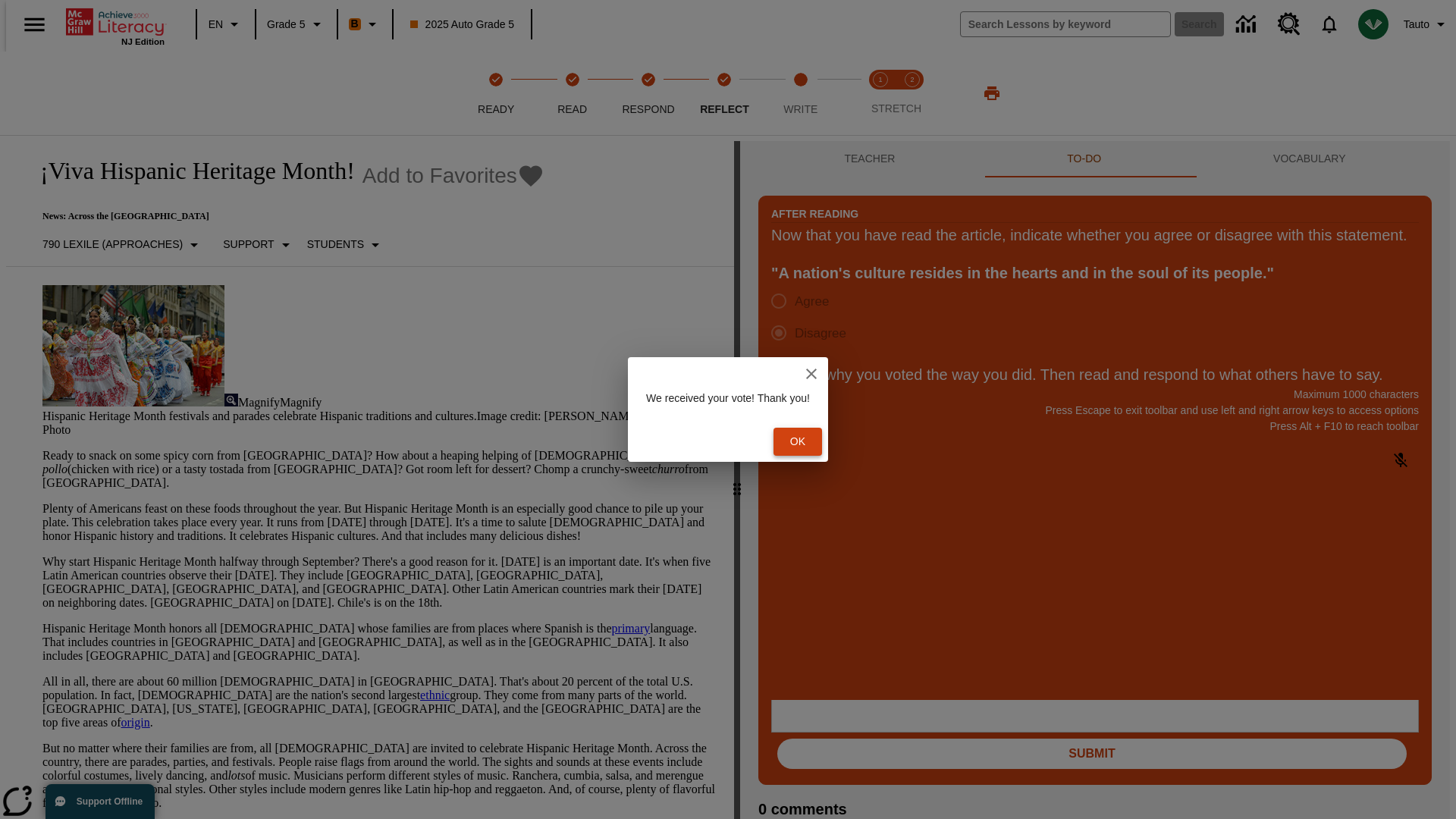
click at [806, 442] on button "Ok" at bounding box center [798, 442] width 49 height 28
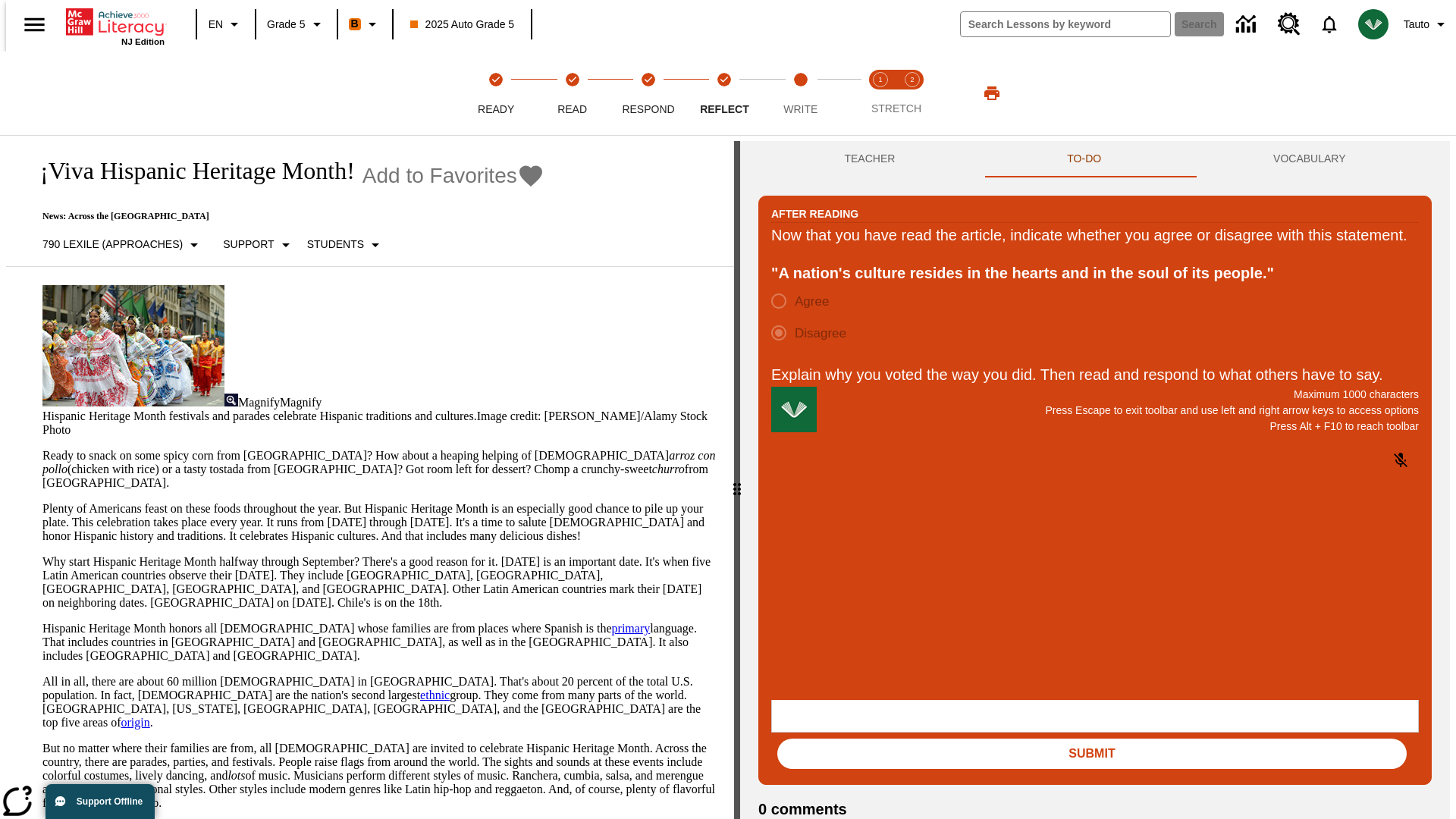
scroll to position [24, 0]
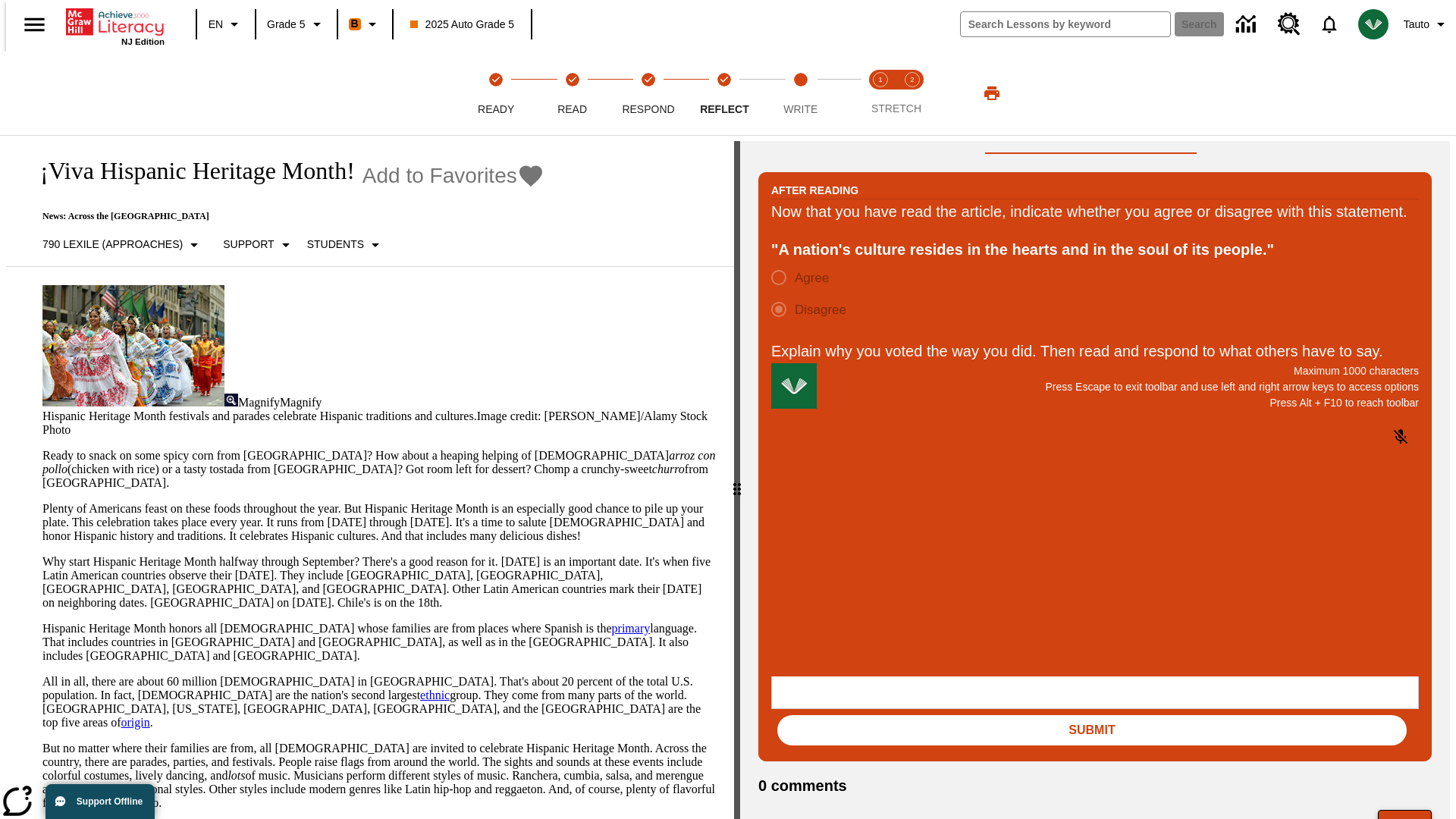
click at [1411, 810] on button "Next" at bounding box center [1405, 825] width 54 height 29
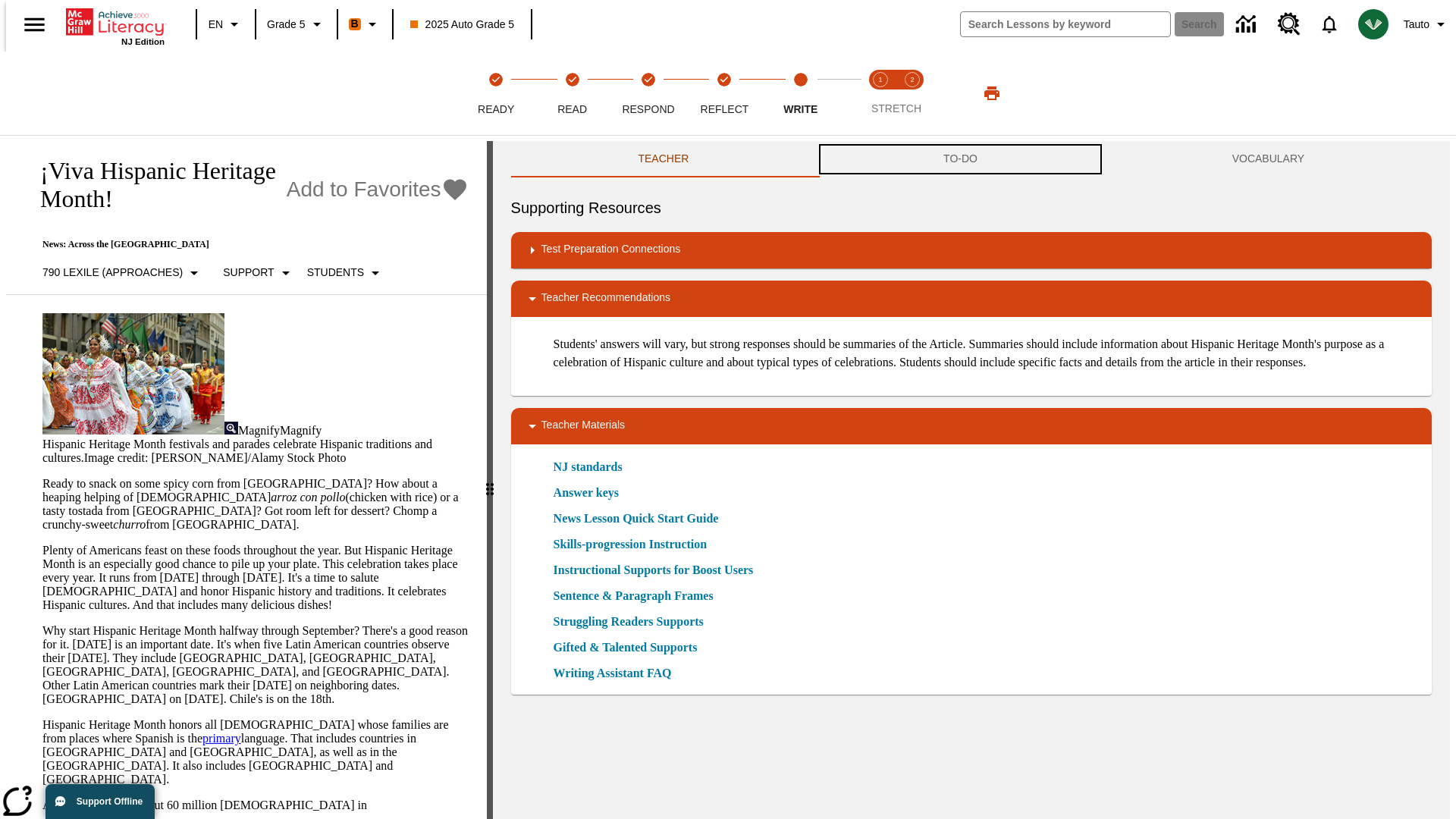
scroll to position [1, 0]
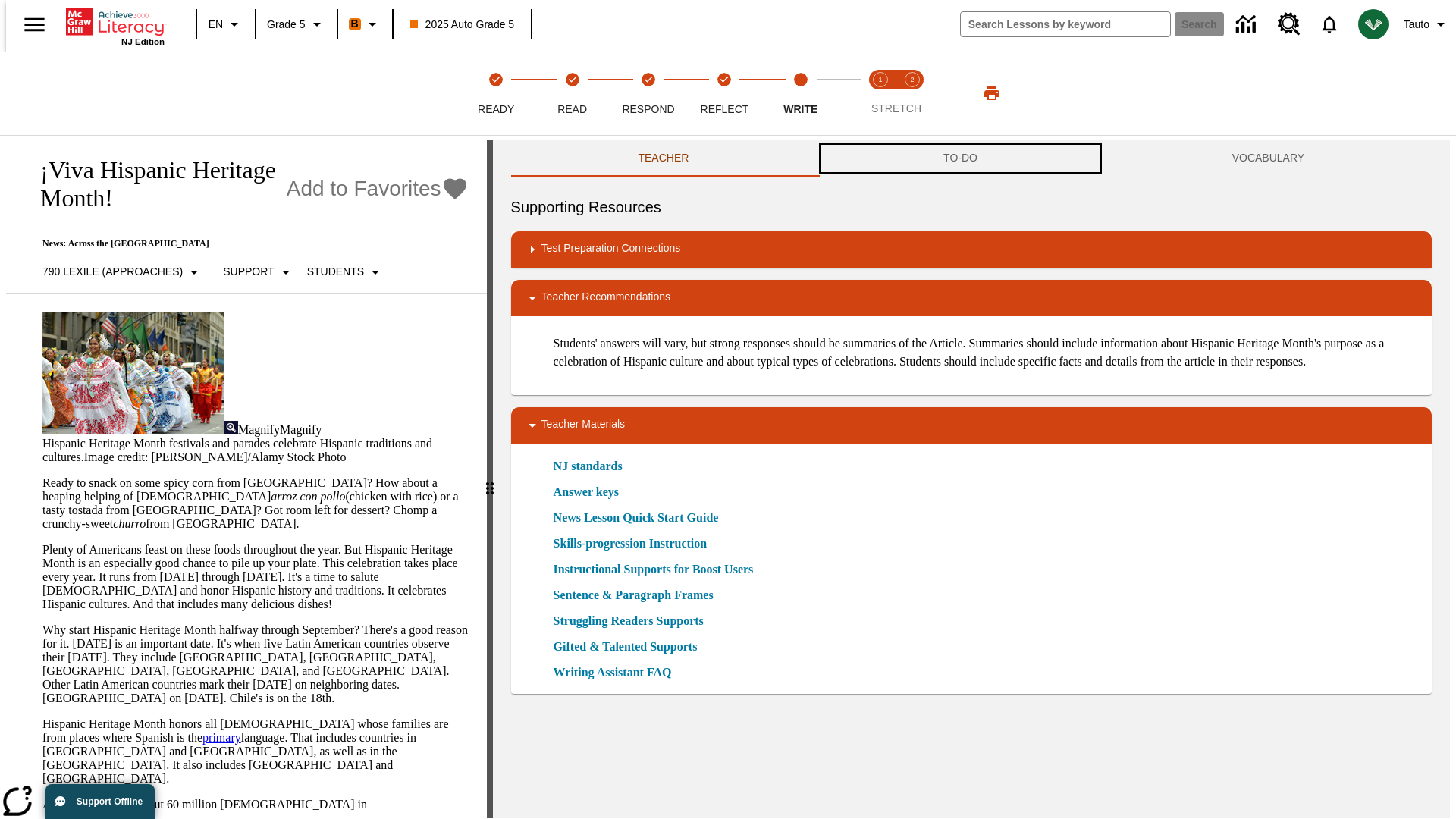
click at [961, 159] on button "TO-DO" at bounding box center [960, 158] width 289 height 36
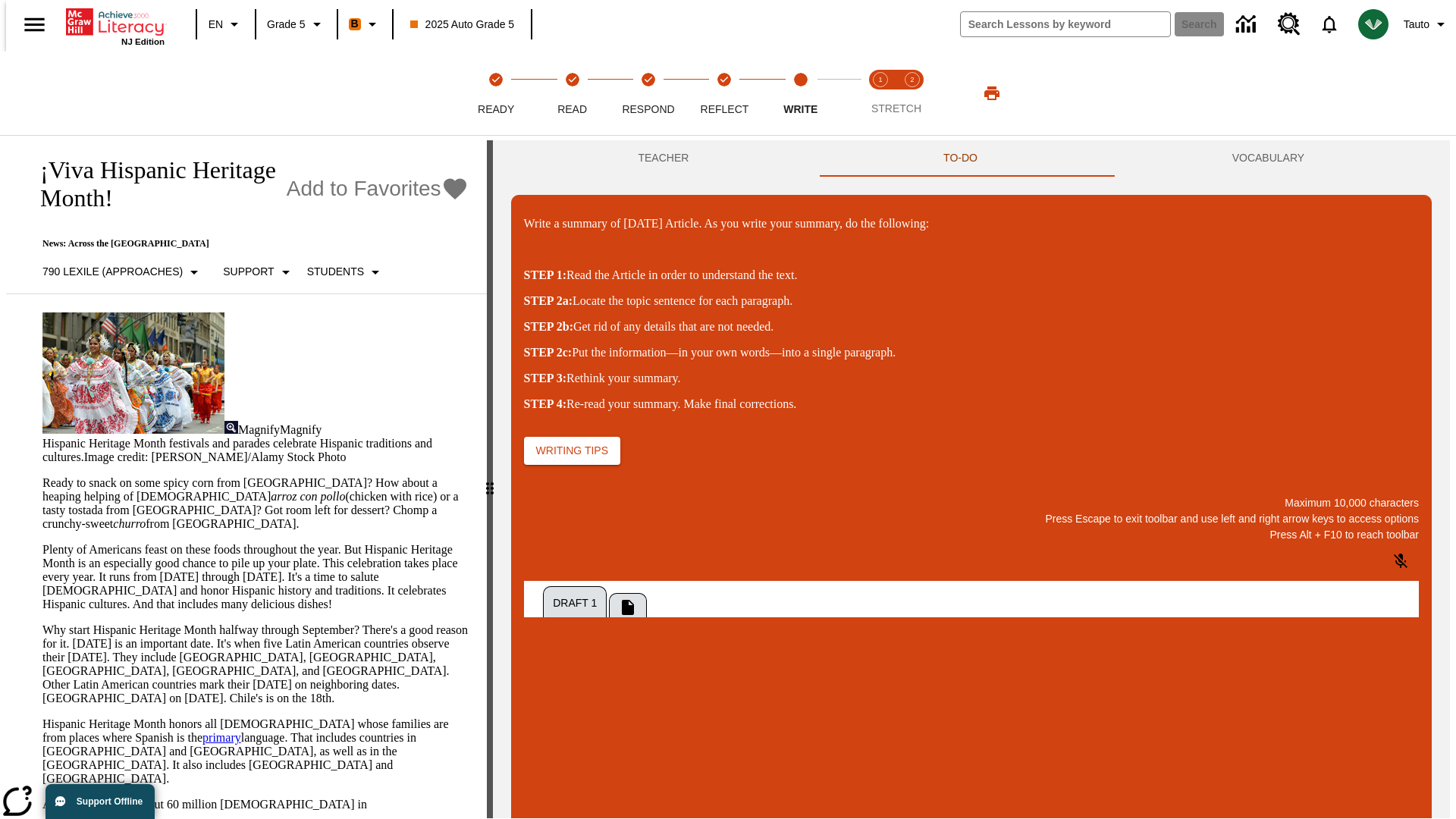
scroll to position [0, 0]
click at [745, 758] on p "\a\9Write a summary of today's Article. As you write your summary, do the follo…" at bounding box center [637, 756] width 216 height 13
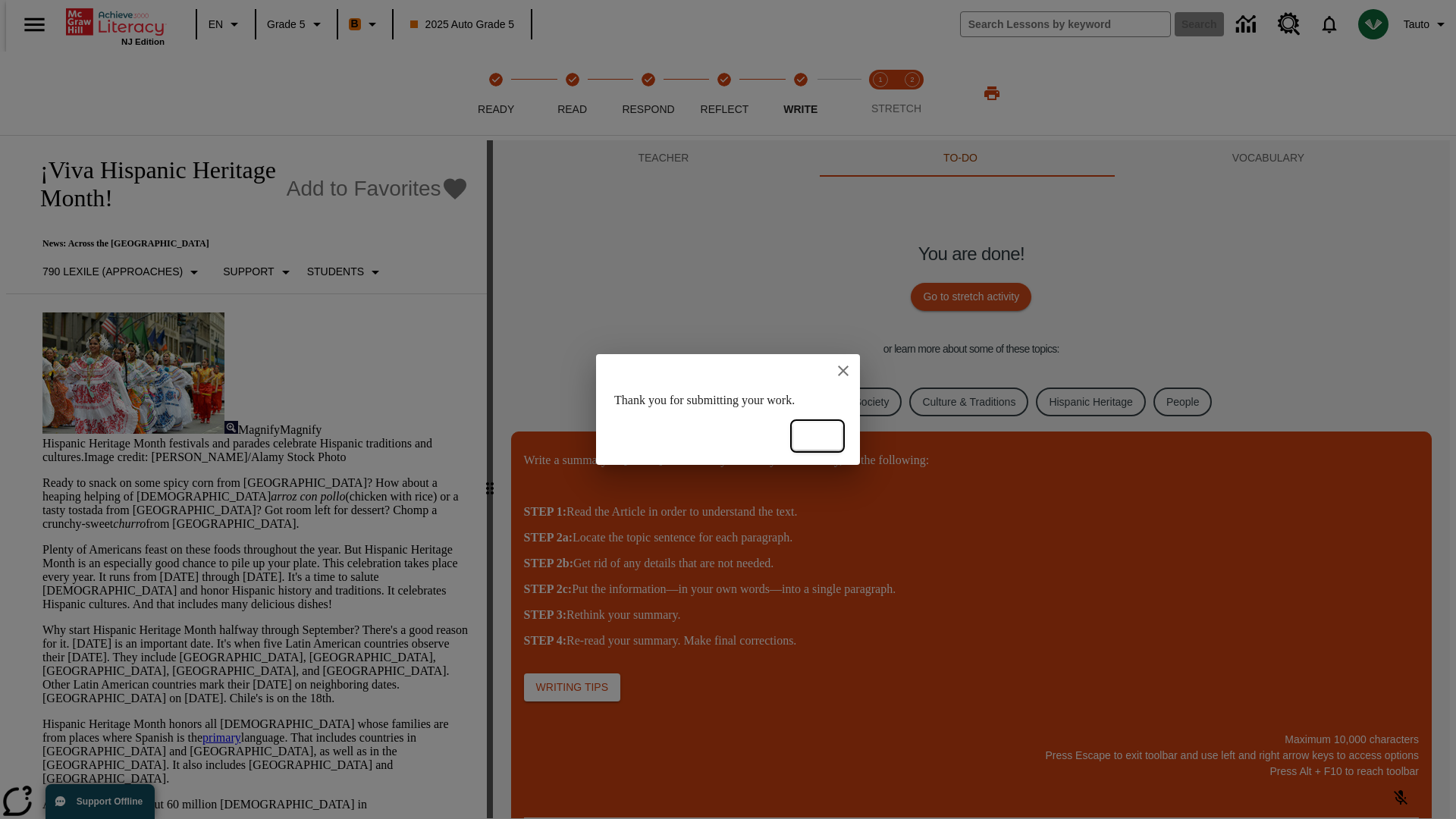
click at [817, 436] on button "Ok" at bounding box center [817, 436] width 49 height 28
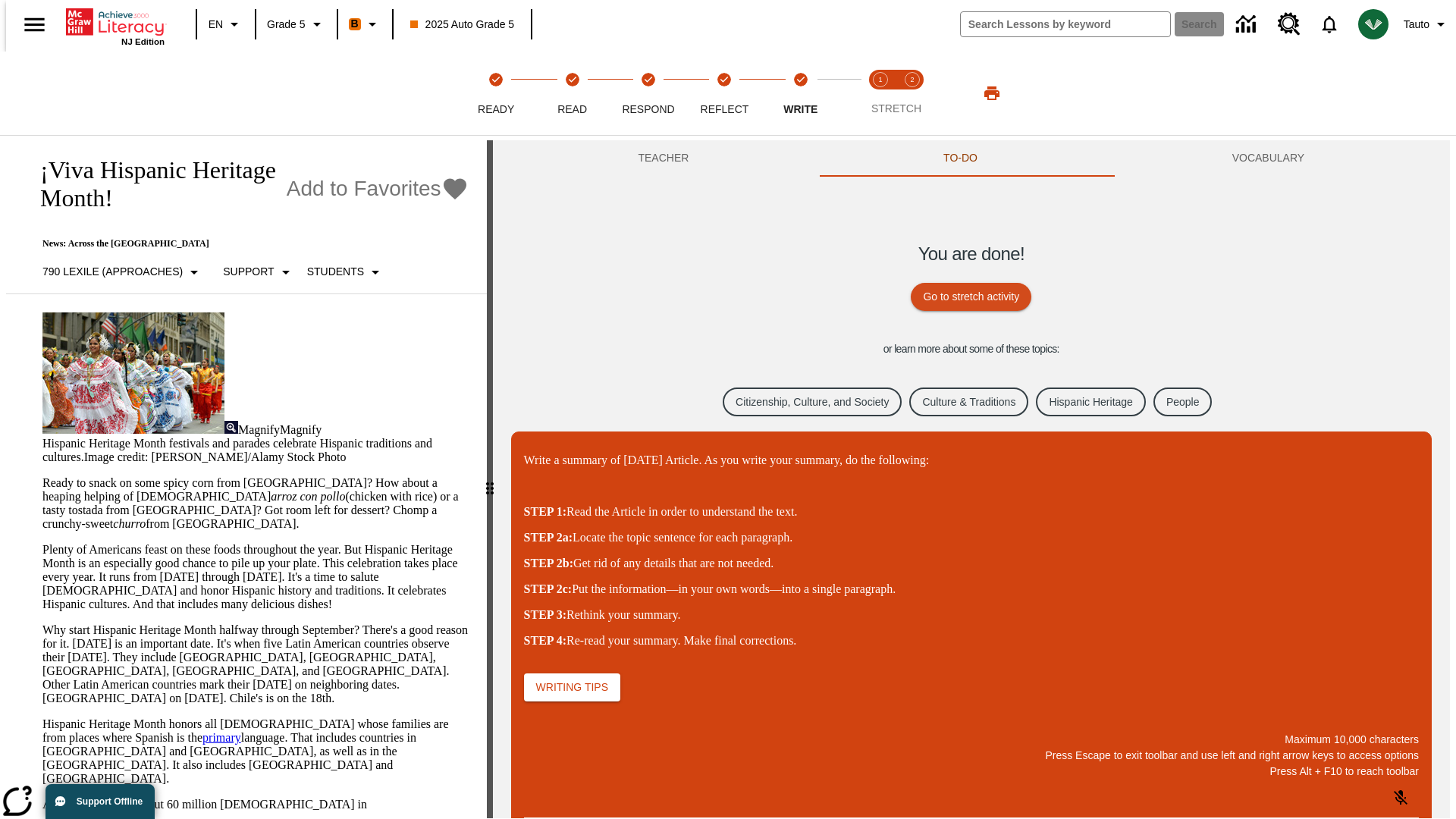
click at [801, 401] on link "Citizenship, Culture, and Society" at bounding box center [812, 402] width 179 height 30
